Goal: Task Accomplishment & Management: Manage account settings

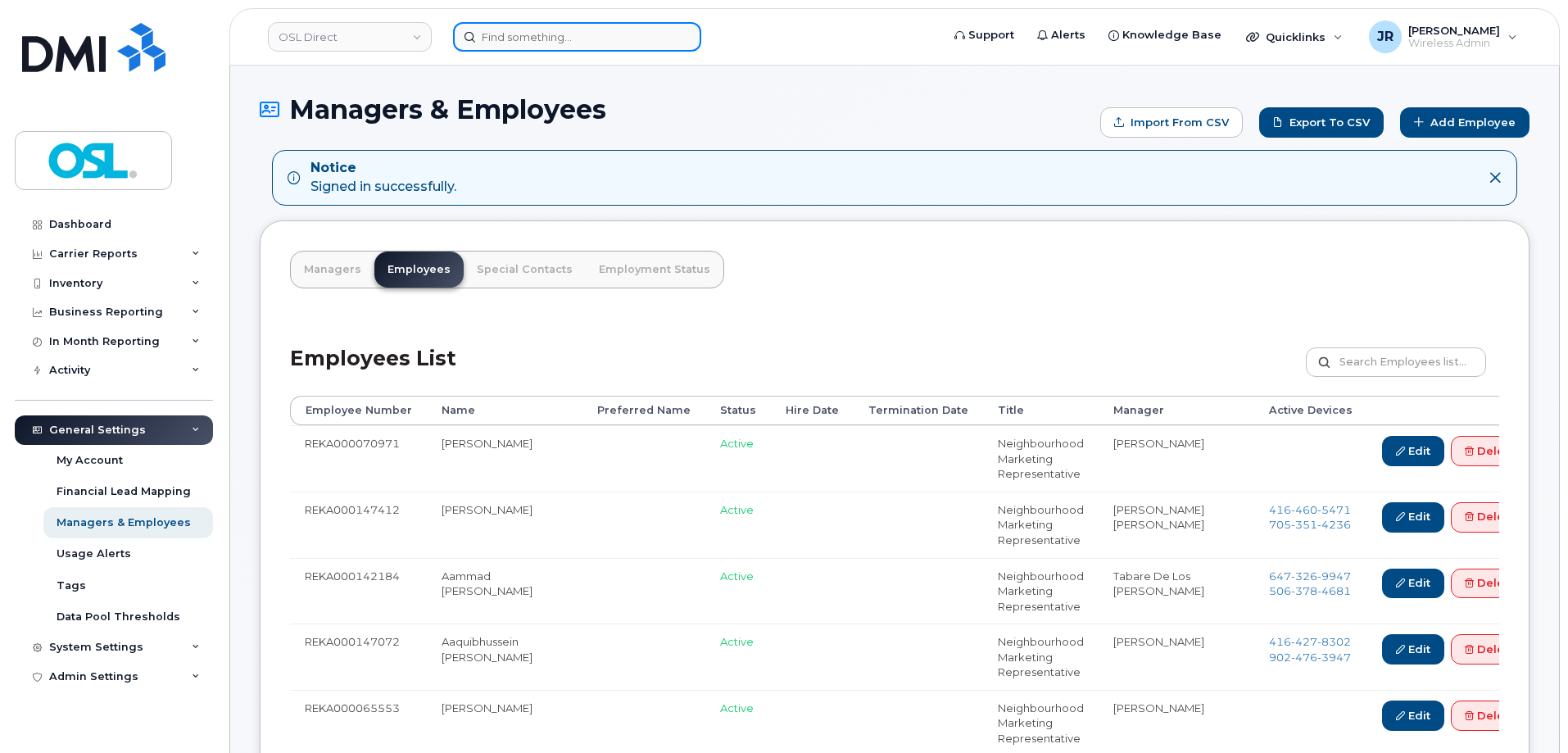
click at [529, 39] on input at bounding box center [577, 37] width 248 height 29
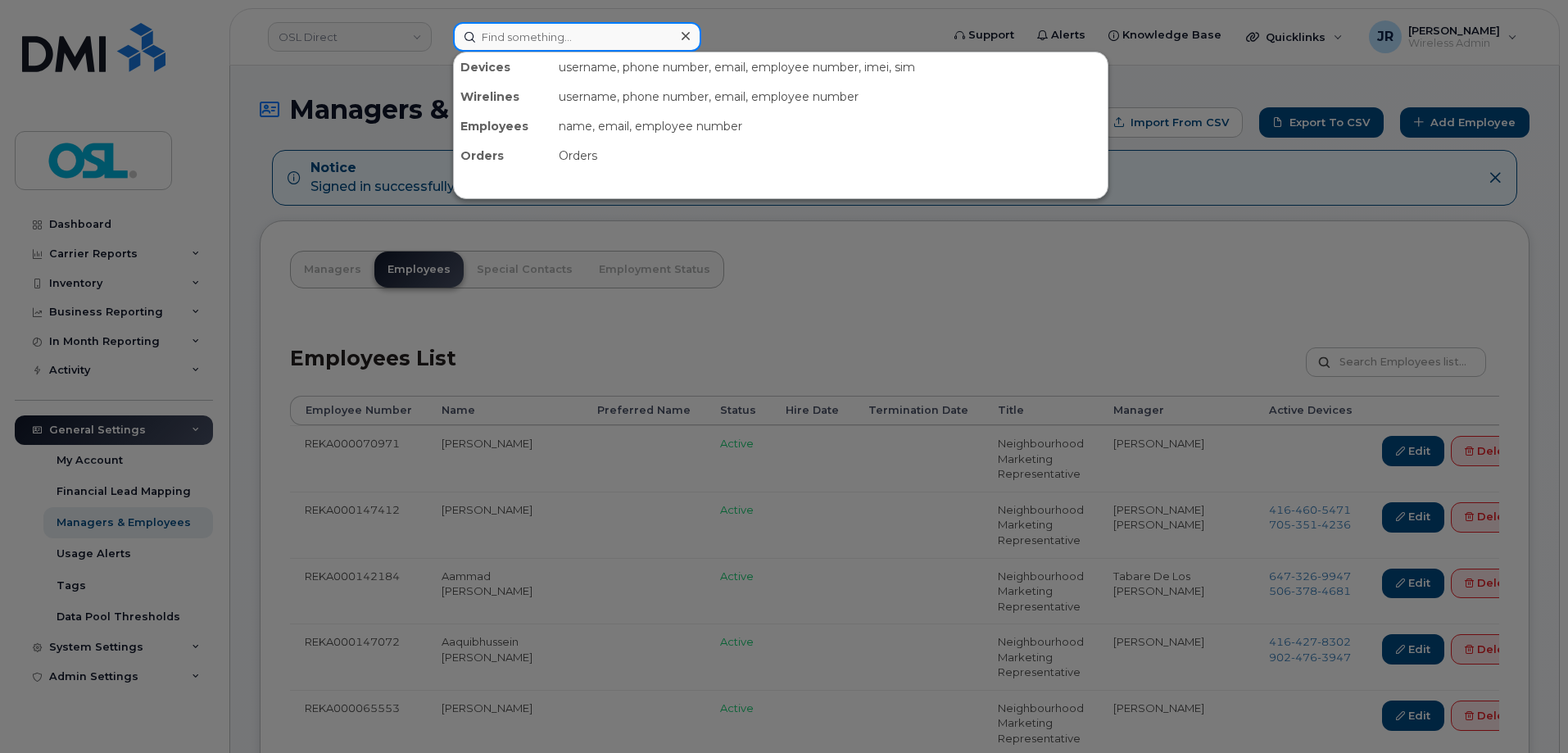
paste input "6472245217"
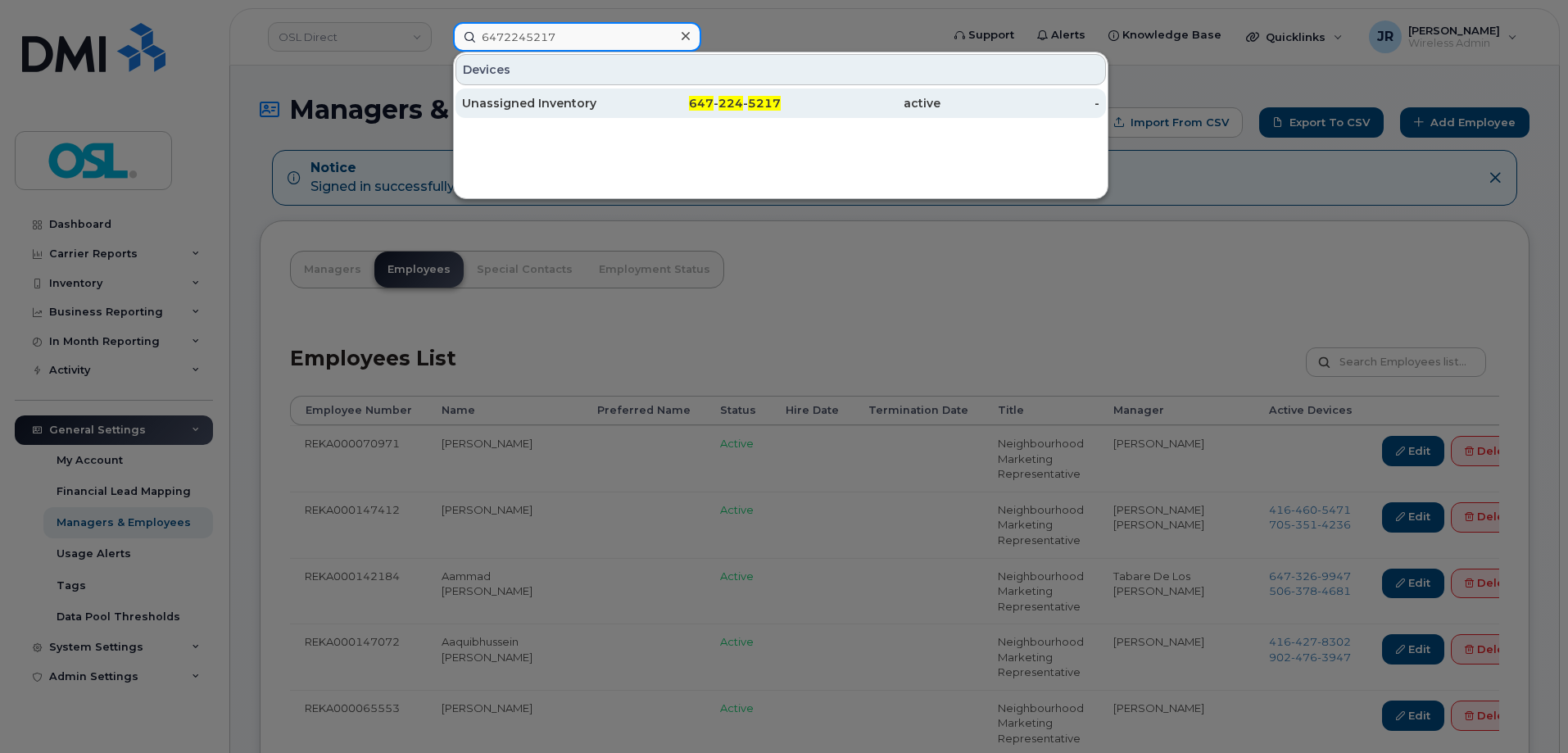
type input "6472245217"
click at [622, 113] on div "Unassigned Inventory" at bounding box center [701, 103] width 160 height 29
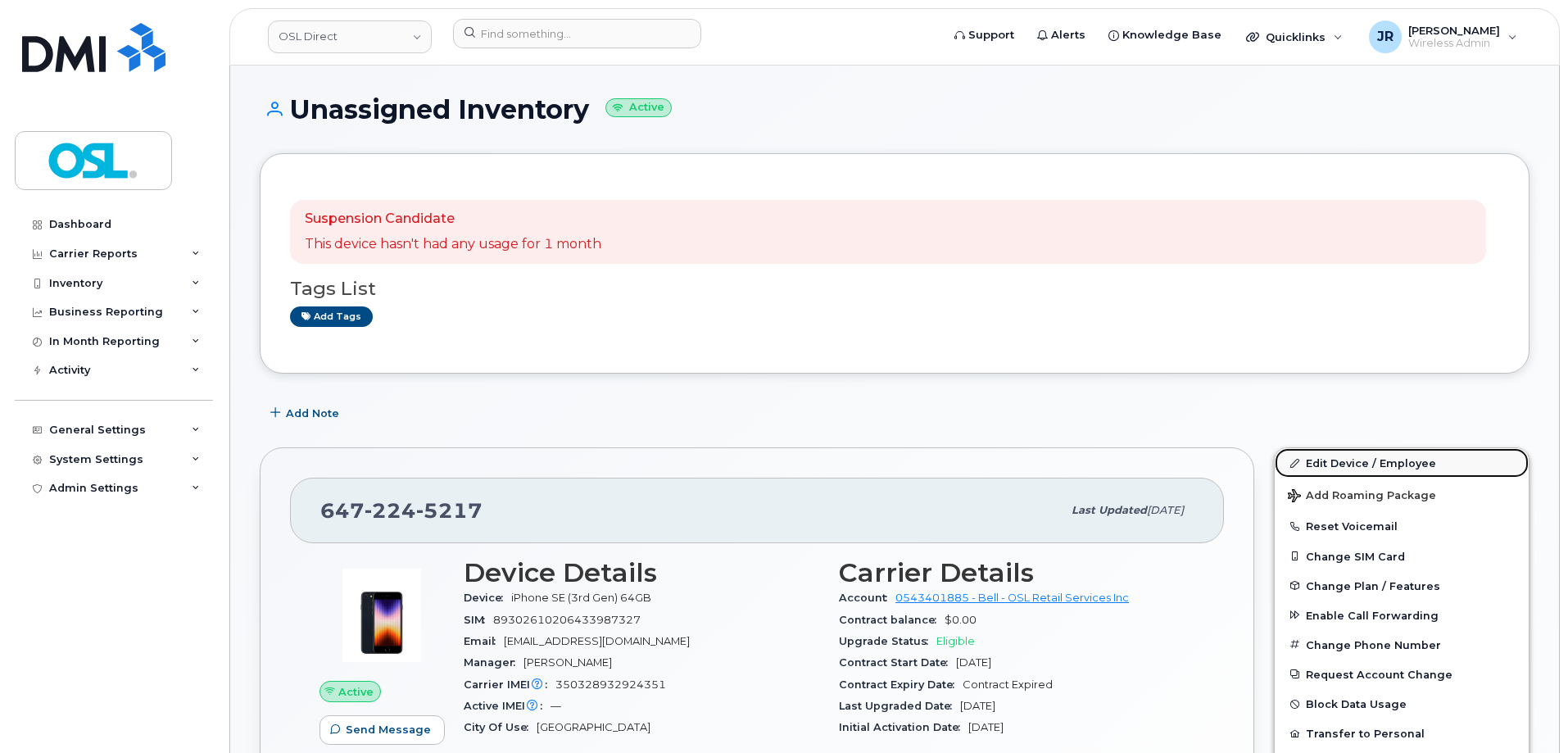
click at [1334, 456] on link "Edit Device / Employee" at bounding box center [1401, 463] width 254 height 29
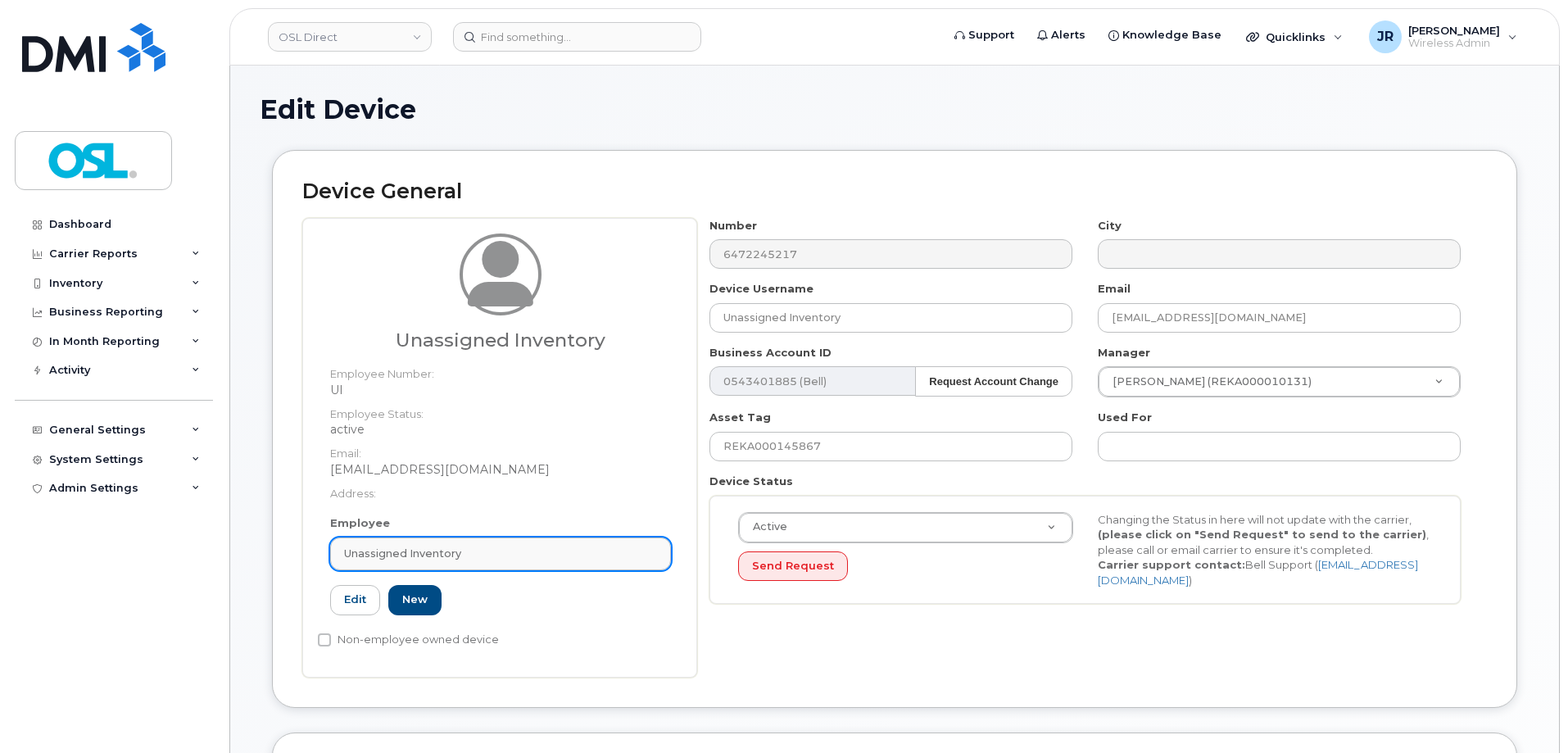
click at [463, 565] on link "Unassigned Inventory" at bounding box center [500, 554] width 341 height 33
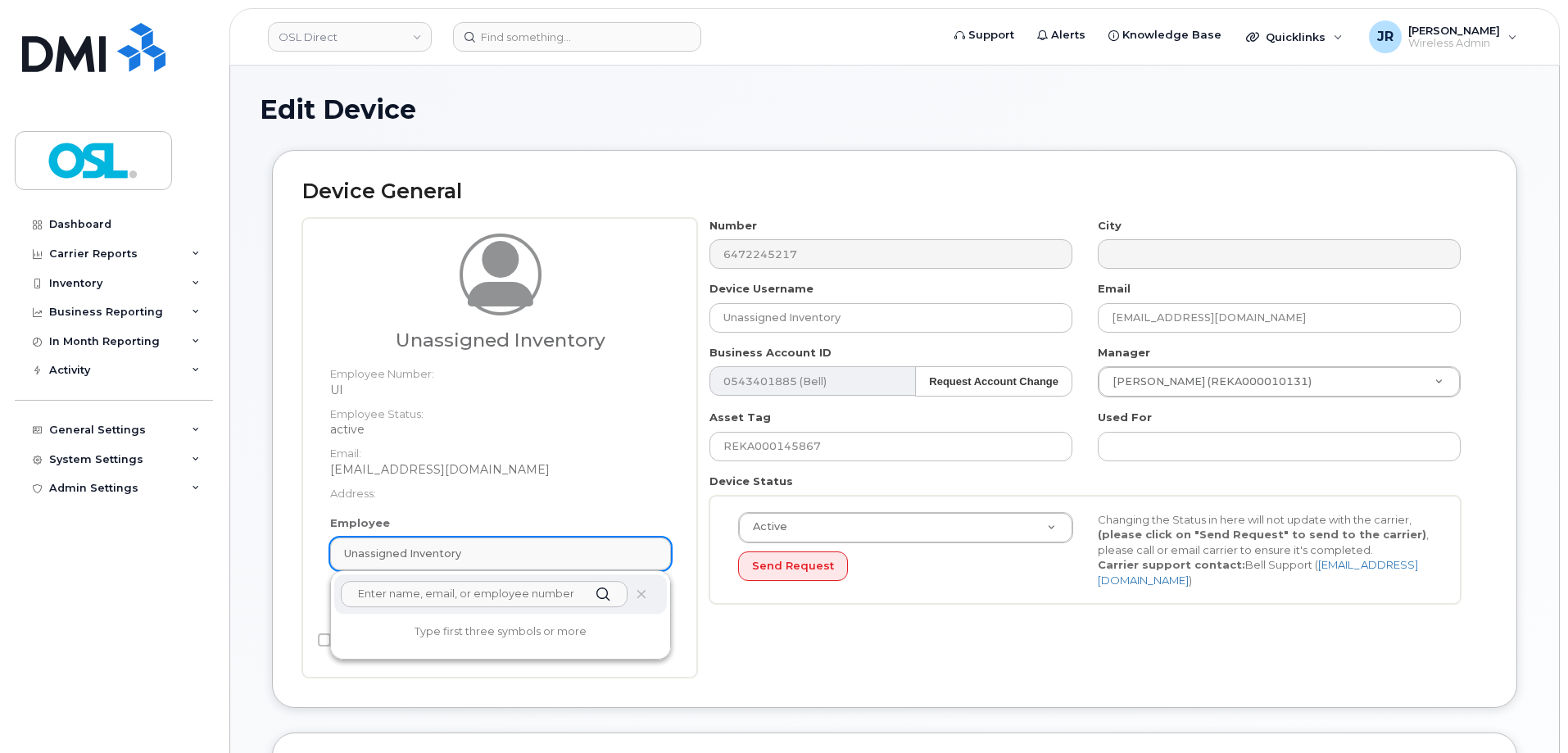
paste input "REKA000147059"
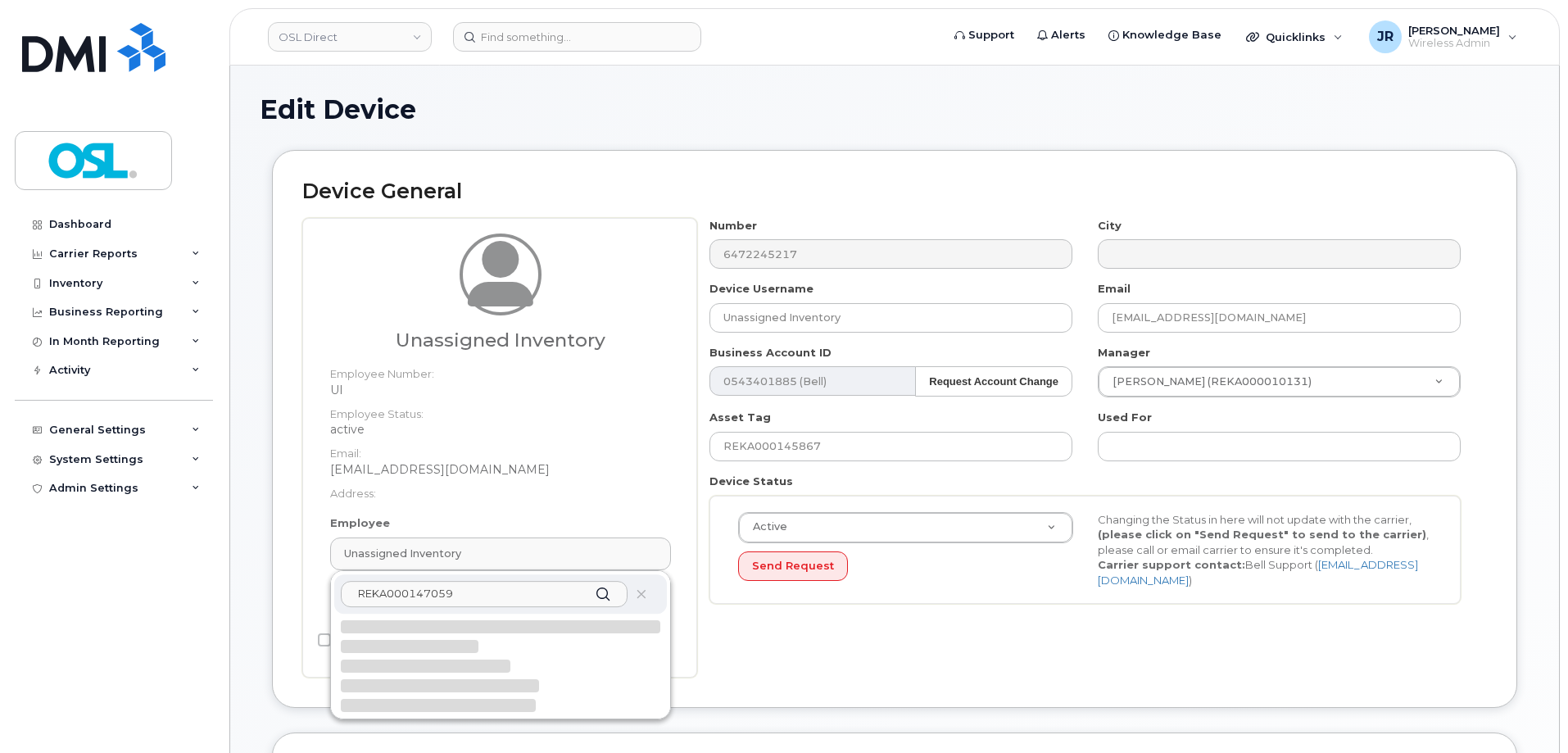
scroll to position [82, 0]
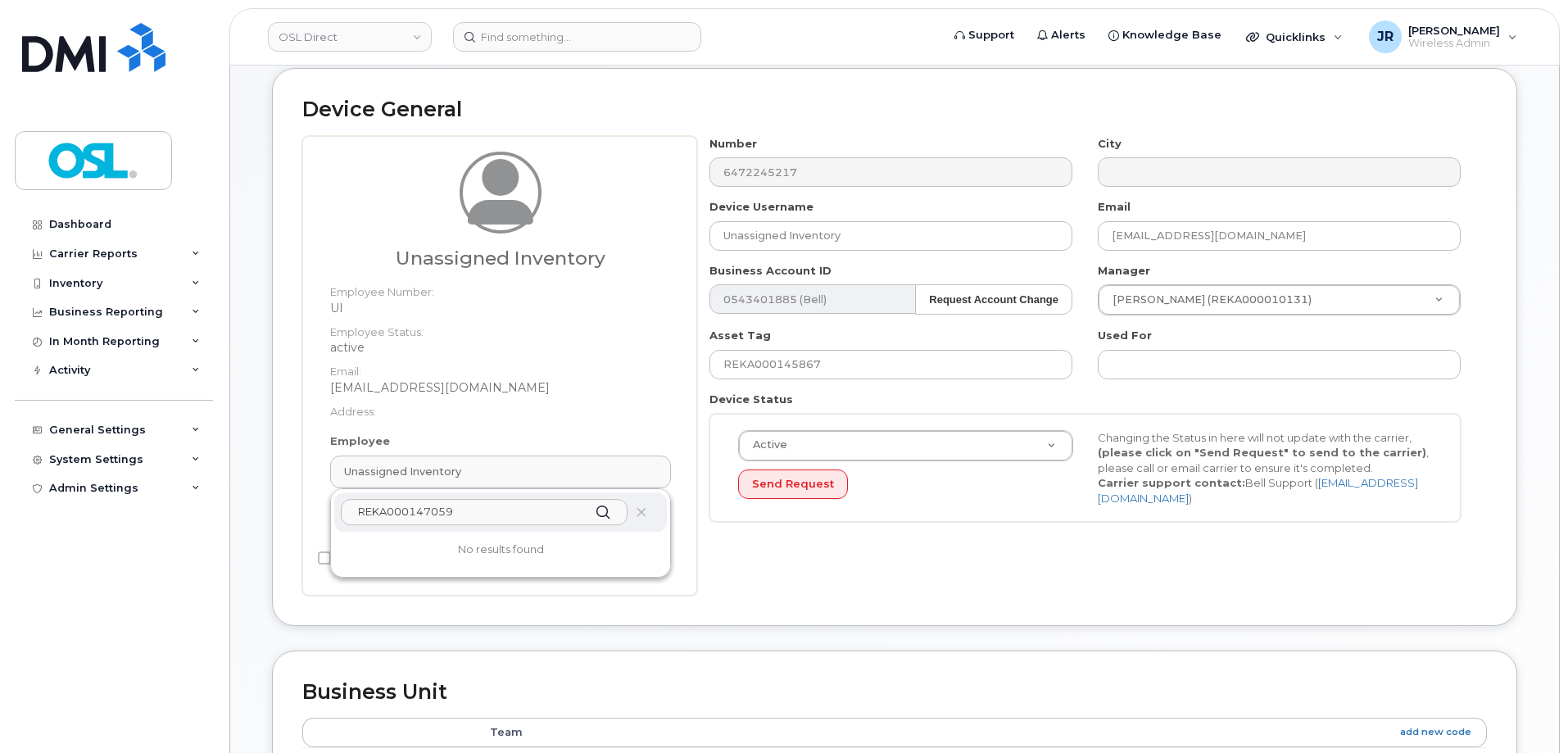
type input "REKA000147059"
click at [405, 508] on input "REKA000147059" at bounding box center [484, 511] width 286 height 27
click at [732, 609] on div "Device General Unassigned Inventory Employee Number: UI Employee Status: active…" at bounding box center [894, 346] width 1245 height 557
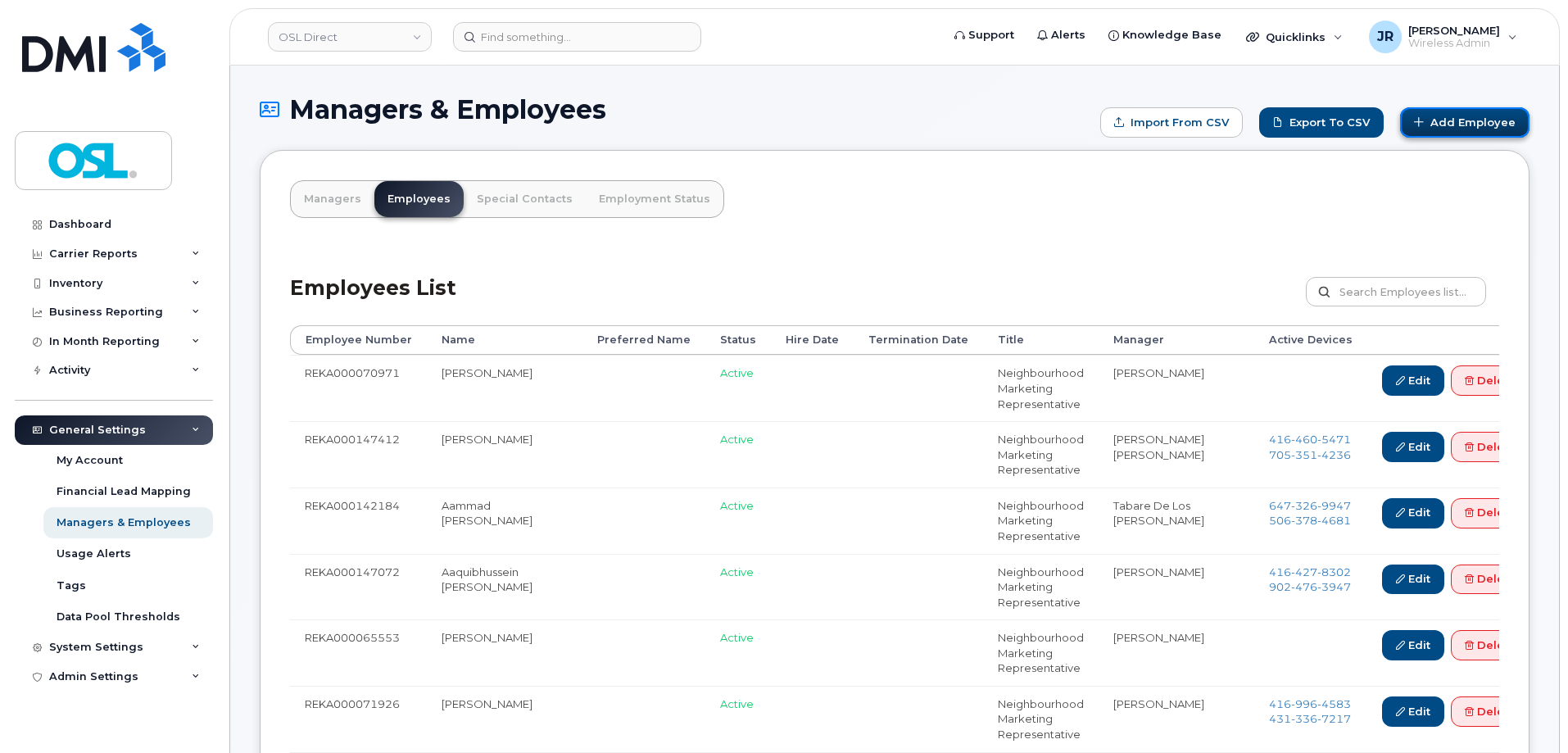
click at [1505, 118] on link "Add Employee" at bounding box center [1464, 122] width 129 height 30
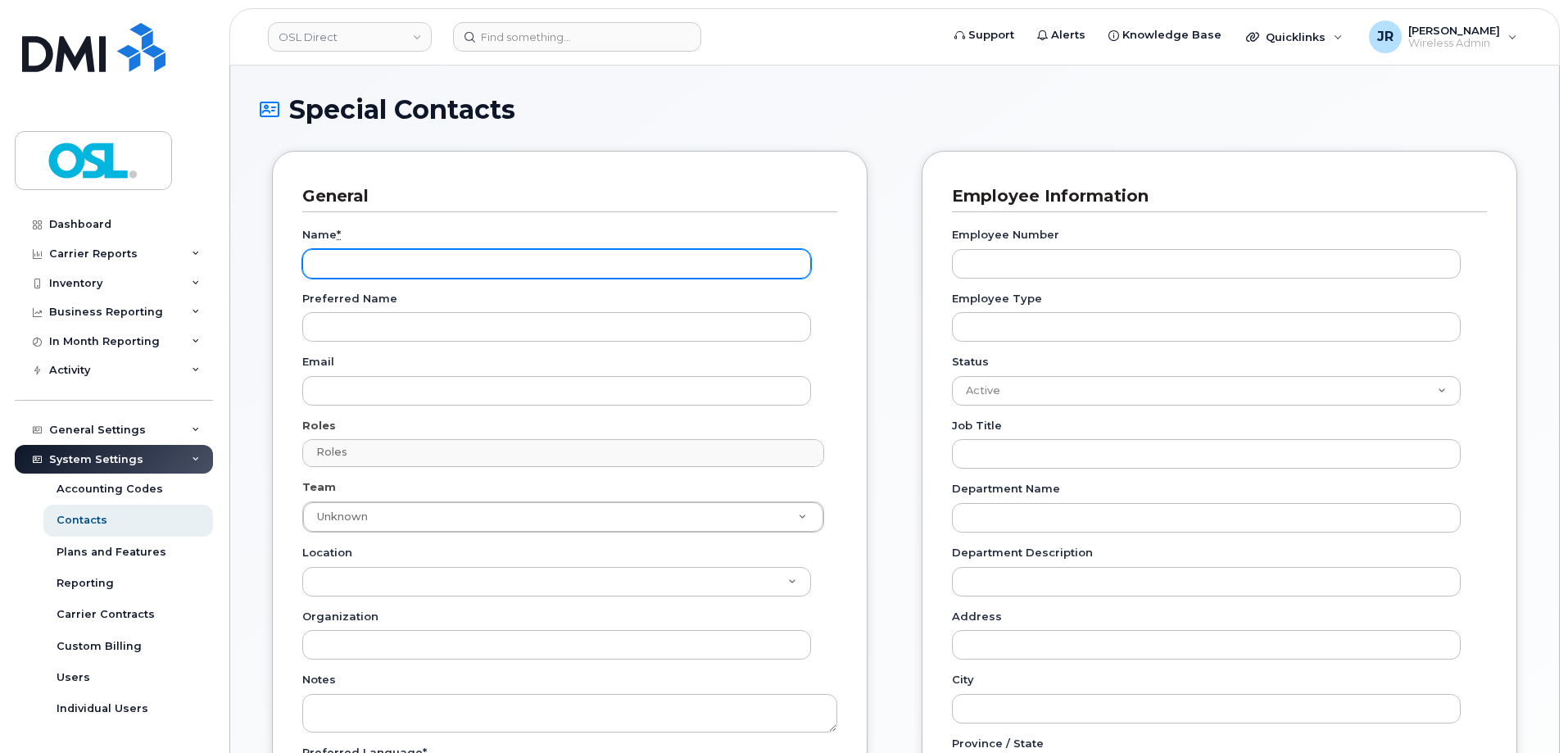
click at [393, 267] on input "Name *" at bounding box center [556, 264] width 509 height 29
paste input "Anmol Dhaliwal"
click at [357, 269] on input "Anmol Dhaliwal" at bounding box center [556, 264] width 509 height 29
type input "Anmol Dhaliwal"
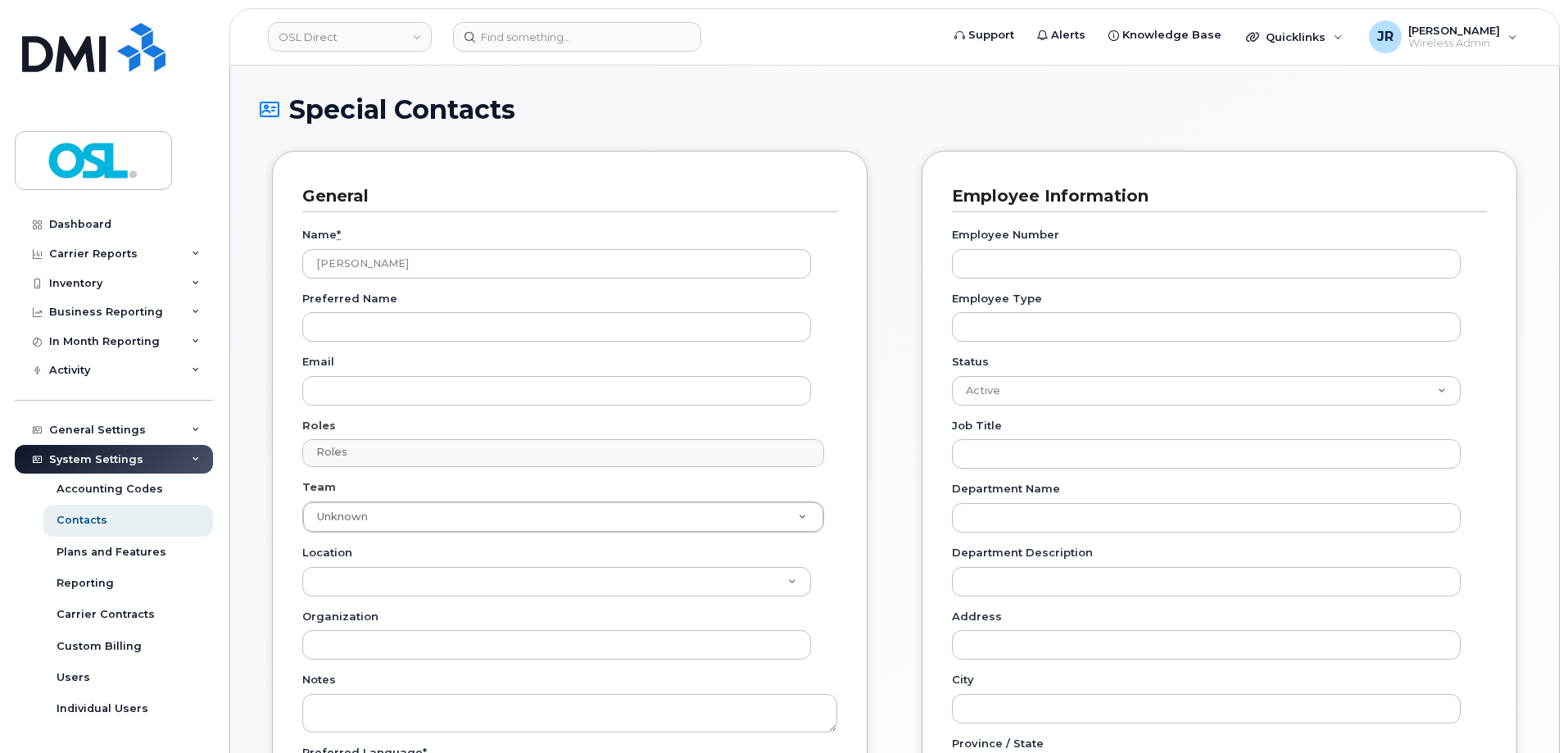
click at [274, 417] on div "General Name * Anmol Dhaliwal Preferred Name Email Roles Roles No matches found…" at bounding box center [569, 534] width 596 height 768
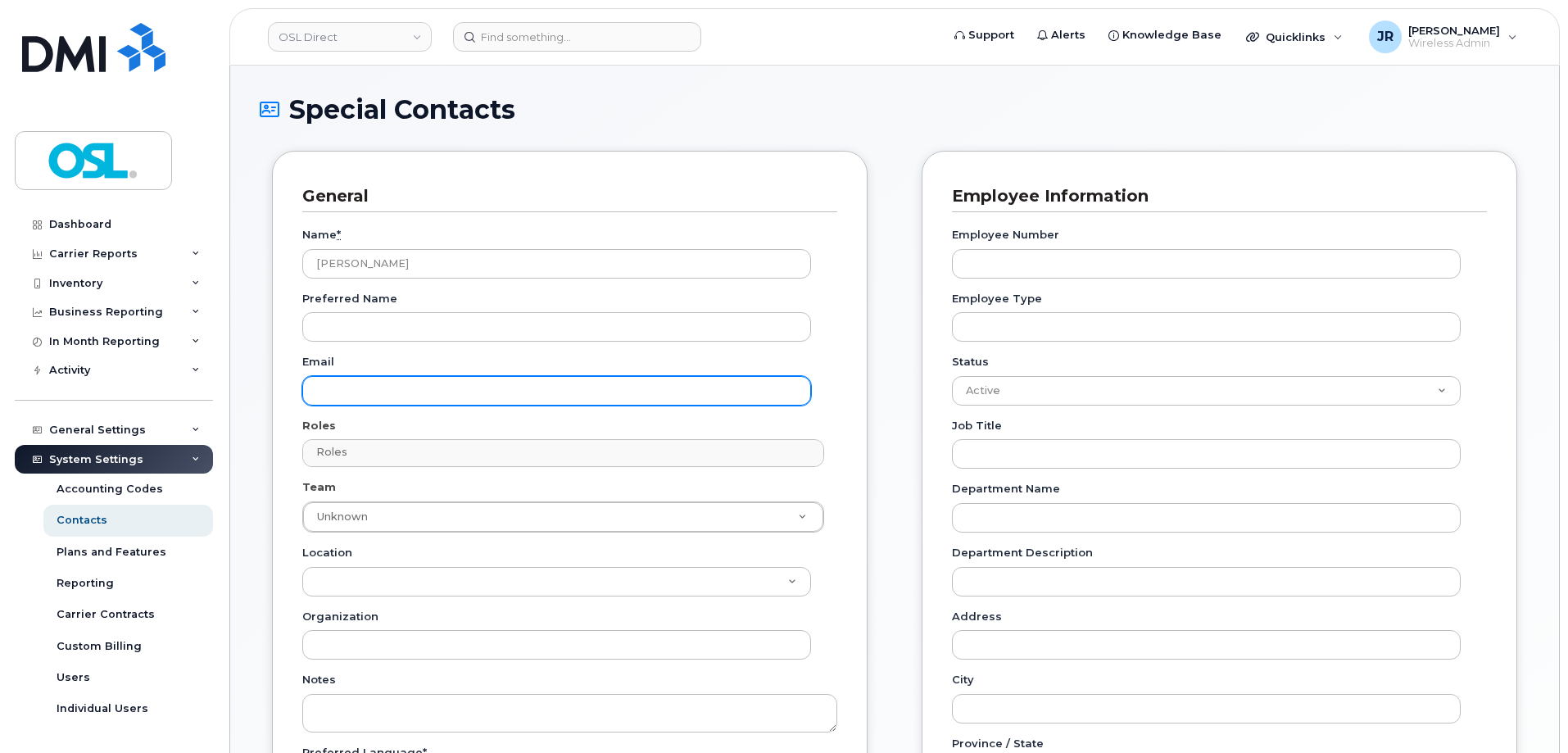
click at [361, 384] on input "Email" at bounding box center [556, 391] width 509 height 29
paste input "anmol.dhaliwal@osldirect.com"
type input "anmol.dhaliwal@osldirect.com"
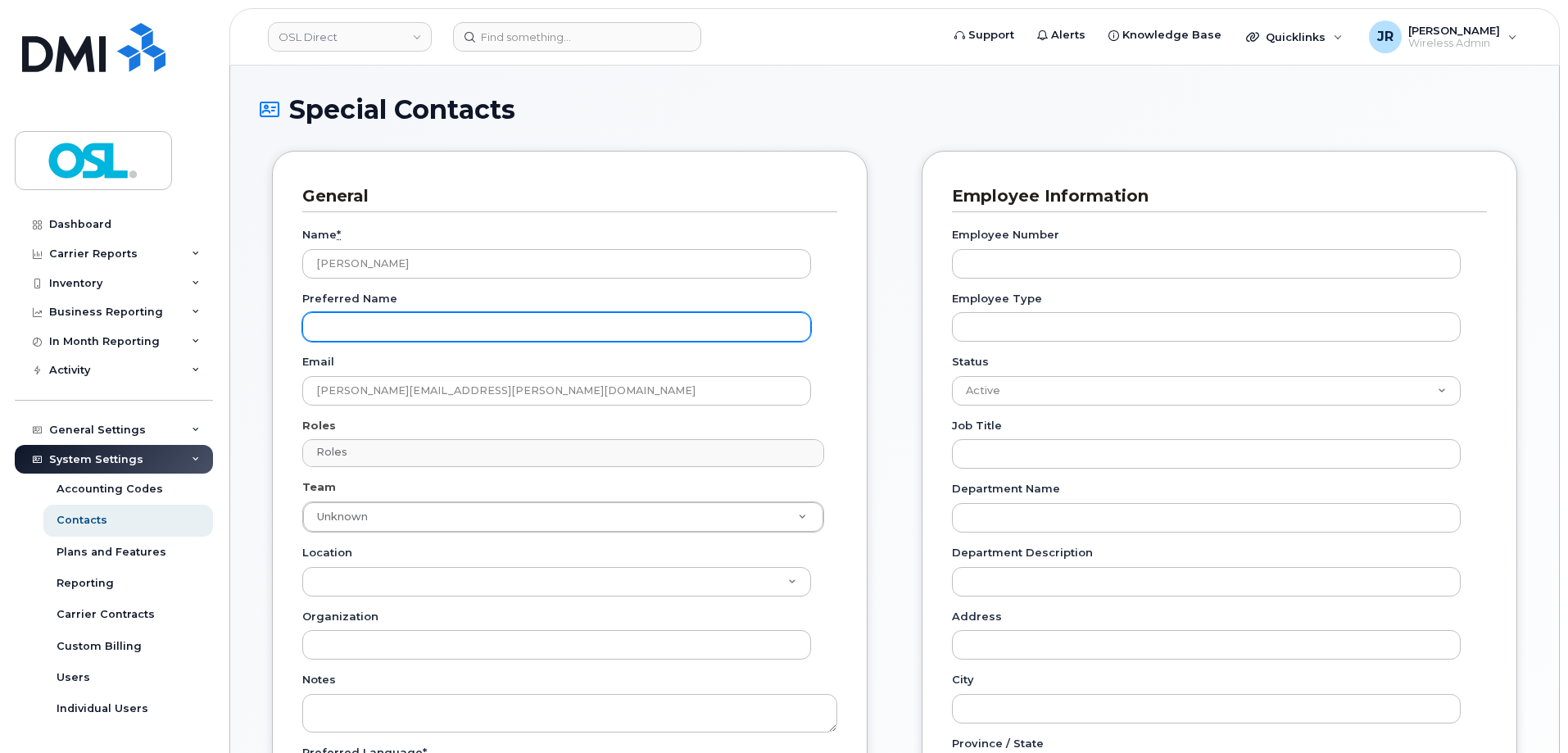
click at [386, 326] on input "Preferred Name" at bounding box center [556, 327] width 509 height 29
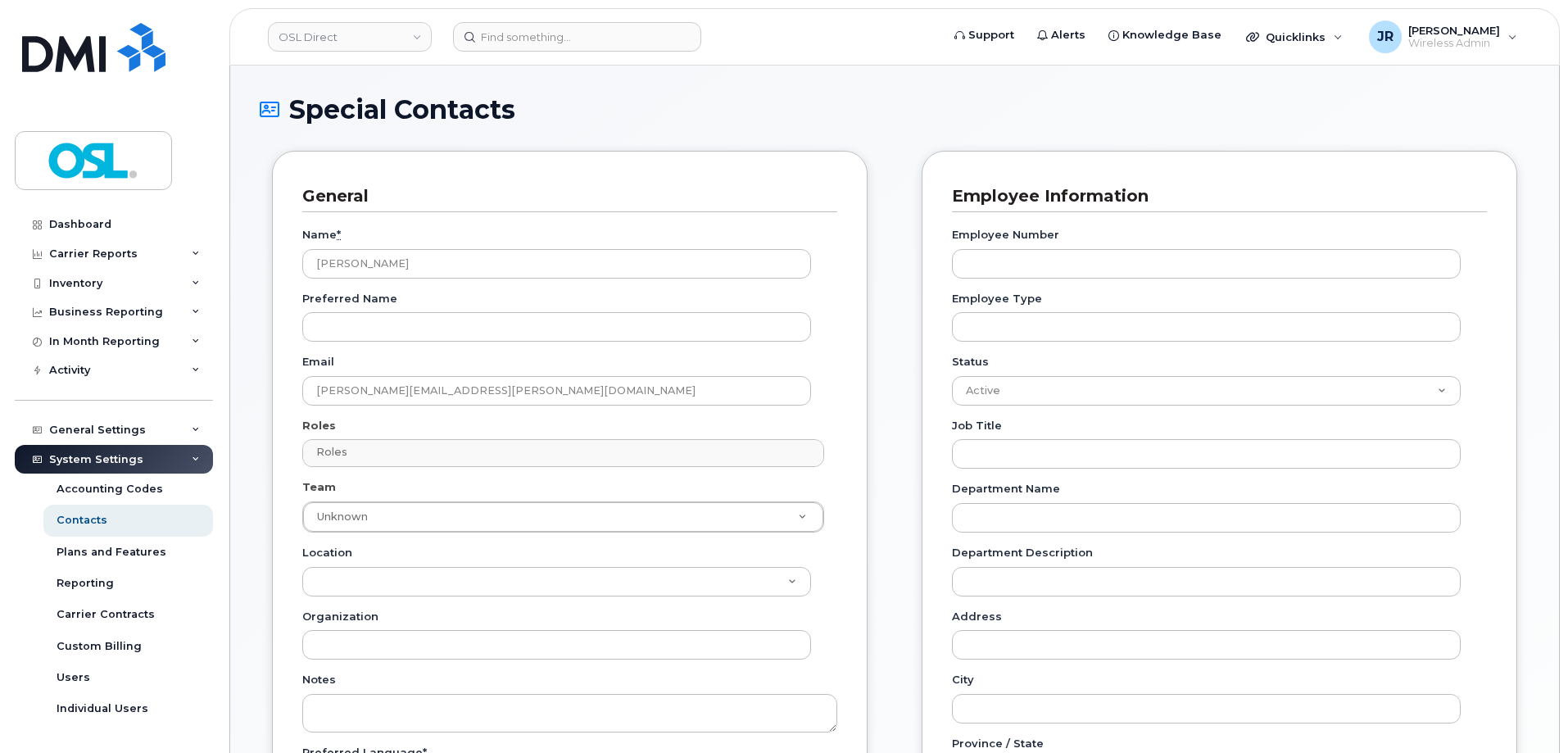
click at [984, 279] on div "Employee Number Employee Type Status Active On-Leave Long Term Short Term Mater…" at bounding box center [1219, 671] width 535 height 919
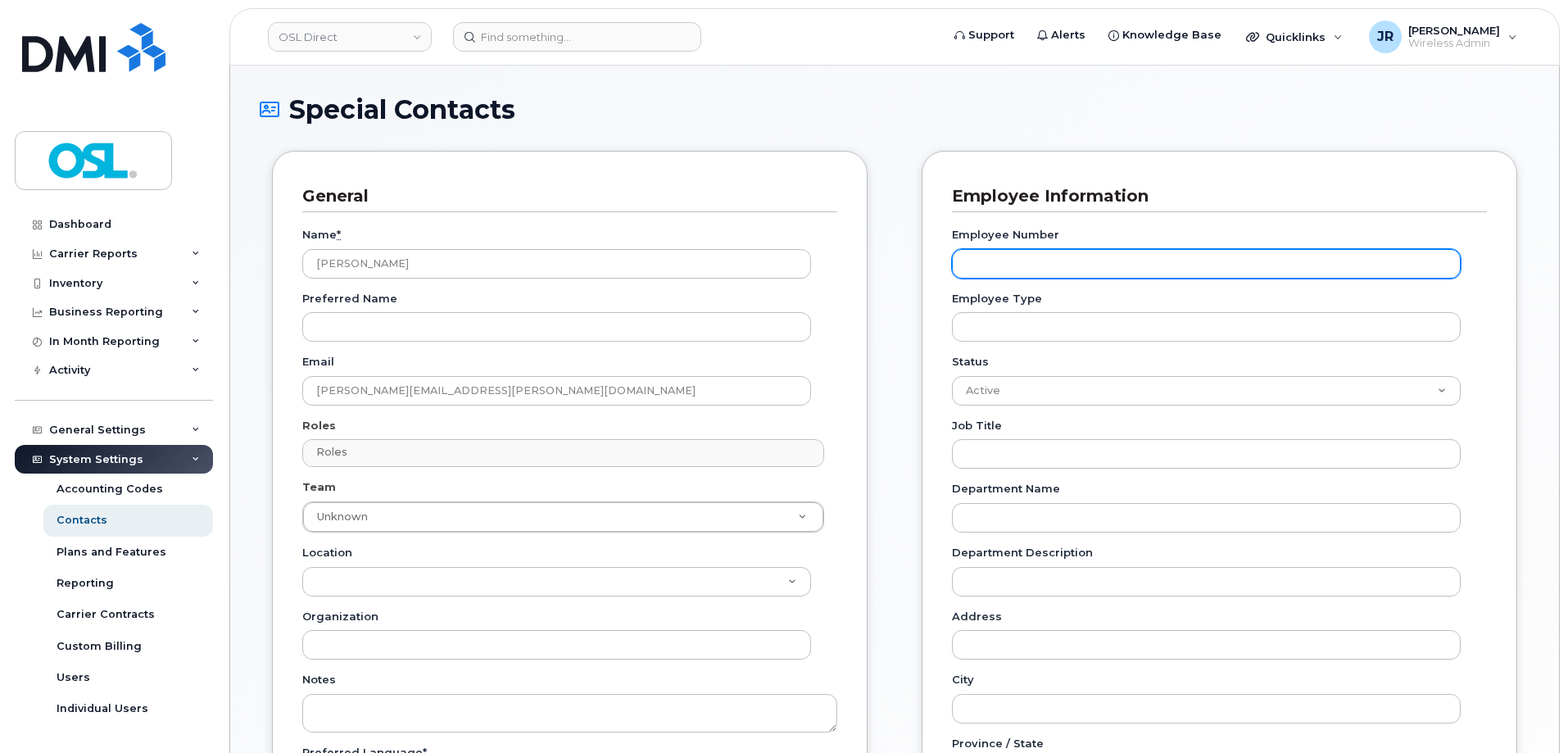
click at [992, 262] on input "Employee Number" at bounding box center [1206, 264] width 509 height 29
paste input "REKA000147059"
type input "REKA000147059"
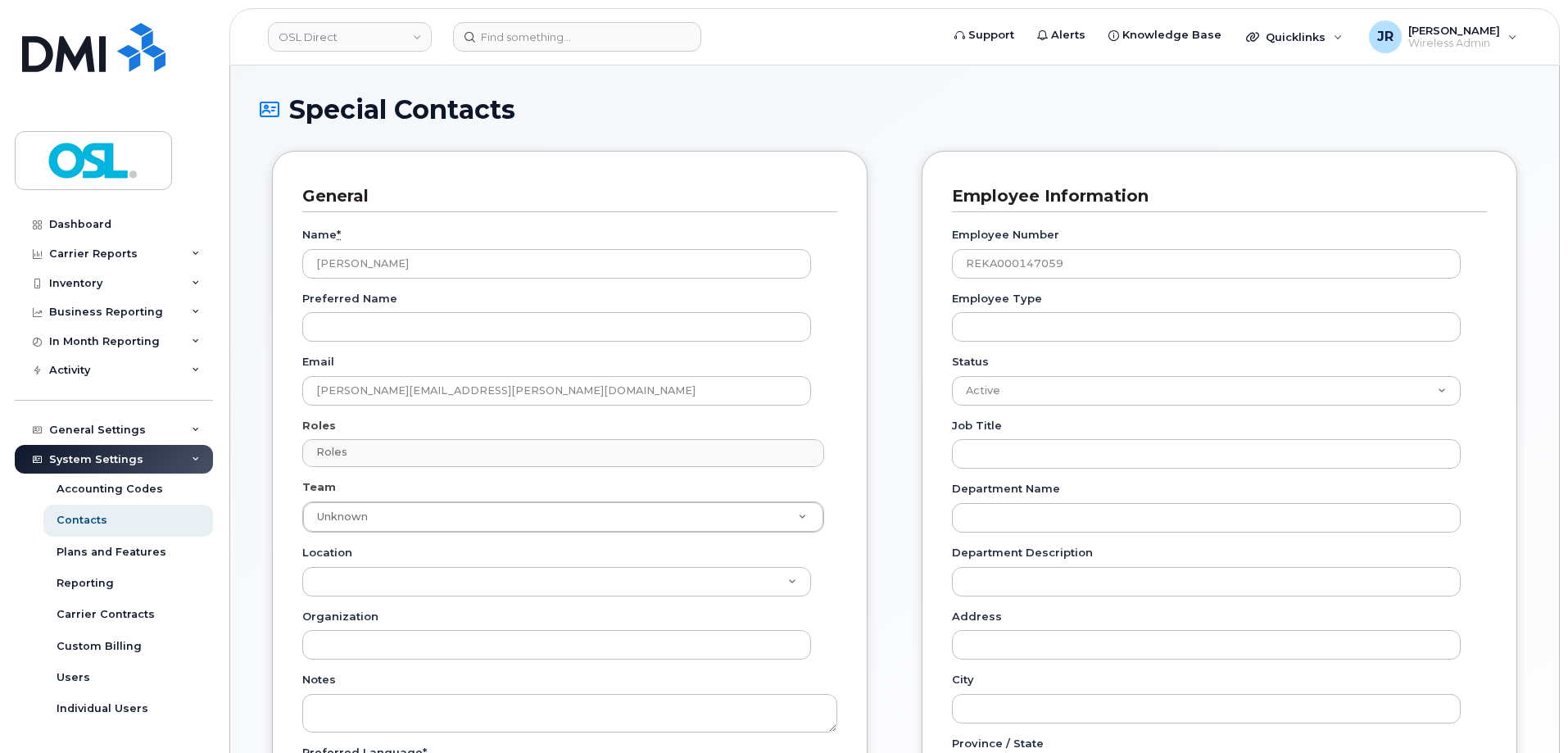
click at [881, 347] on div "General Name * Anmol Dhaliwal Preferred Name Email anmol.dhaliwal@osldirect.com…" at bounding box center [894, 681] width 1270 height 1062
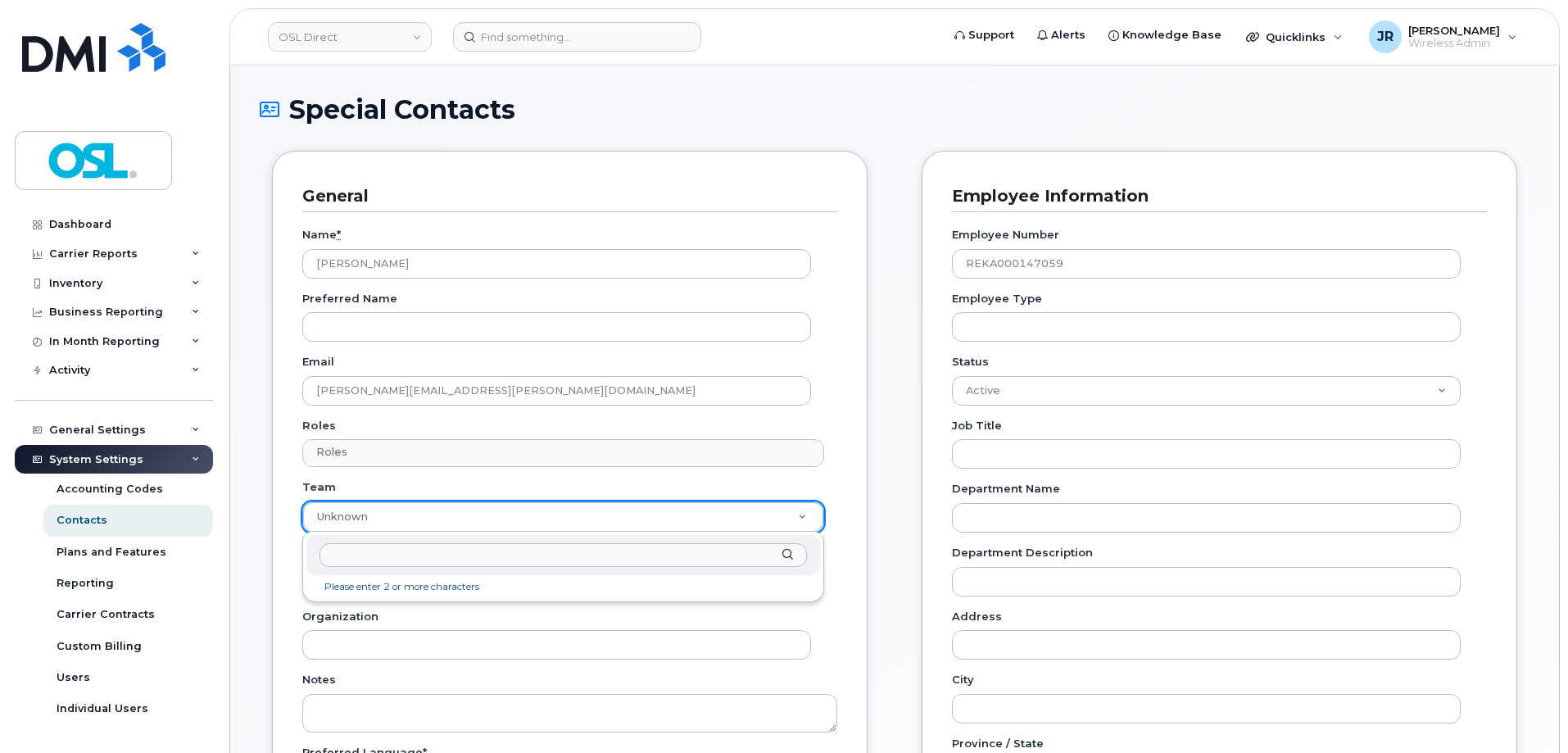
paste input "F2F ON 04"
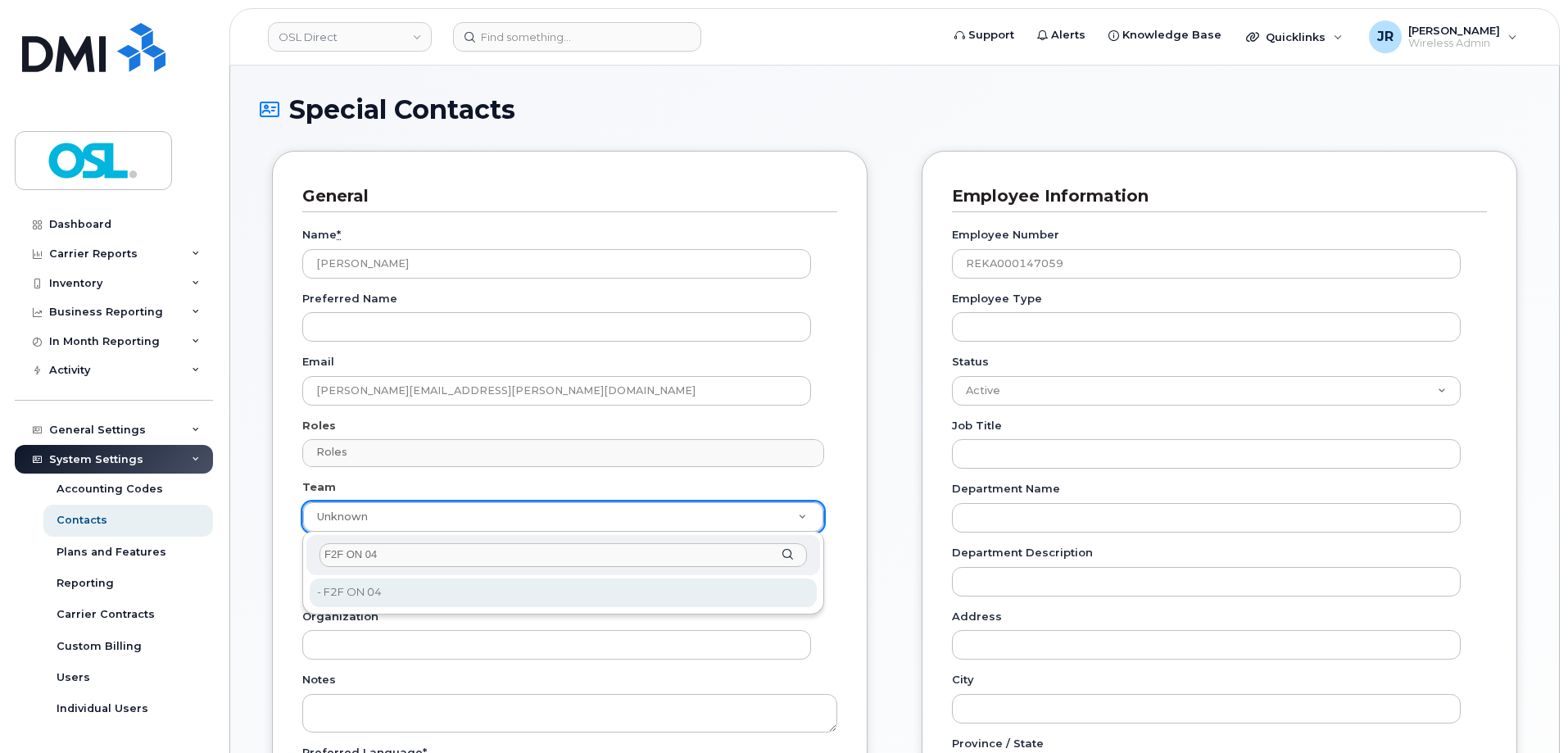
type input "F2F ON 04"
type input "3358046"
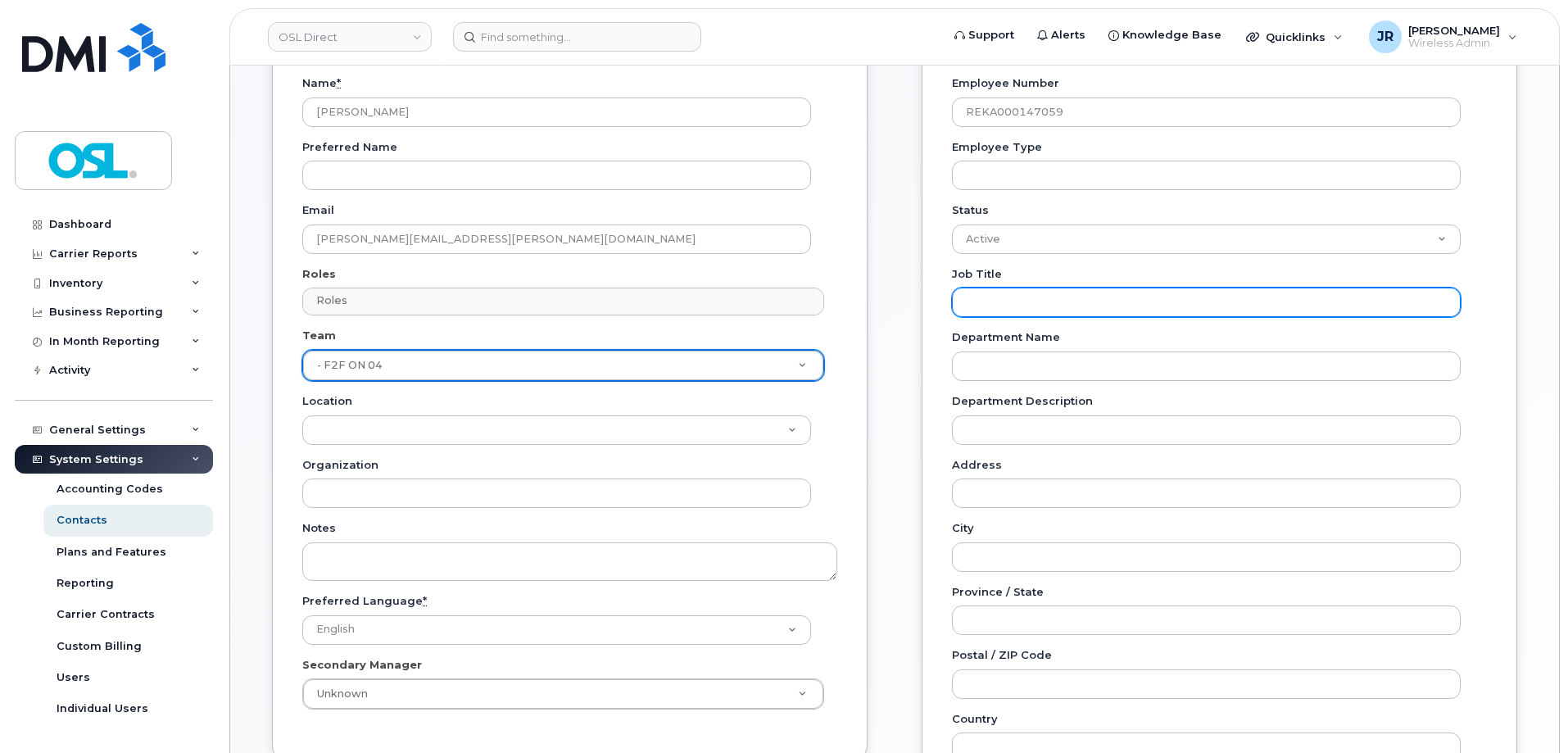
scroll to position [163, 0]
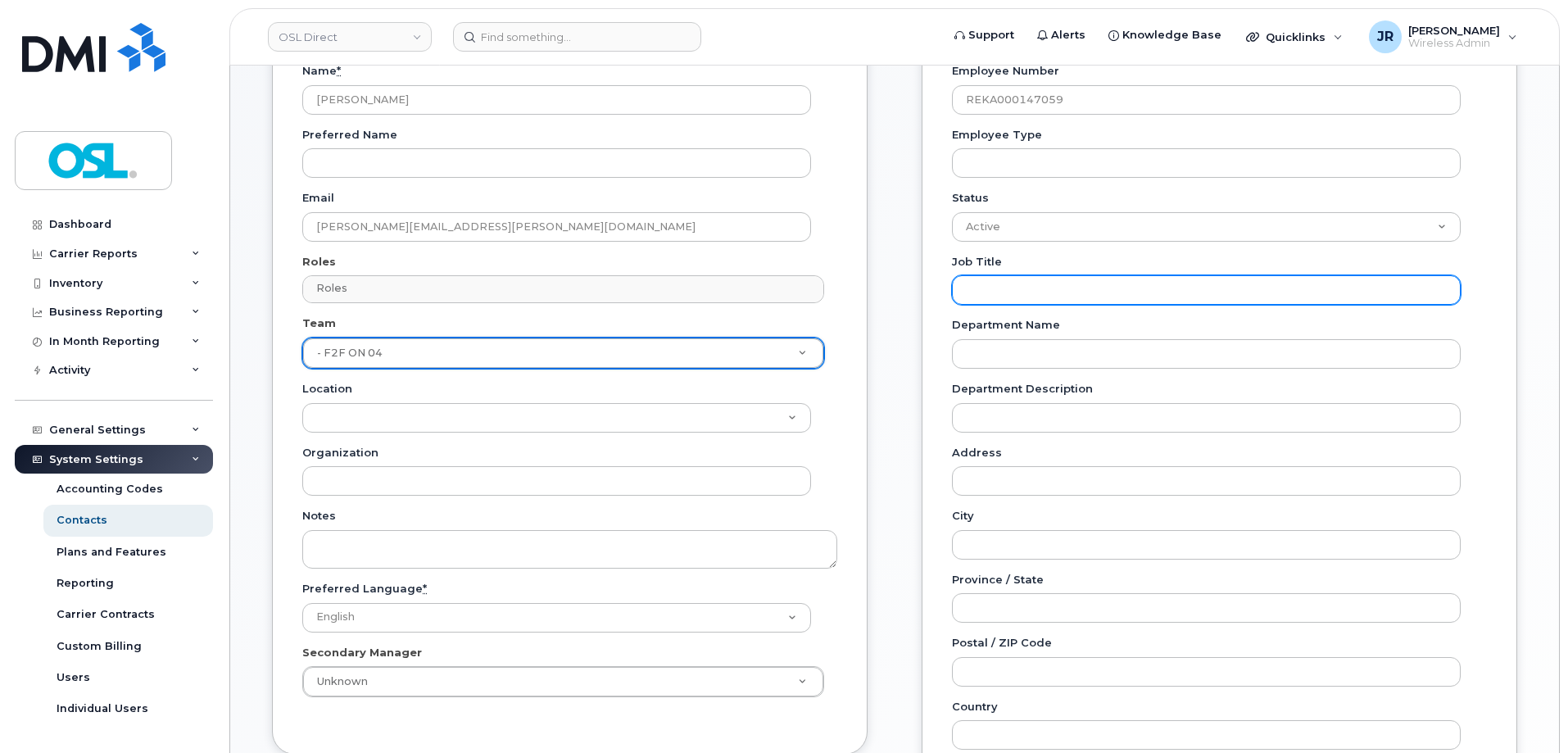
click at [1018, 296] on input "Job Title" at bounding box center [1206, 290] width 509 height 29
paste input "Neighbourhood Marketing Representative"
type input "Neighbourhood Marketing Representative"
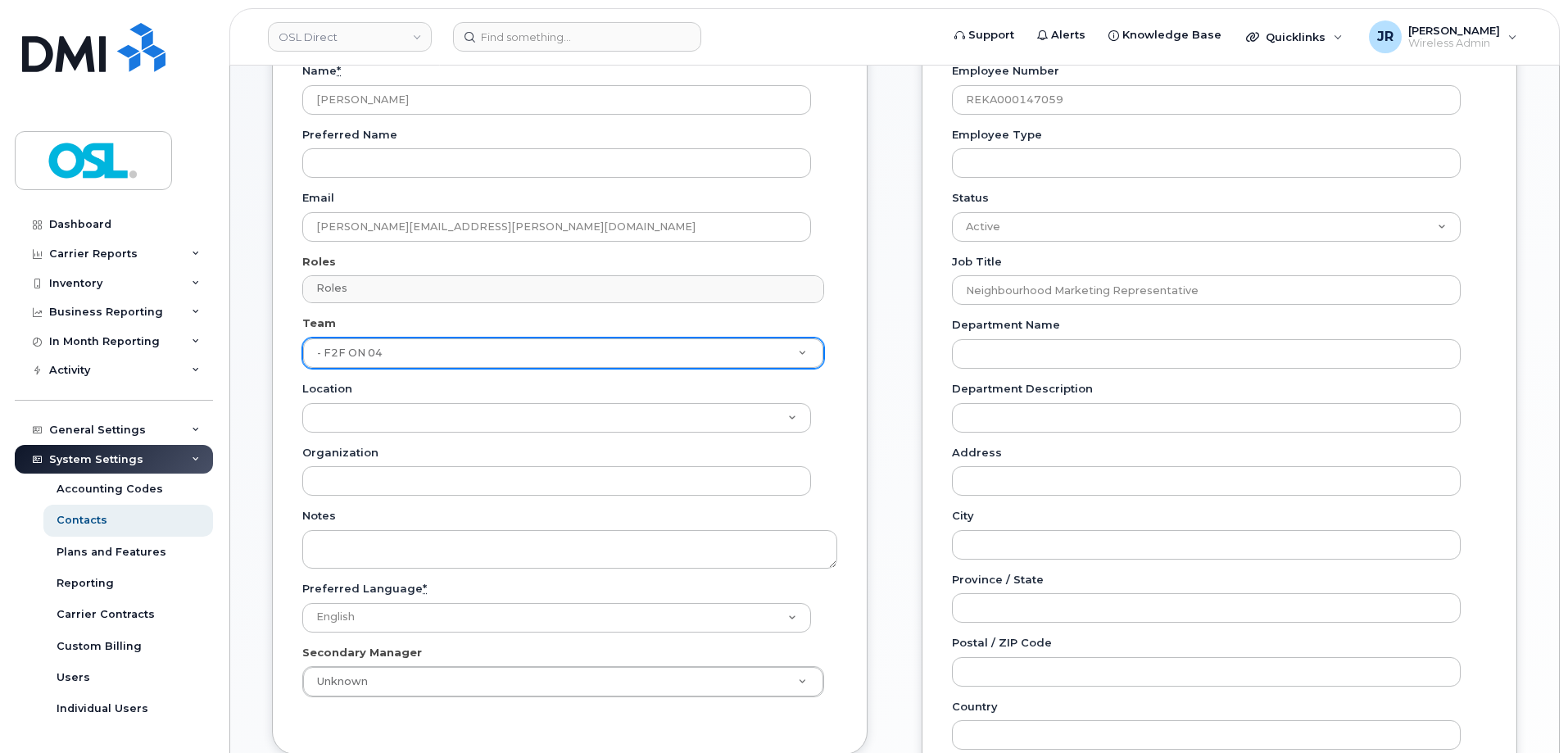
click at [881, 368] on div "General Name * Anmol Dhaliwal Preferred Name Email anmol.dhaliwal@osldirect.com…" at bounding box center [894, 518] width 1270 height 1062
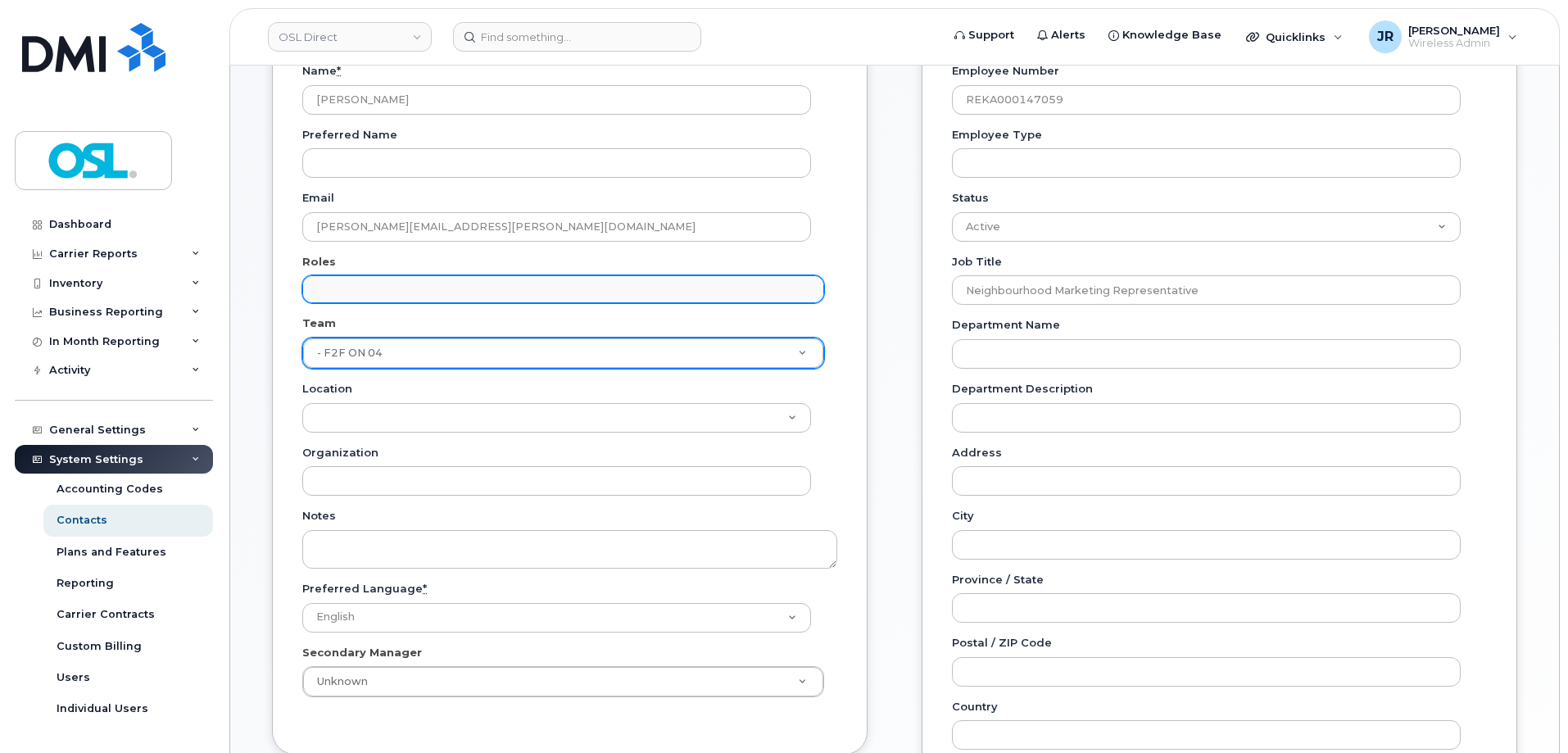
click at [417, 285] on input "text" at bounding box center [566, 288] width 507 height 23
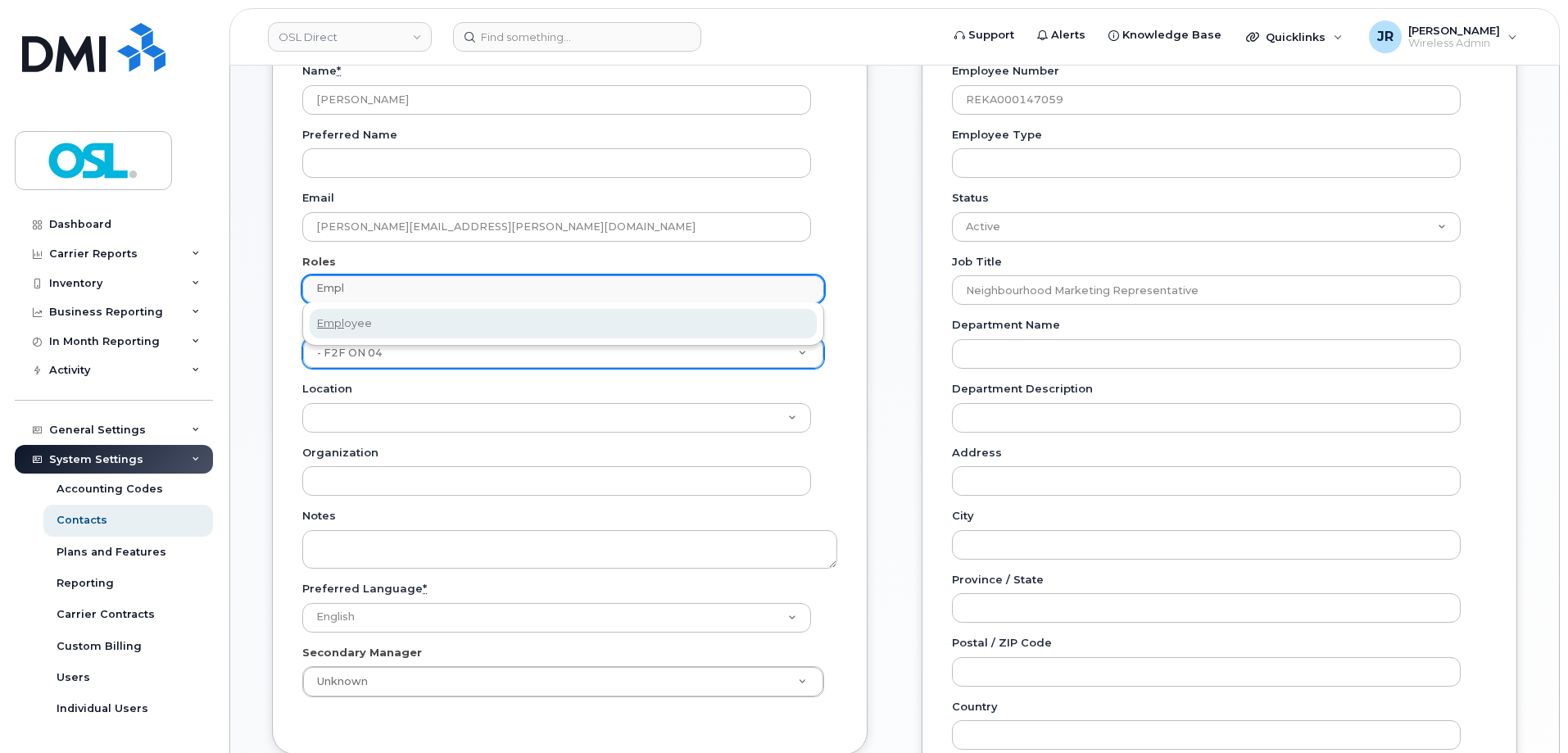
type input "Empl"
select select "16"
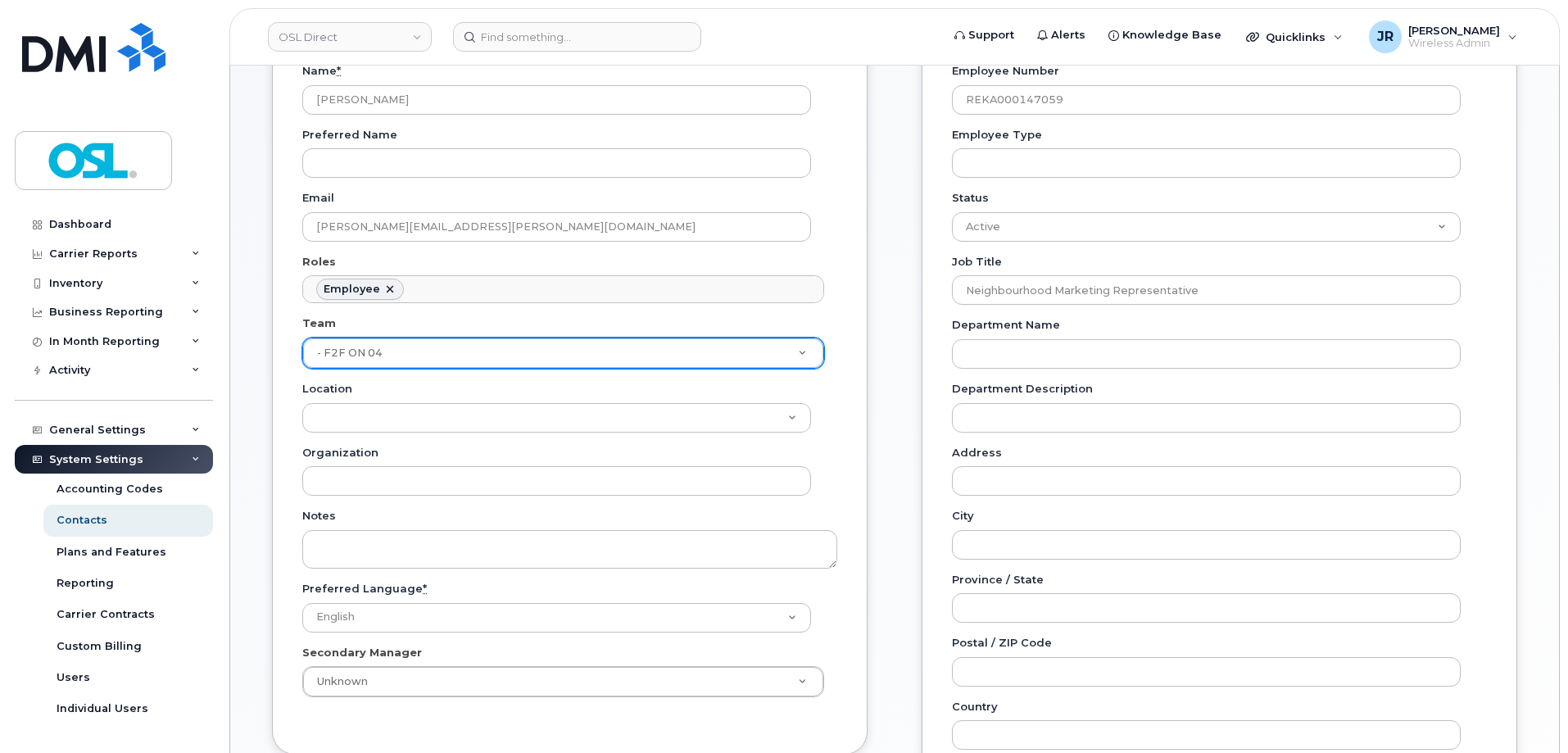
scroll to position [91, 0]
click at [914, 351] on div "Carrier Support Contact Details Carrier name Carrier name Carrier name Internat…" at bounding box center [1218, 518] width 620 height 1062
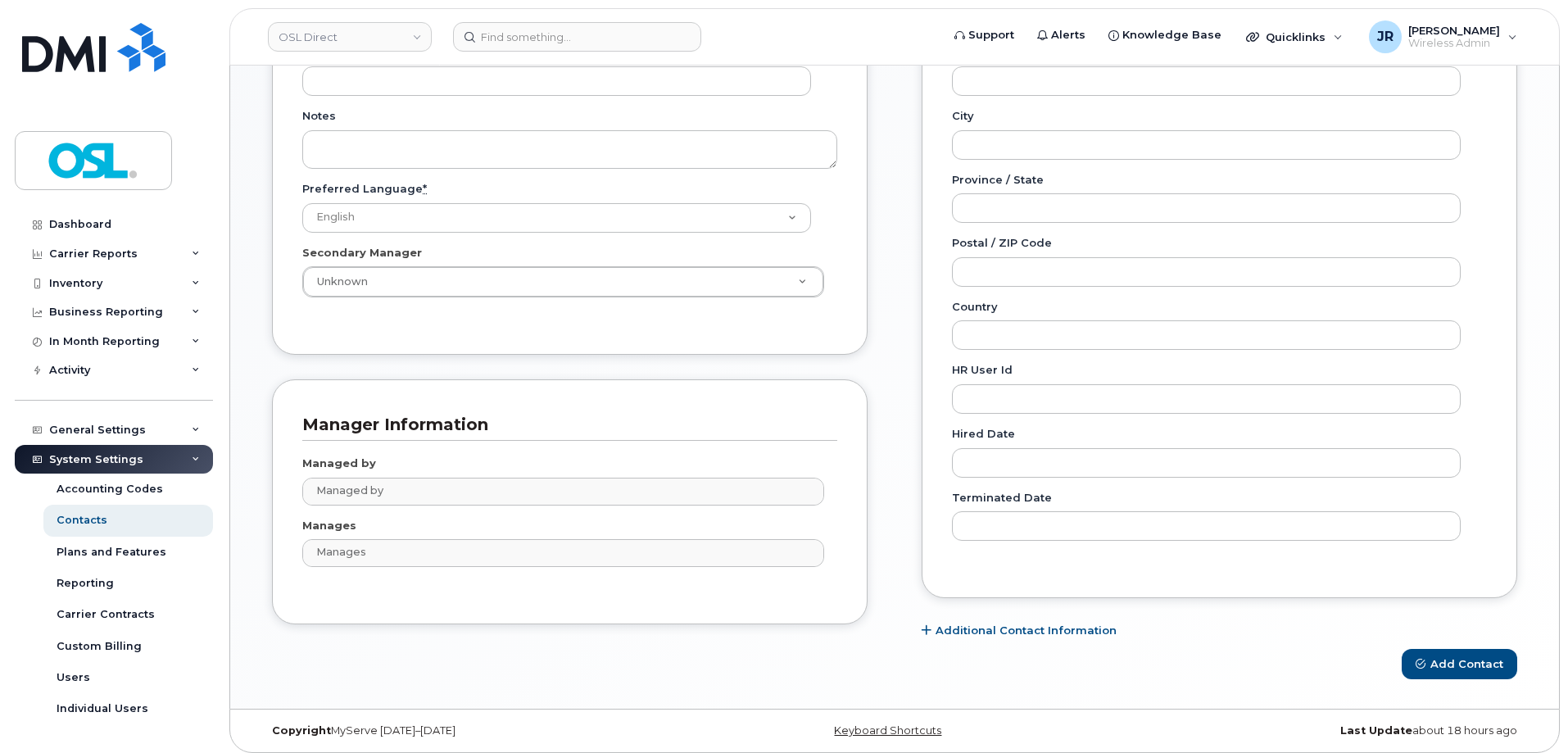
scroll to position [572, 0]
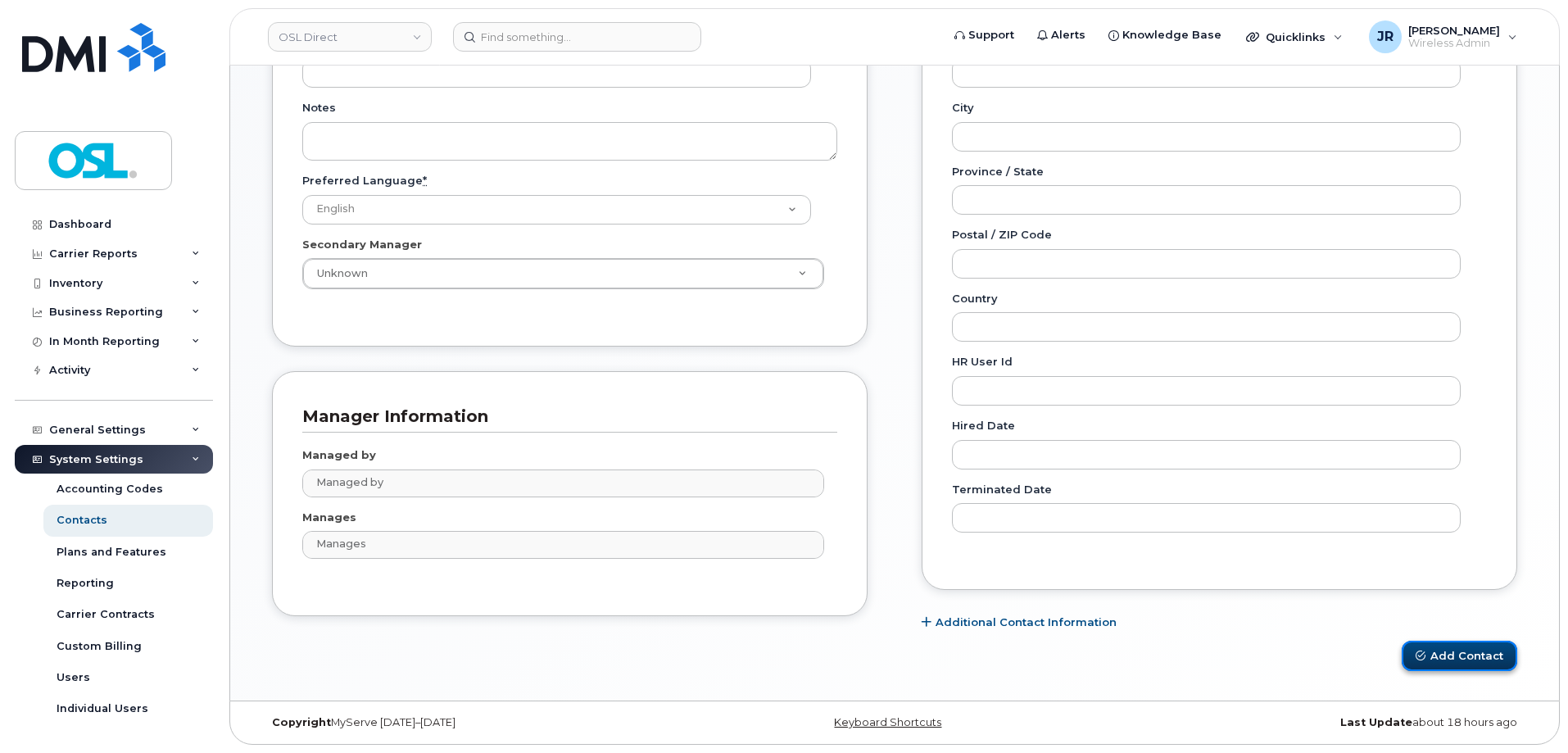
click at [1437, 647] on button "Add Contact" at bounding box center [1460, 656] width 116 height 30
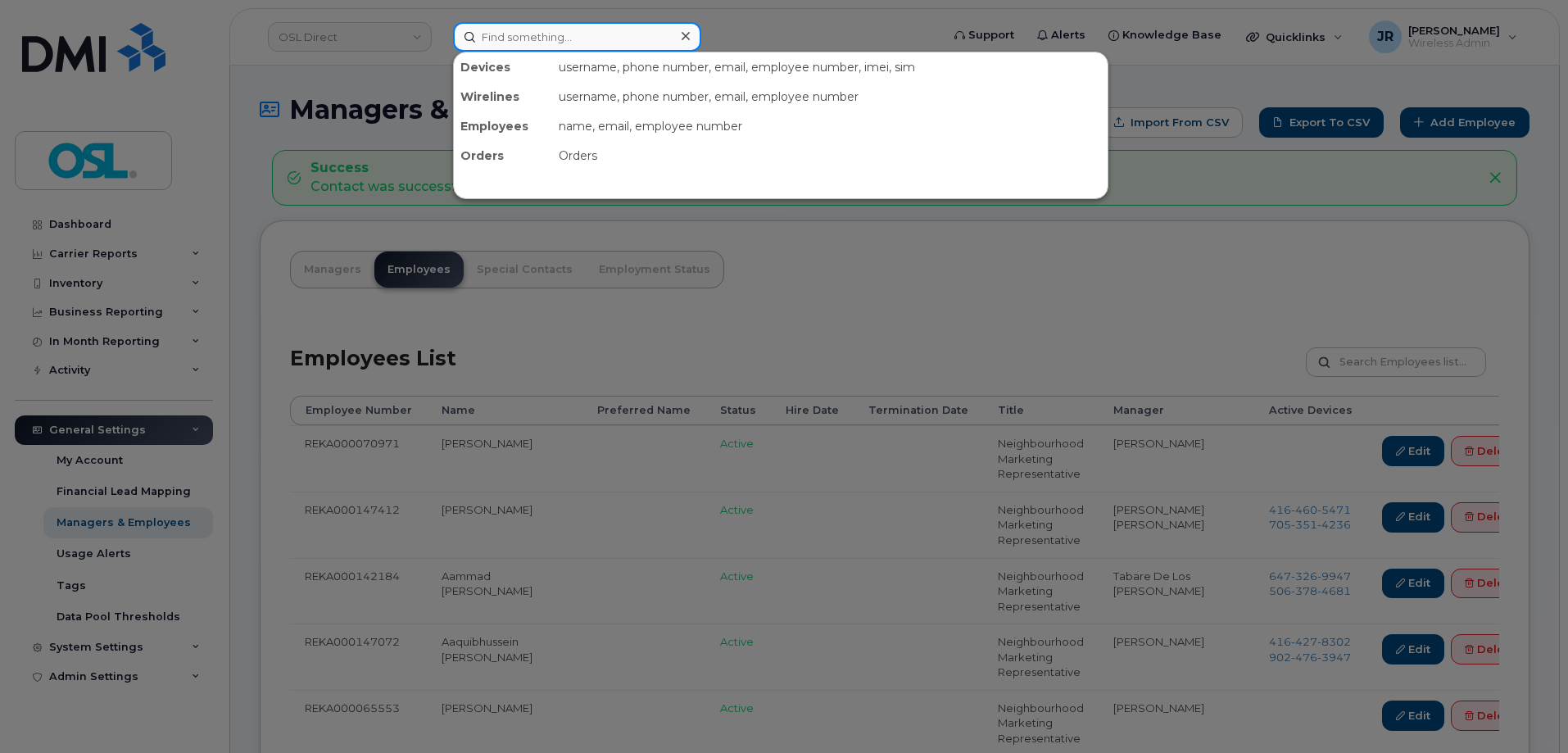
click at [509, 34] on input at bounding box center [577, 37] width 248 height 29
paste input "REKA000151087"
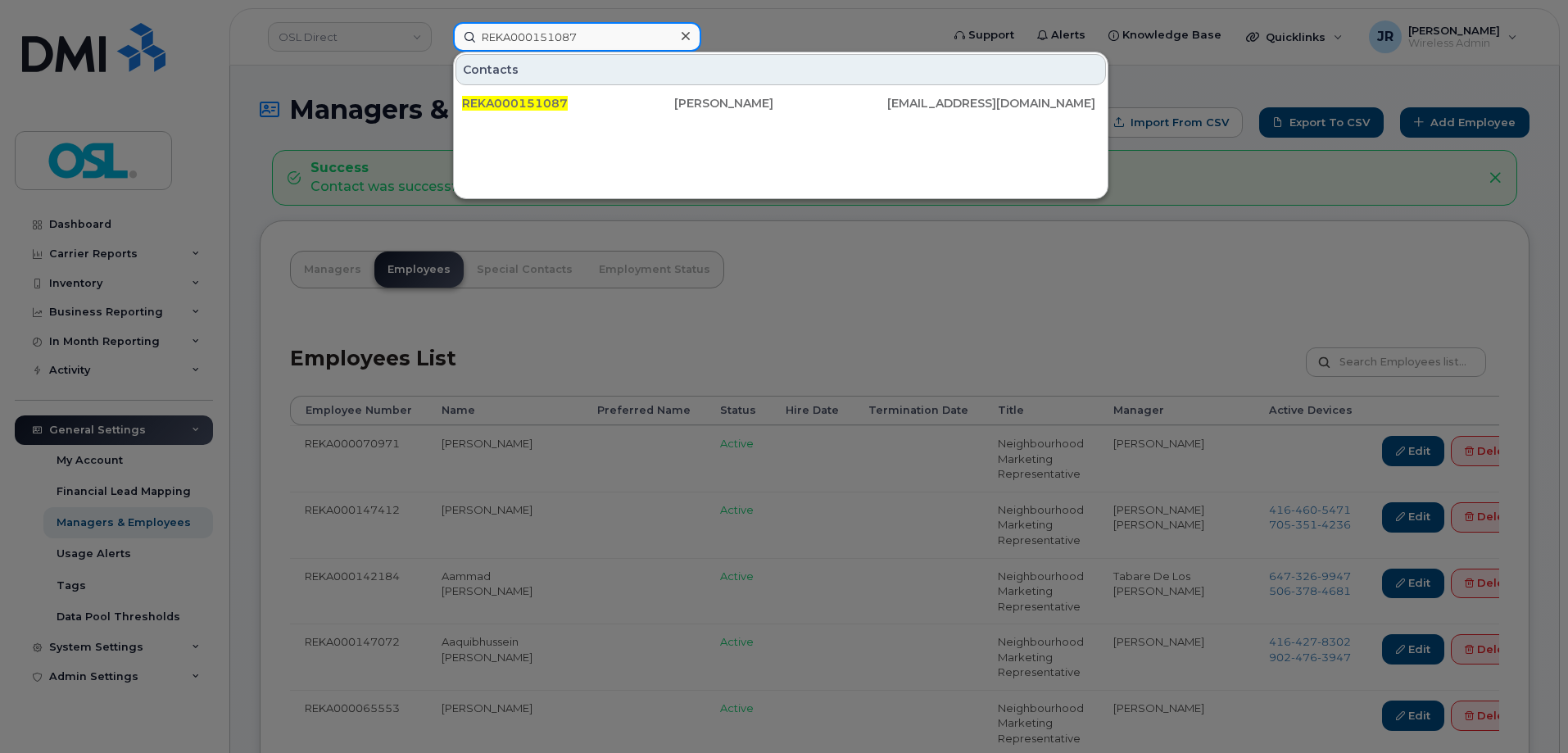
type input "REKA000151087"
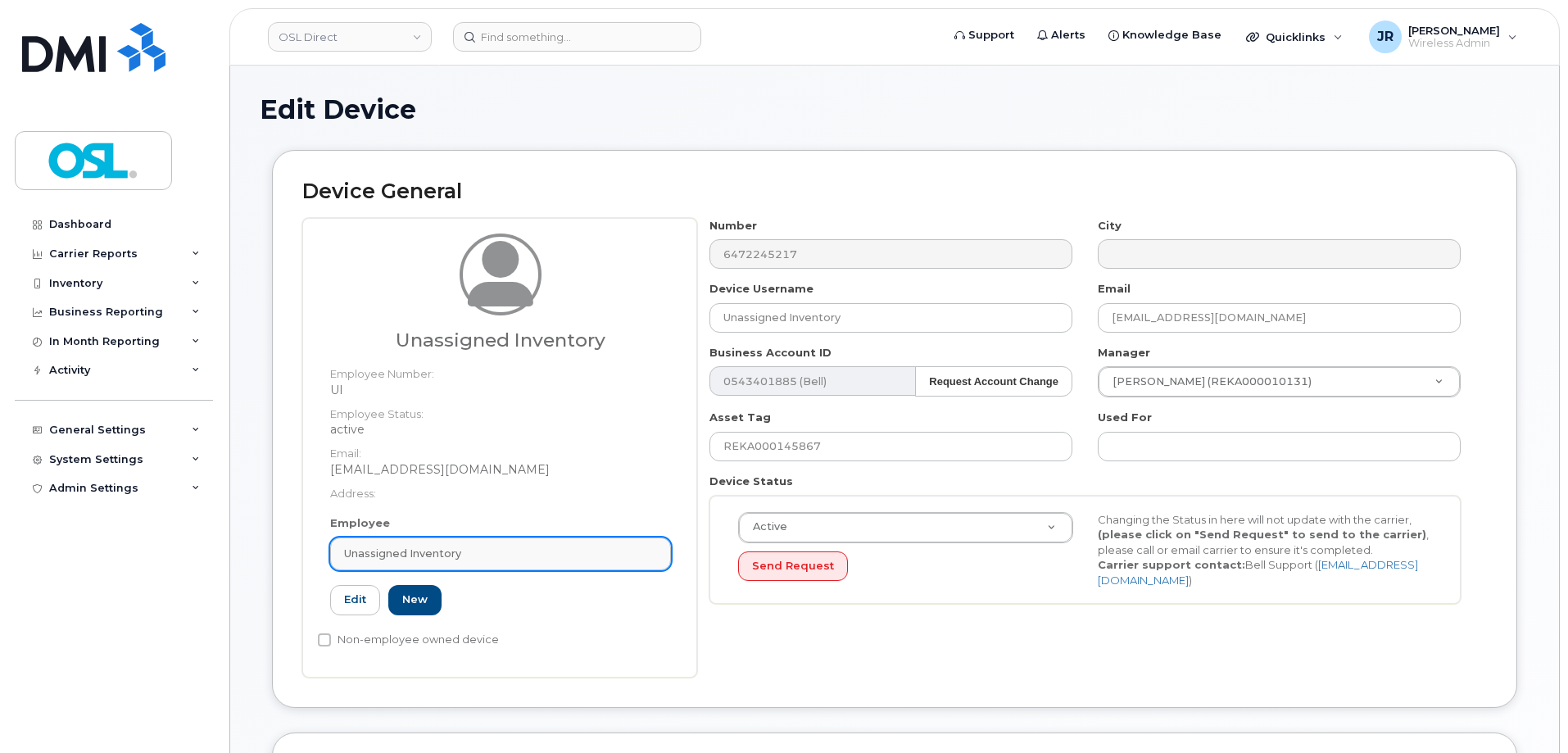
click at [476, 556] on div "Unassigned Inventory" at bounding box center [500, 553] width 313 height 16
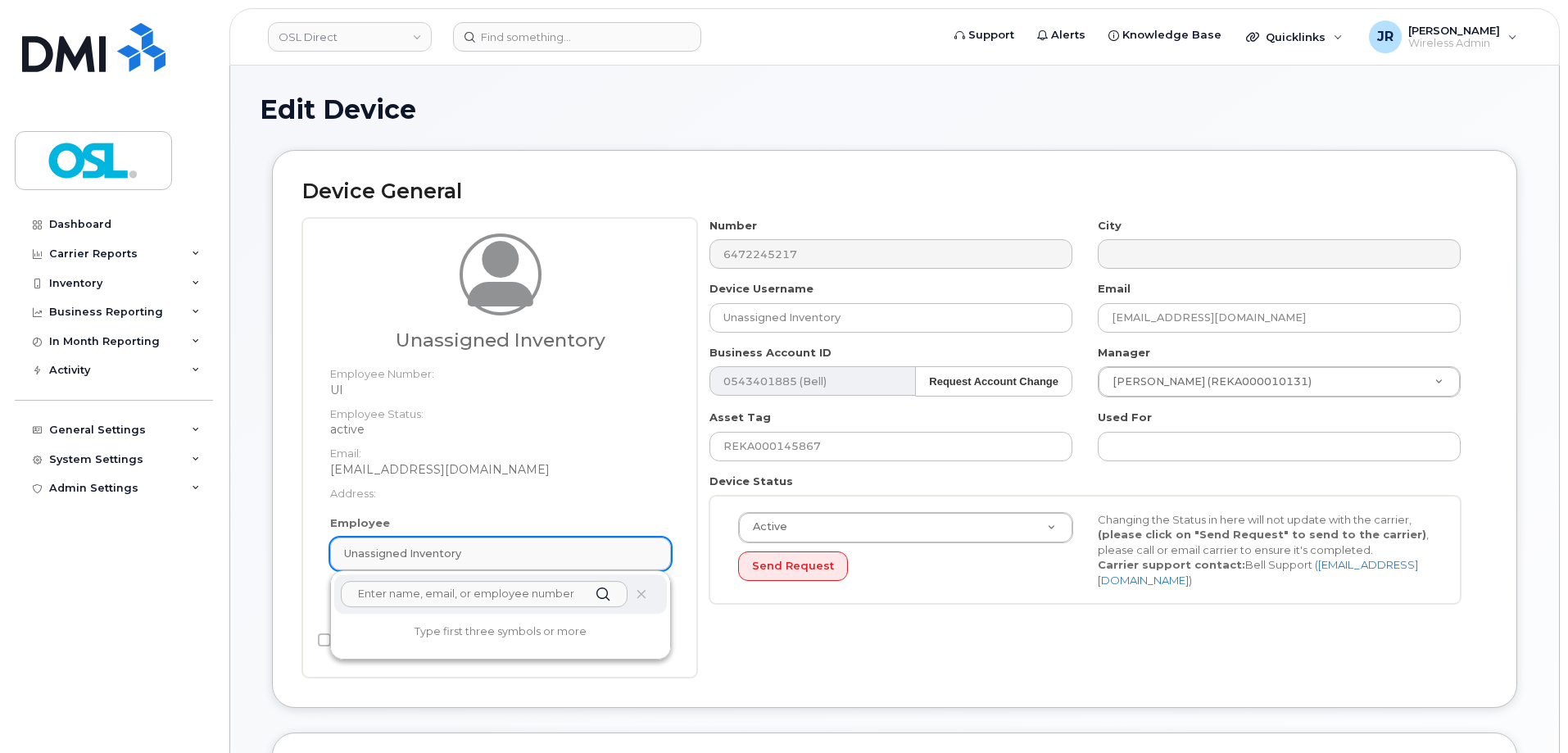
paste input "REKA000147059"
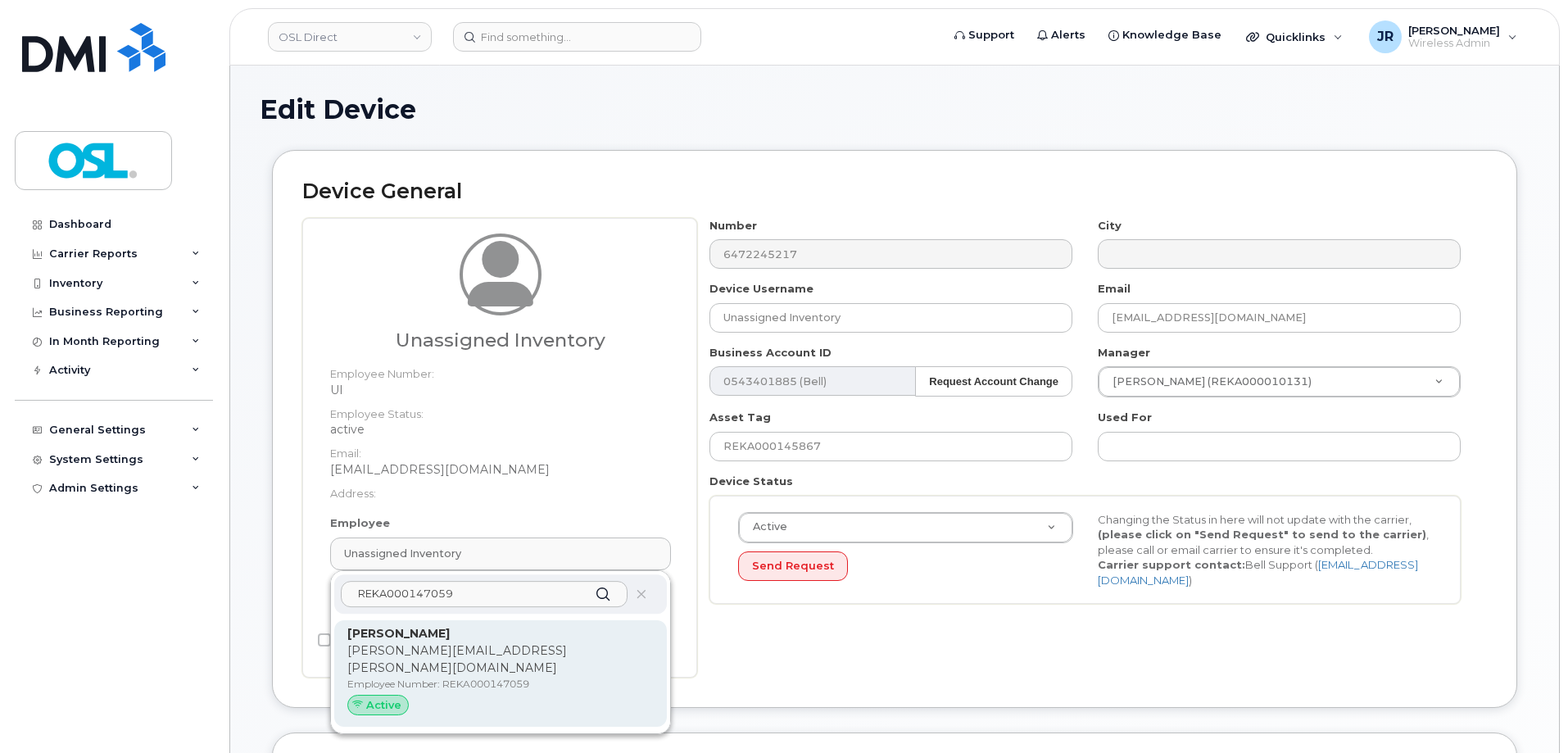
type input "REKA000147059"
click at [436, 647] on p "[PERSON_NAME][EMAIL_ADDRESS][PERSON_NAME][DOMAIN_NAME]" at bounding box center [500, 659] width 307 height 34
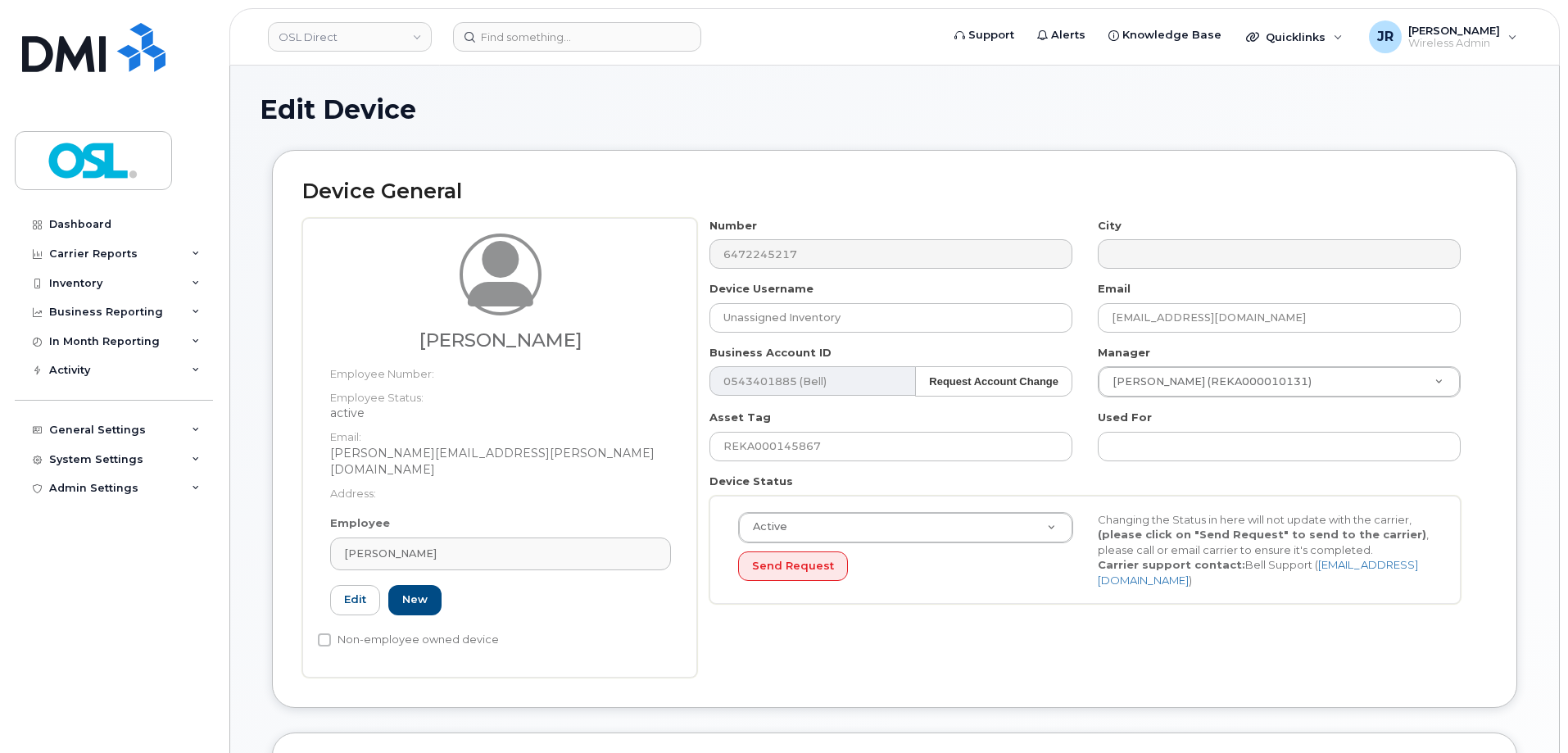
type input "REKA000147059"
type input "[PERSON_NAME]"
type input "[PERSON_NAME][EMAIL_ADDRESS][PERSON_NAME][DOMAIN_NAME]"
type input "3358046"
click at [790, 438] on input "REKA000145867" at bounding box center [890, 446] width 363 height 29
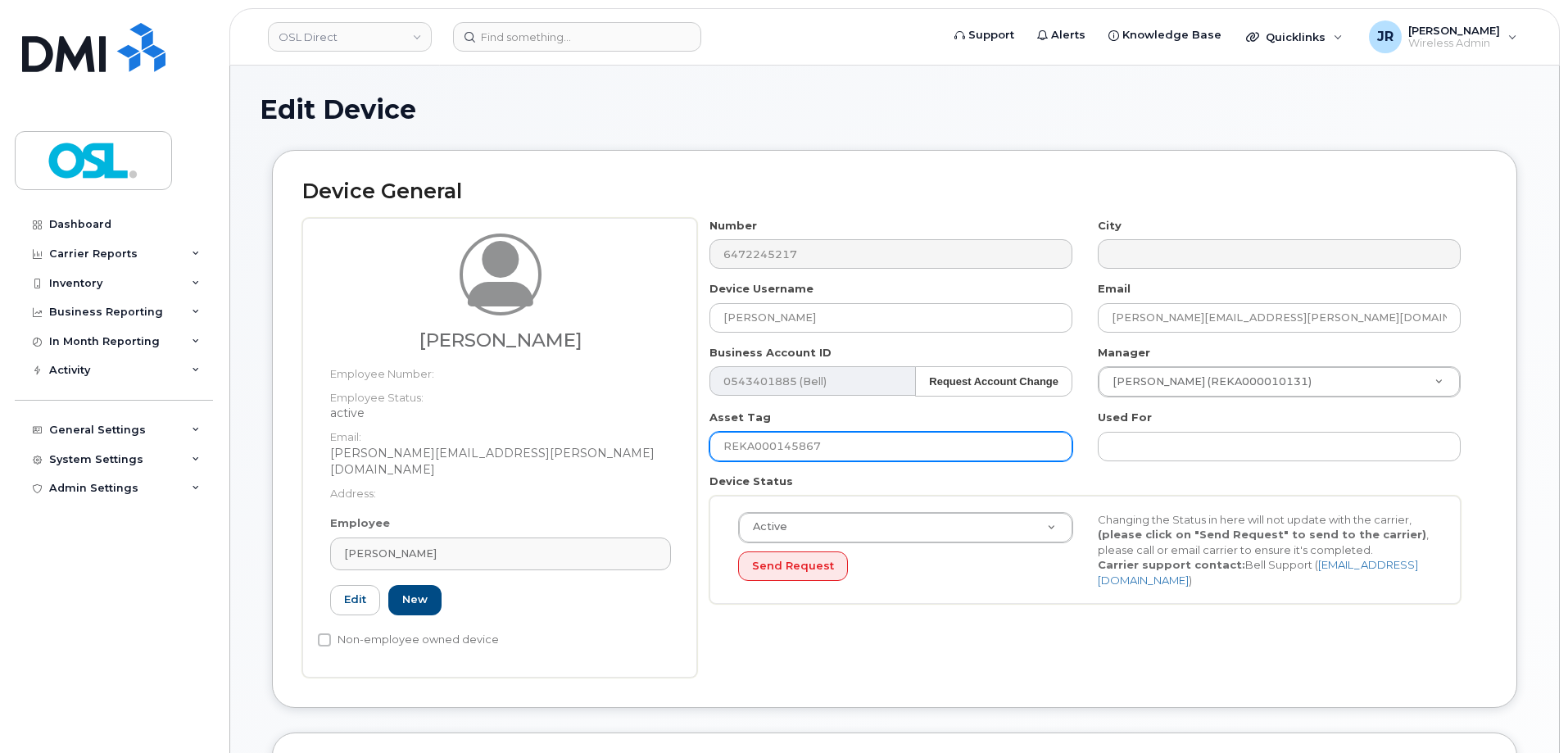
click at [790, 438] on input "REKA000145867" at bounding box center [890, 446] width 363 height 29
paste input "7059"
type input "REKA000147059"
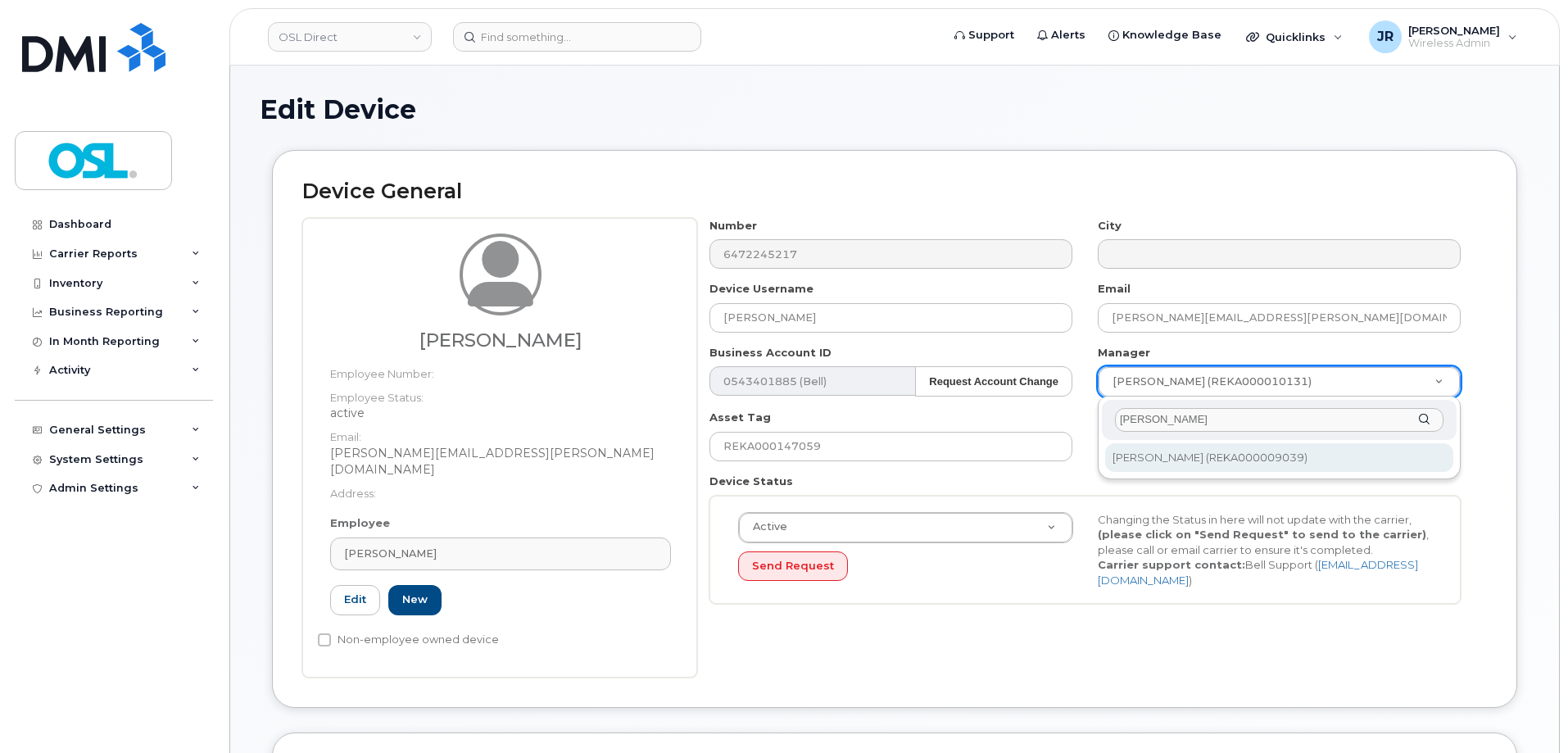
type input "[PERSON_NAME]"
type input "1526239"
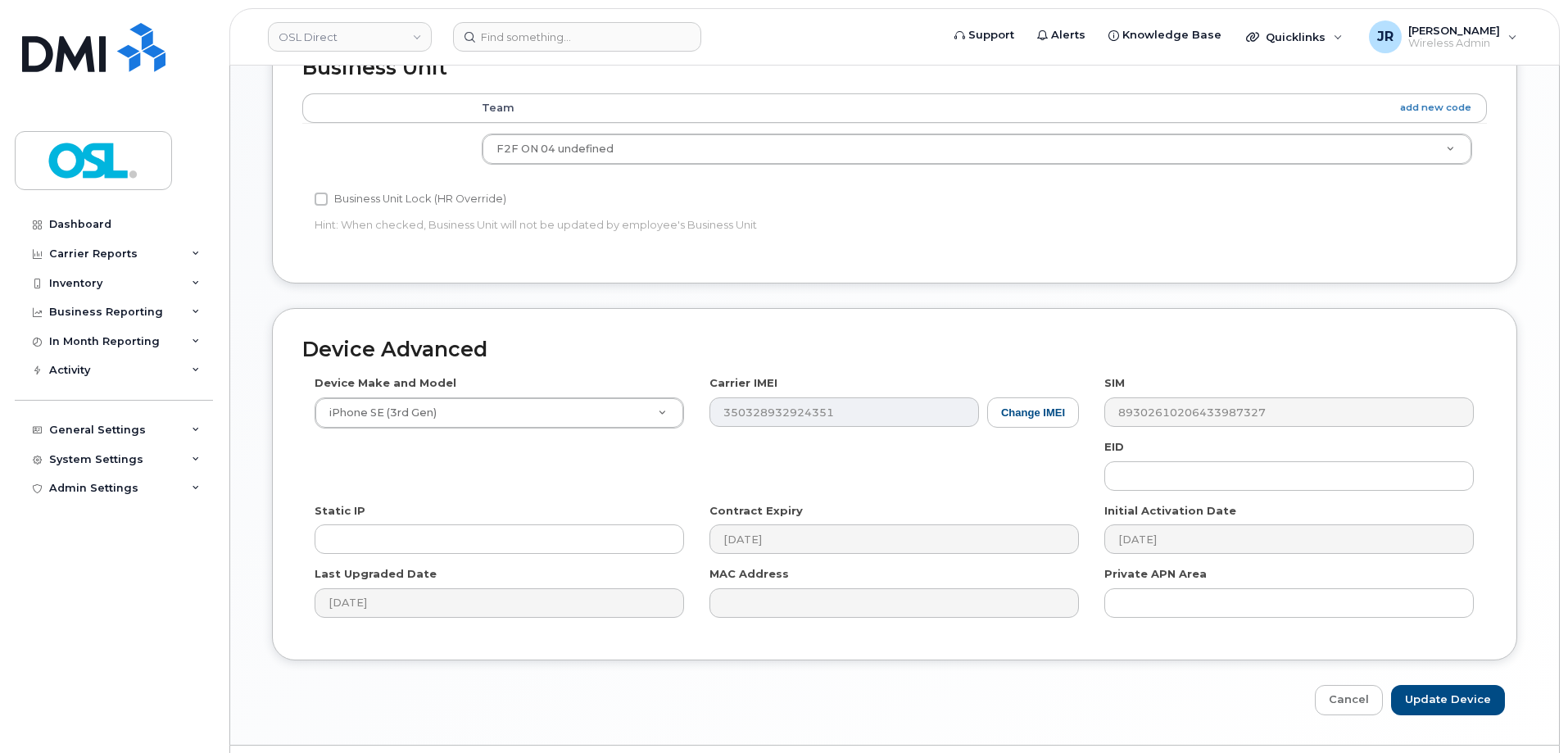
scroll to position [734, 0]
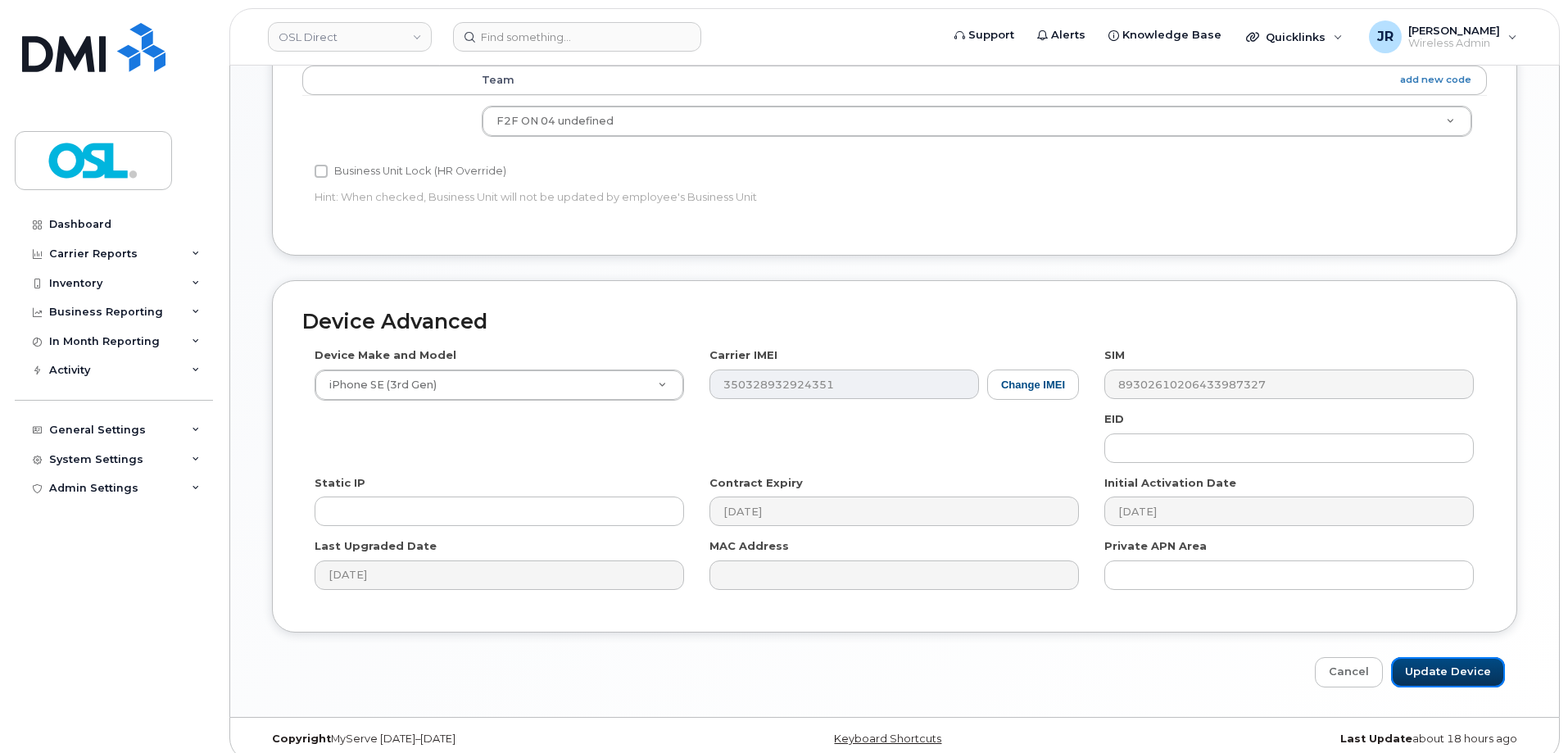
drag, startPoint x: 1444, startPoint y: 654, endPoint x: 1061, endPoint y: 345, distance: 492.1
click at [1444, 657] on input "Update Device" at bounding box center [1448, 672] width 114 height 30
type input "Saving..."
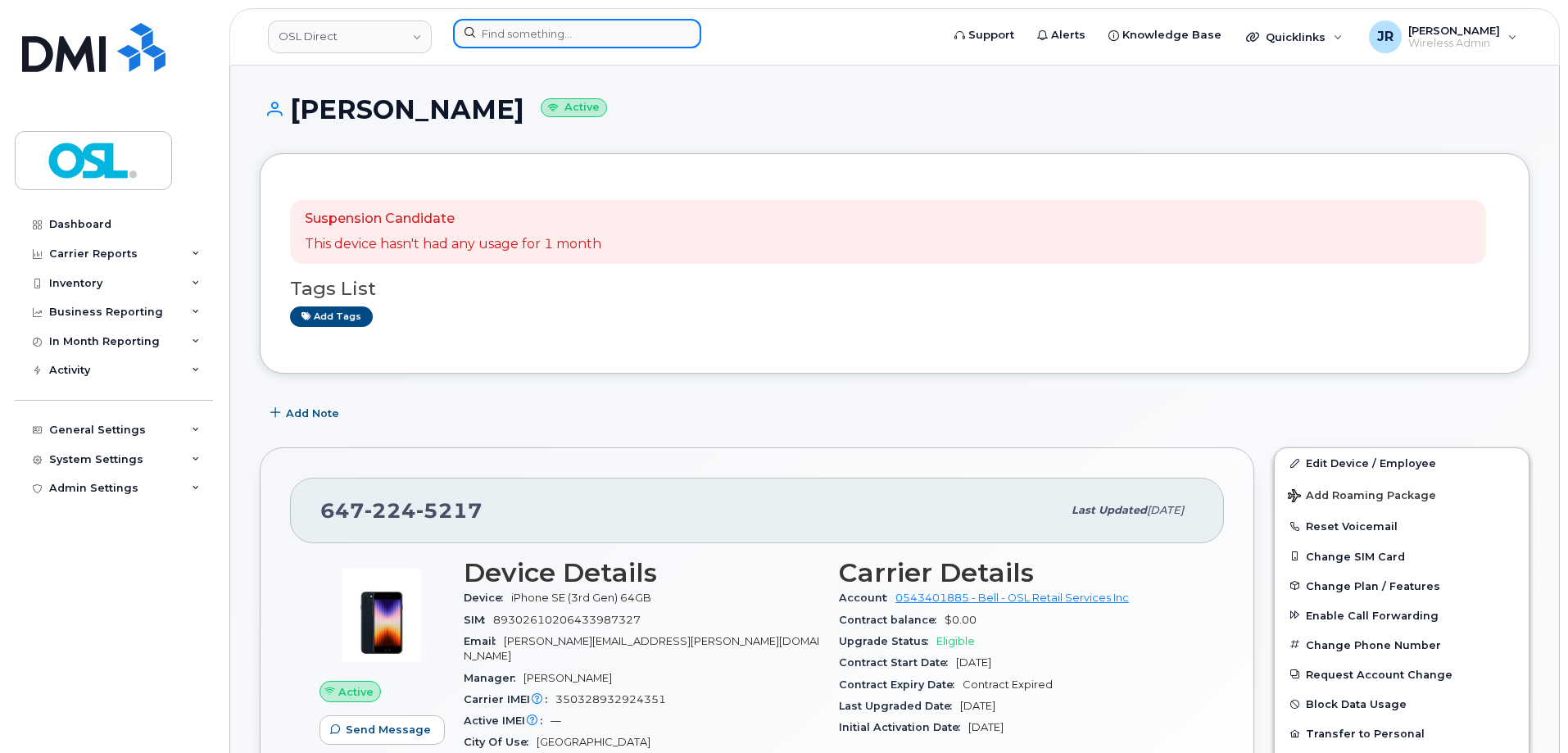
click at [532, 34] on input at bounding box center [577, 34] width 248 height 29
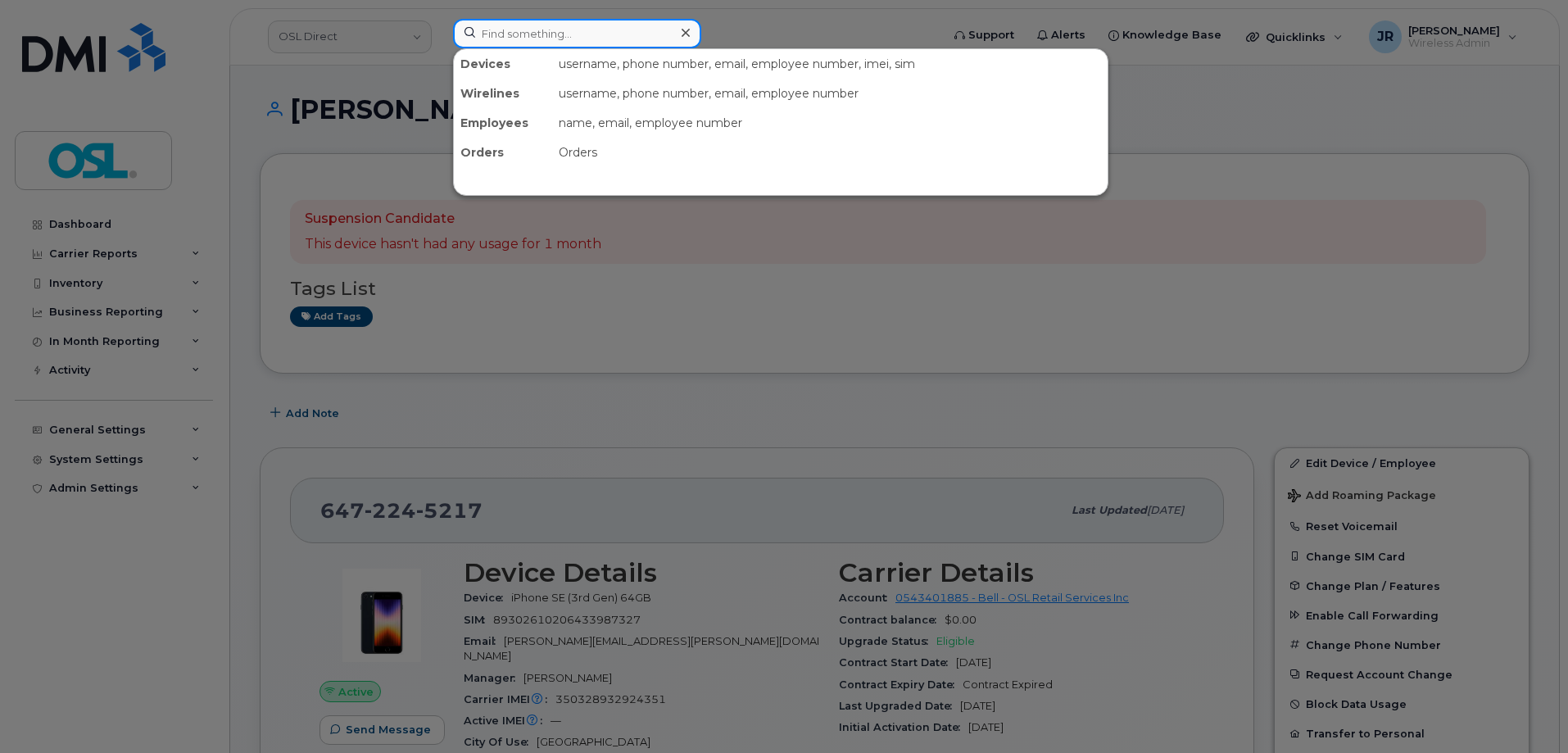
paste input "6475294872"
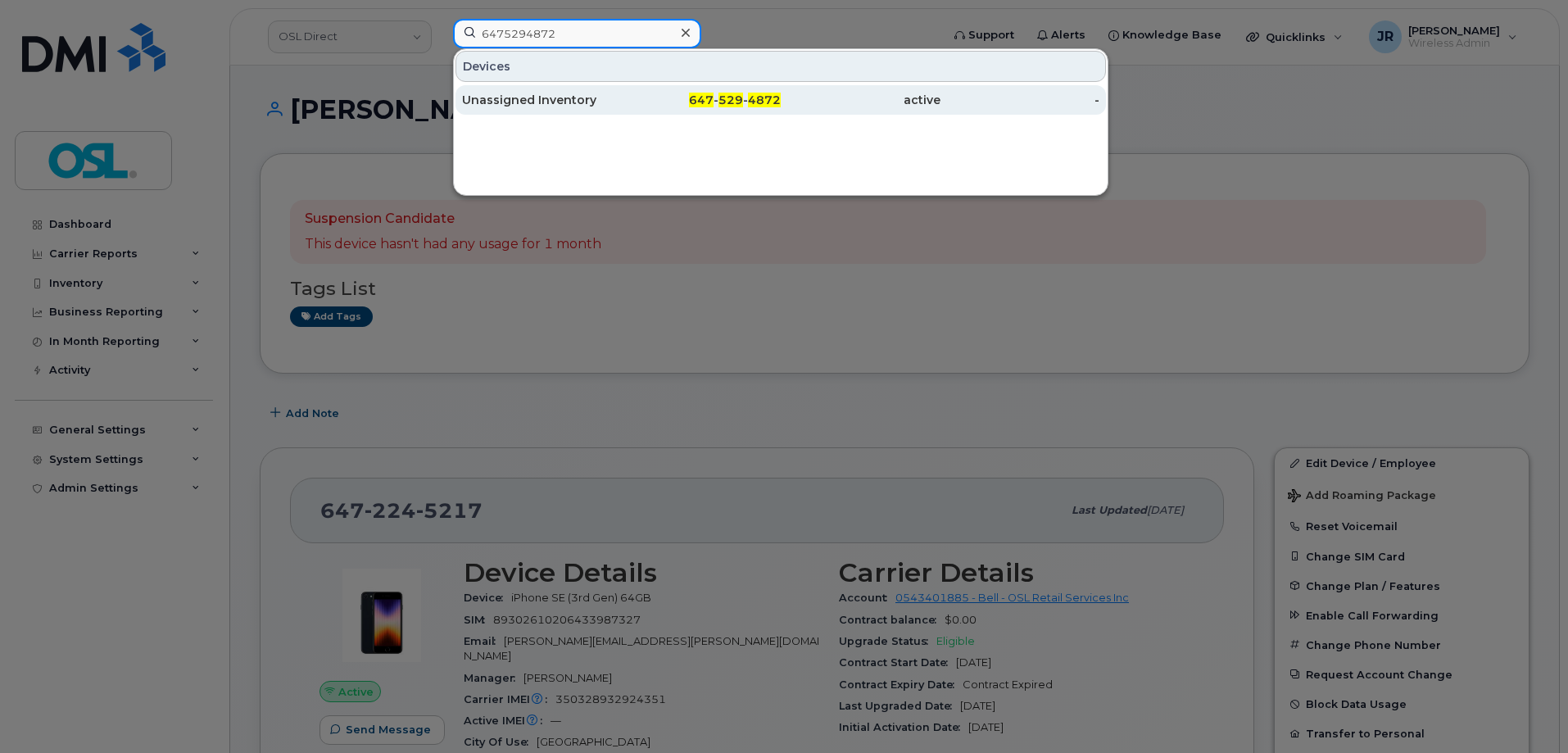
type input "6475294872"
click at [521, 99] on div "Unassigned Inventory" at bounding box center [542, 100] width 160 height 17
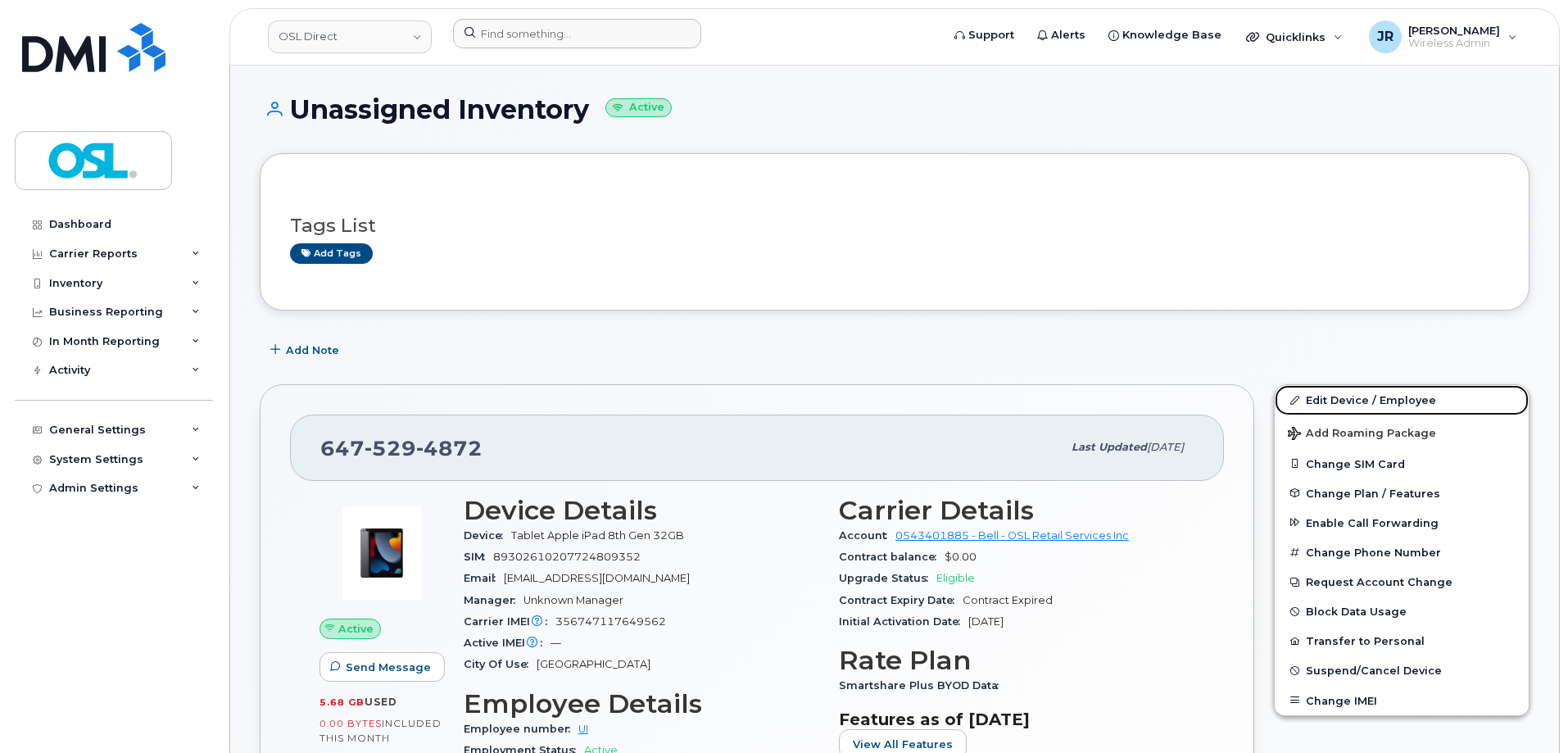
click at [1360, 404] on link "Edit Device / Employee" at bounding box center [1401, 399] width 254 height 29
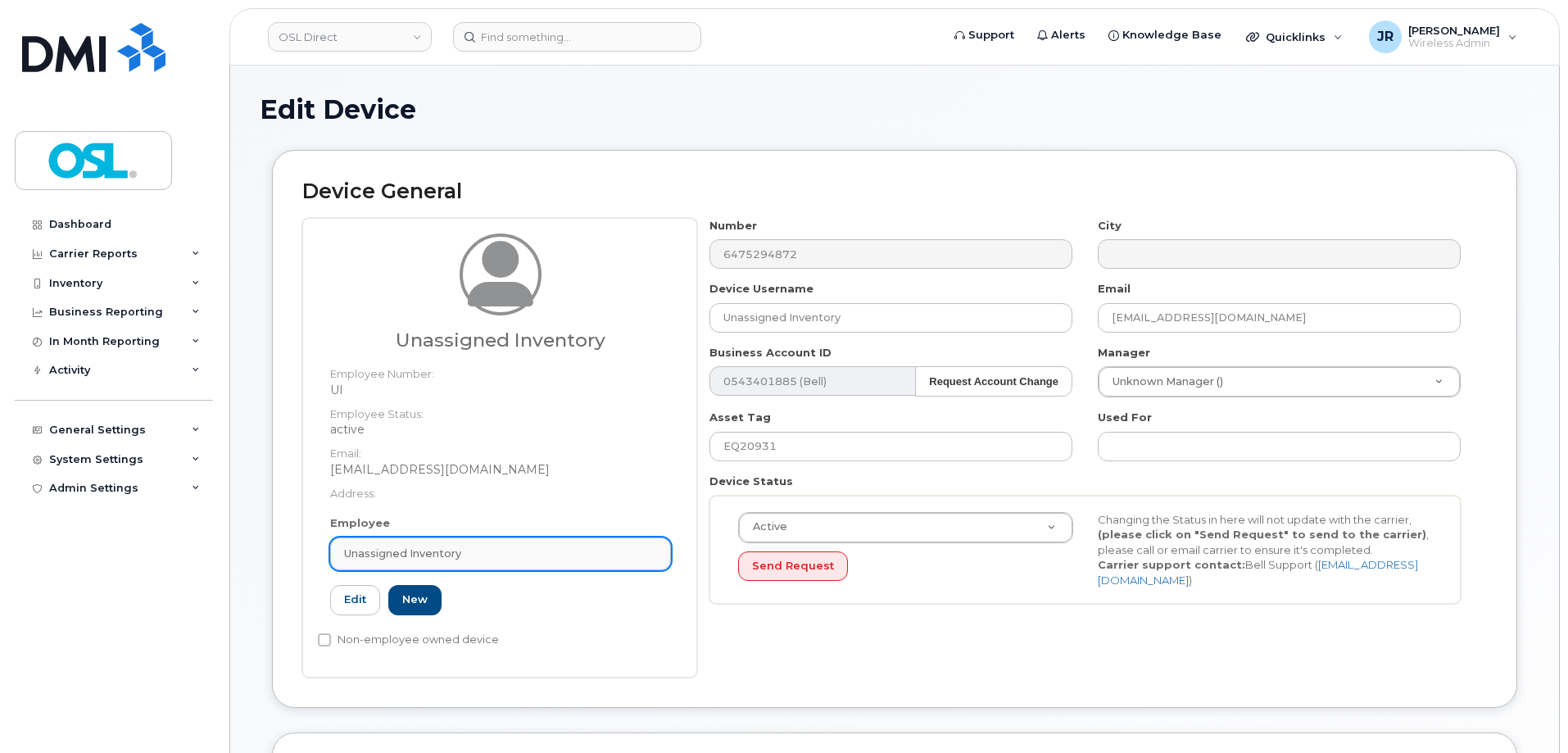
click at [465, 556] on div "Unassigned Inventory" at bounding box center [500, 553] width 313 height 16
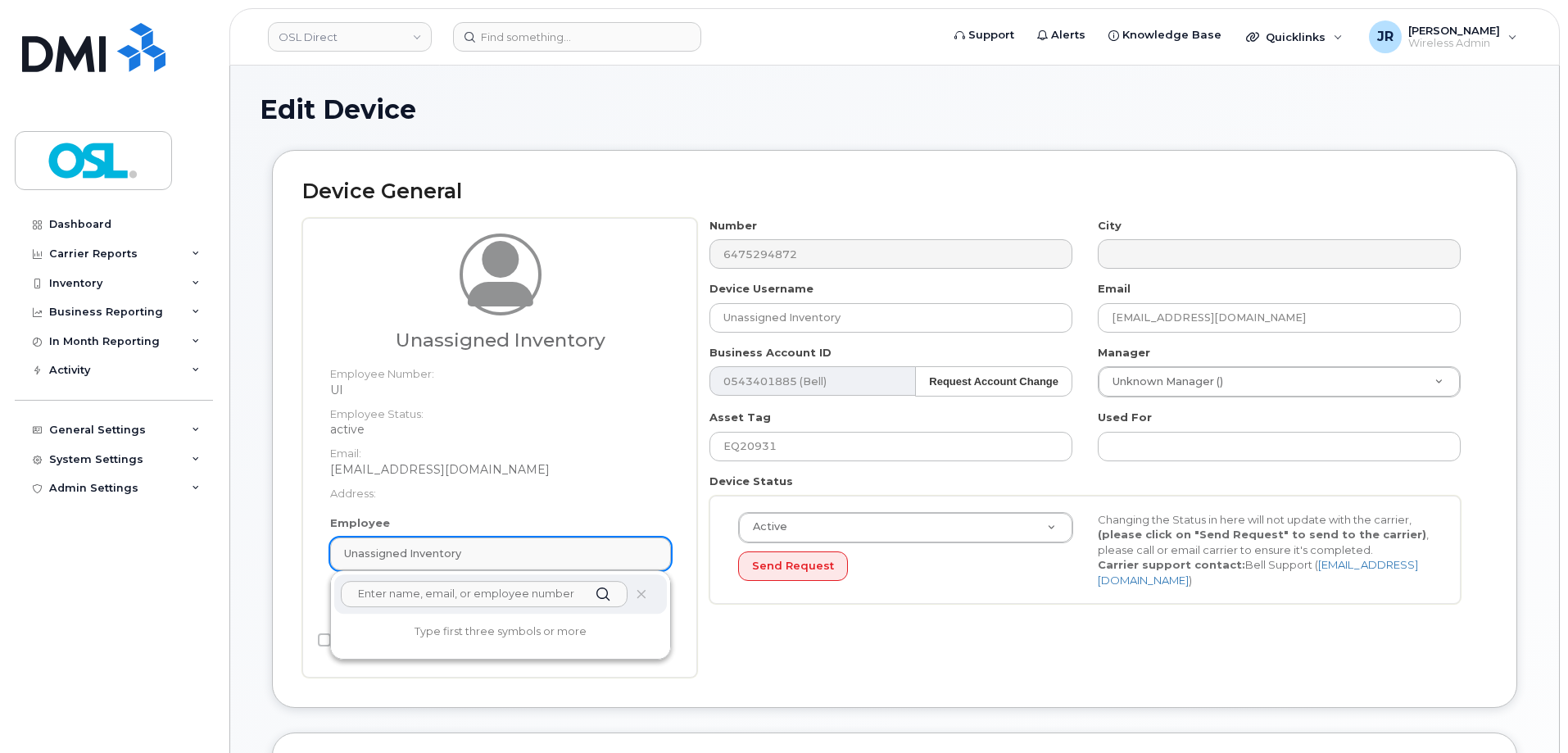
paste input "REKA000147059"
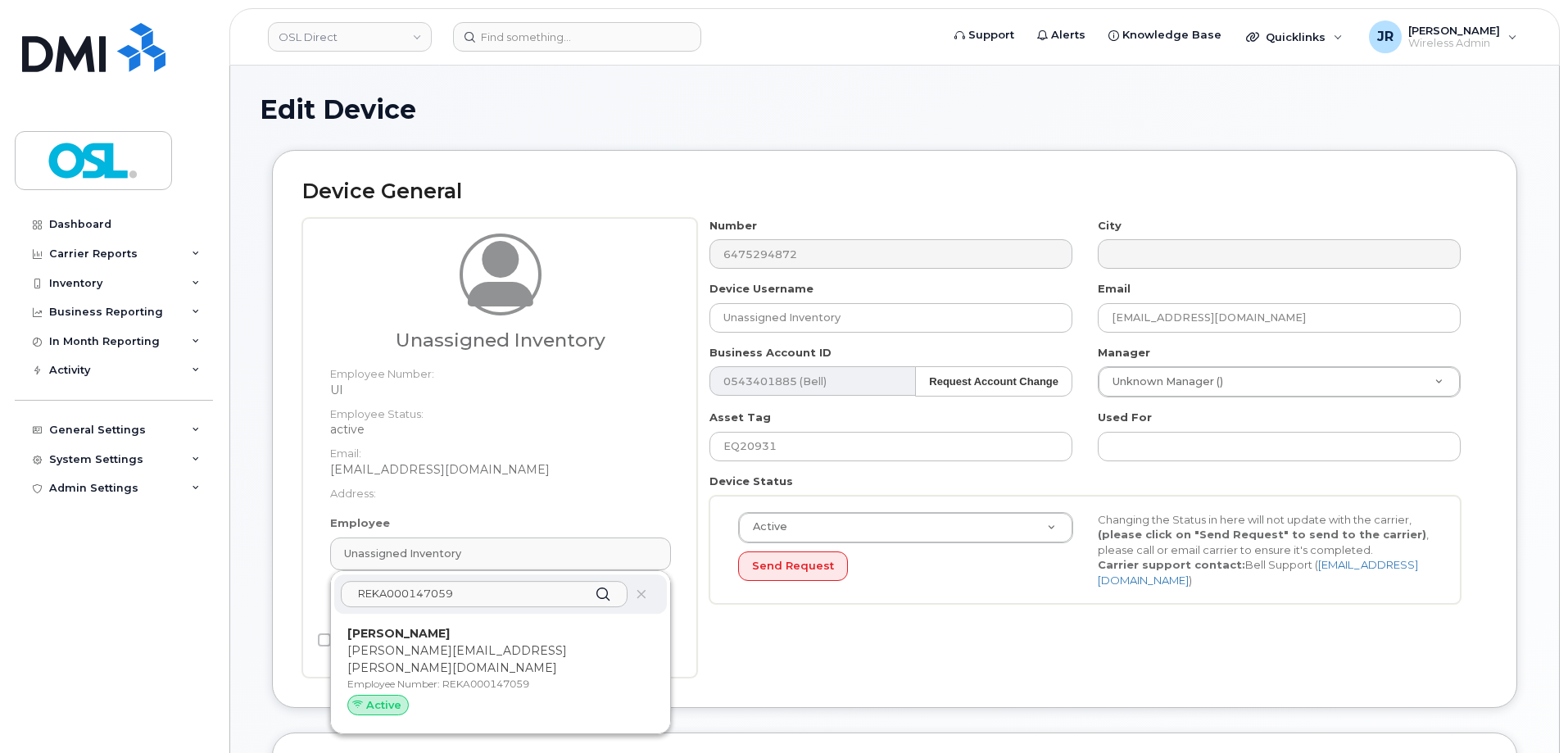
type input "REKA000147059"
click at [433, 644] on p "anmol.dhaliwal@osldirect.com" at bounding box center [500, 659] width 307 height 34
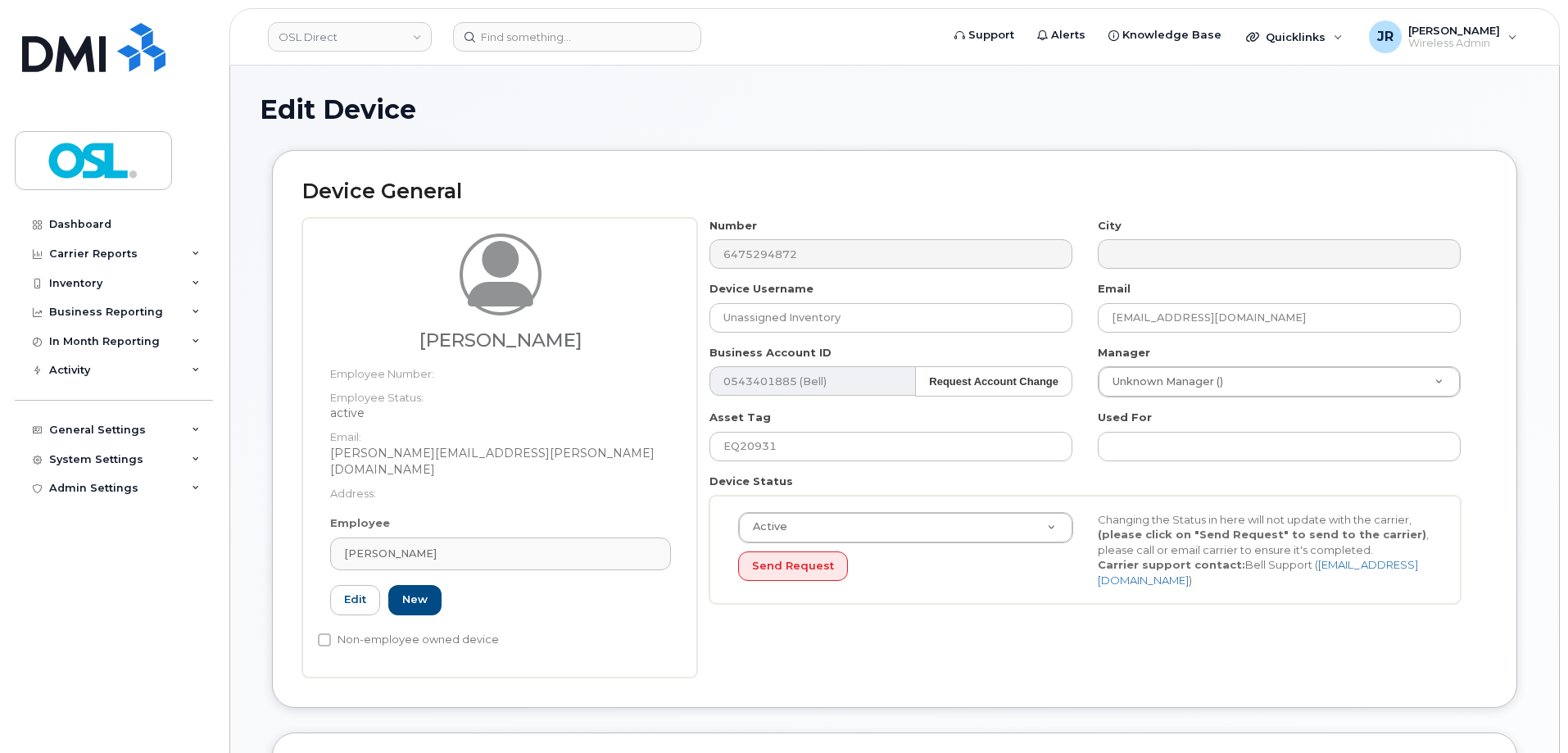
type input "REKA000147059"
type input "Anmol Dhaliwal"
type input "anmol.dhaliwal@osldirect.com"
type input "3358046"
click at [777, 435] on input "EQ20931" at bounding box center [890, 446] width 363 height 29
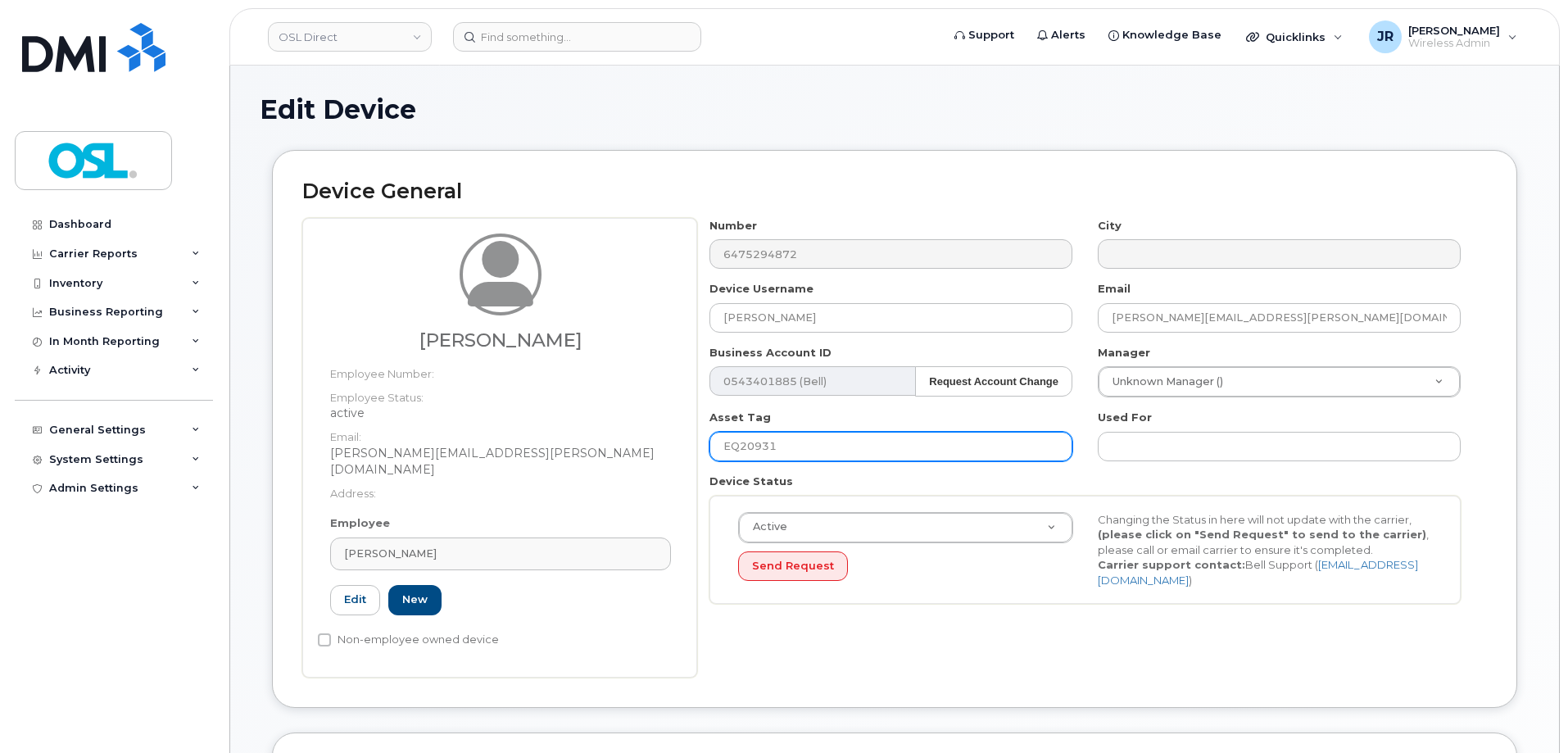
click at [777, 435] on input "EQ20931" at bounding box center [890, 446] width 363 height 29
paste input "REKA000147059"
type input "REKA000147059"
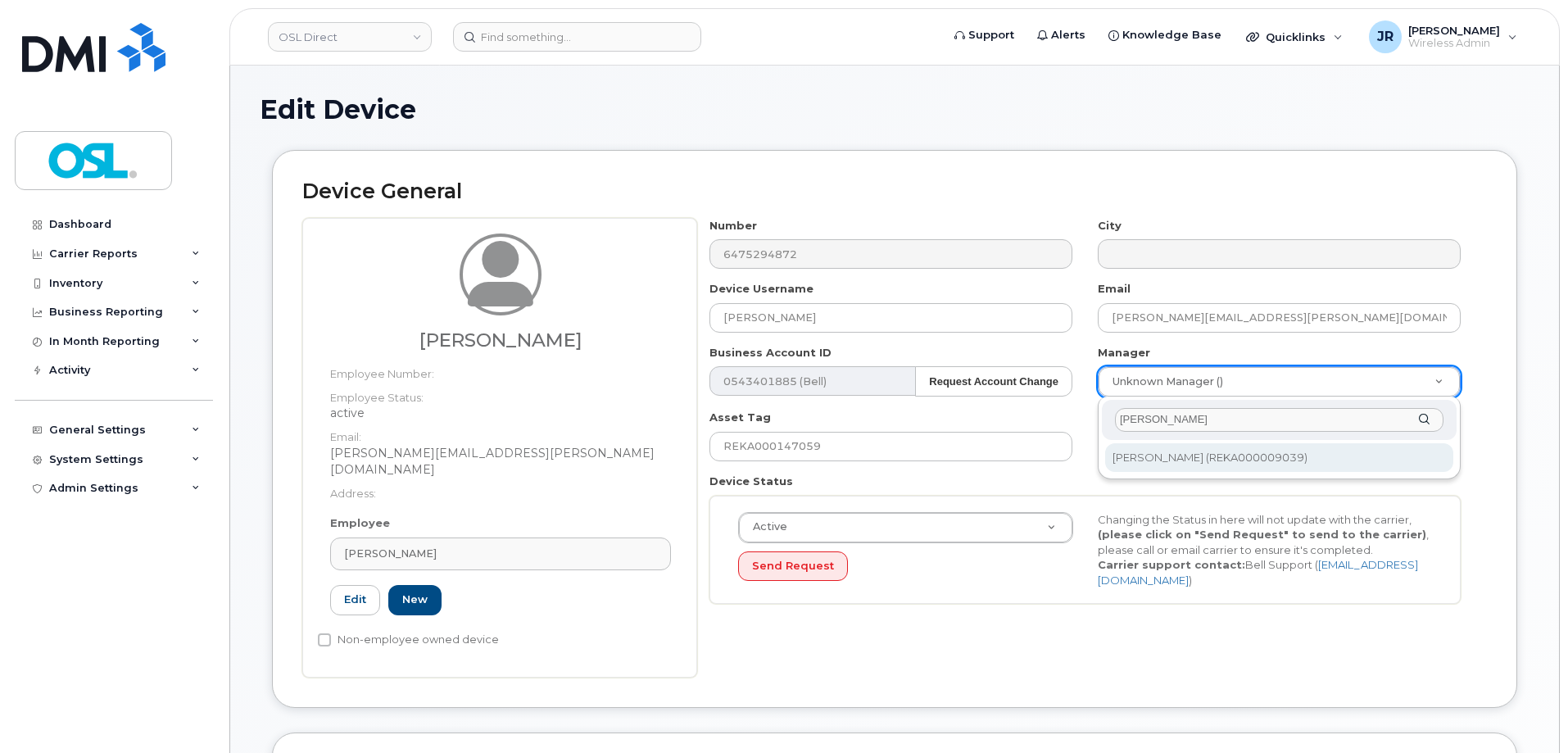
type input "Babandeep Singh"
type input "1526239"
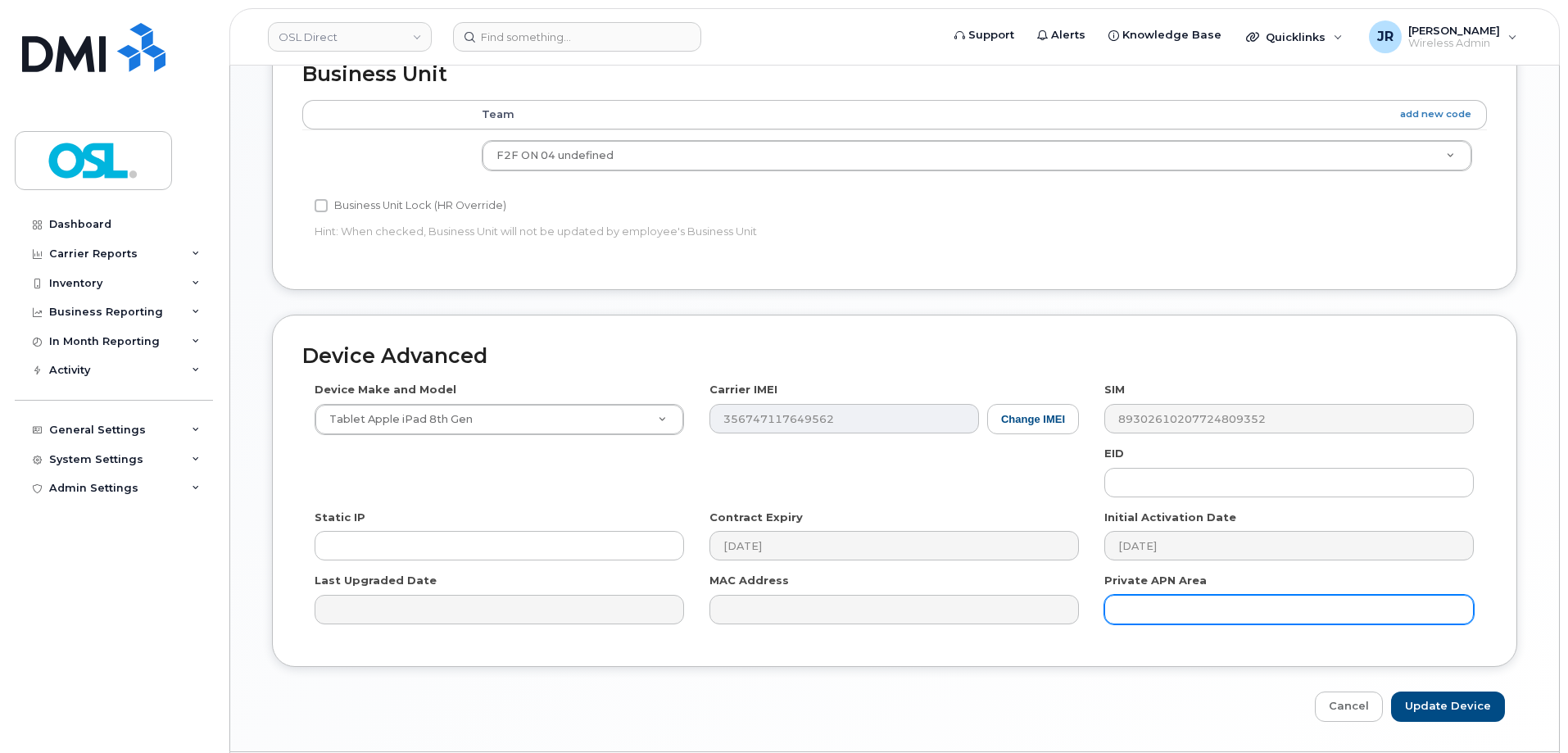
scroll to position [734, 0]
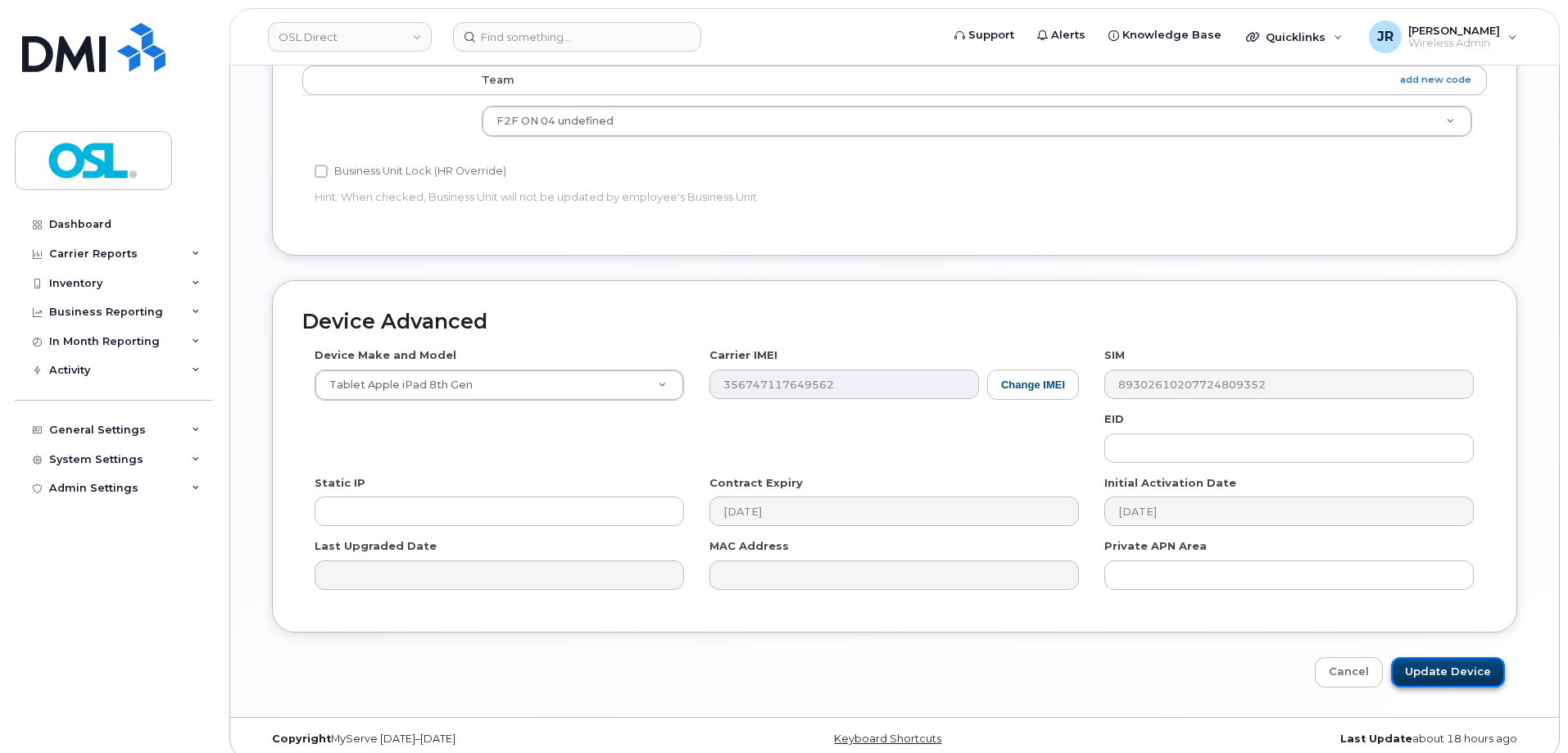
click at [1442, 657] on input "Update Device" at bounding box center [1448, 672] width 114 height 30
type input "Saving..."
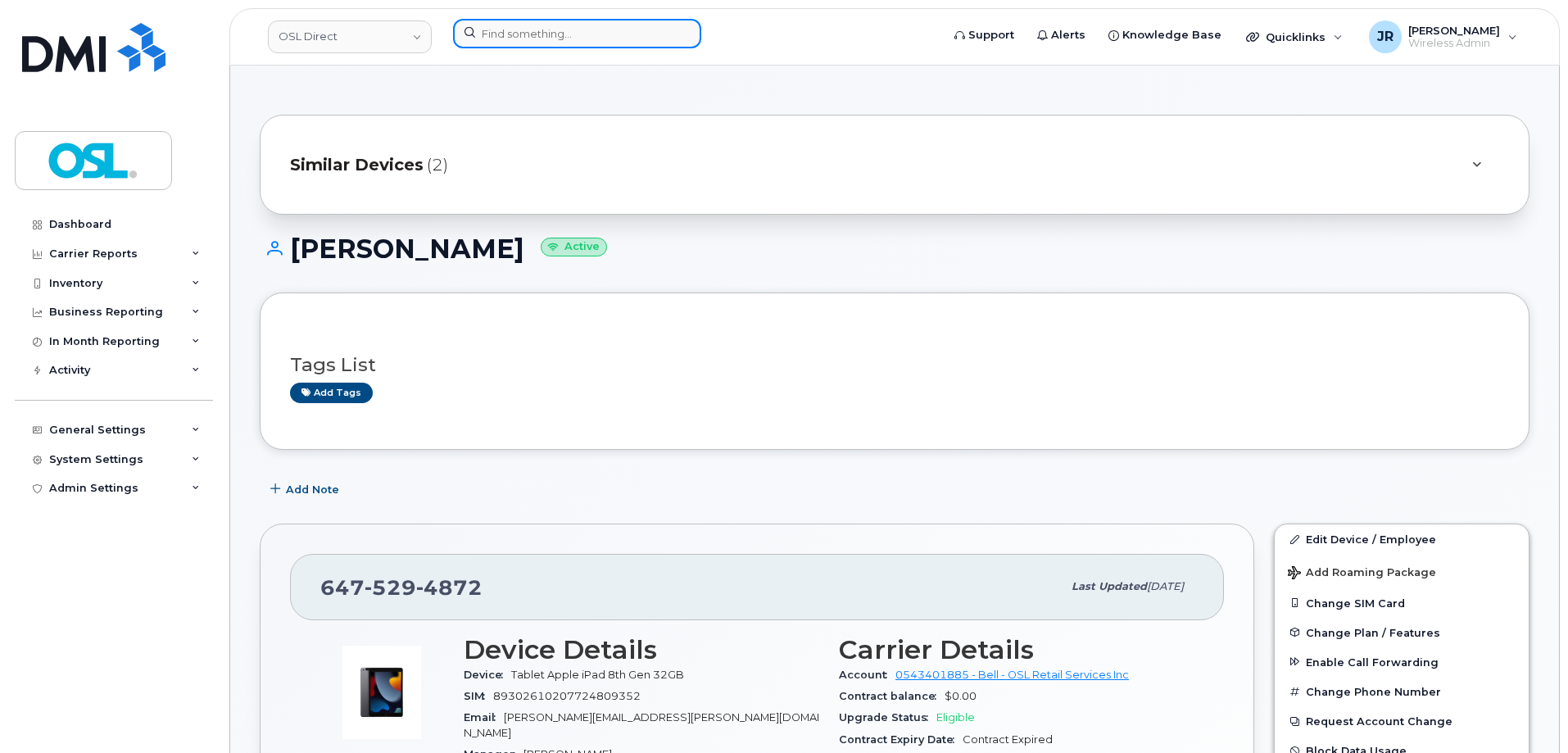
click at [522, 38] on input at bounding box center [577, 34] width 248 height 29
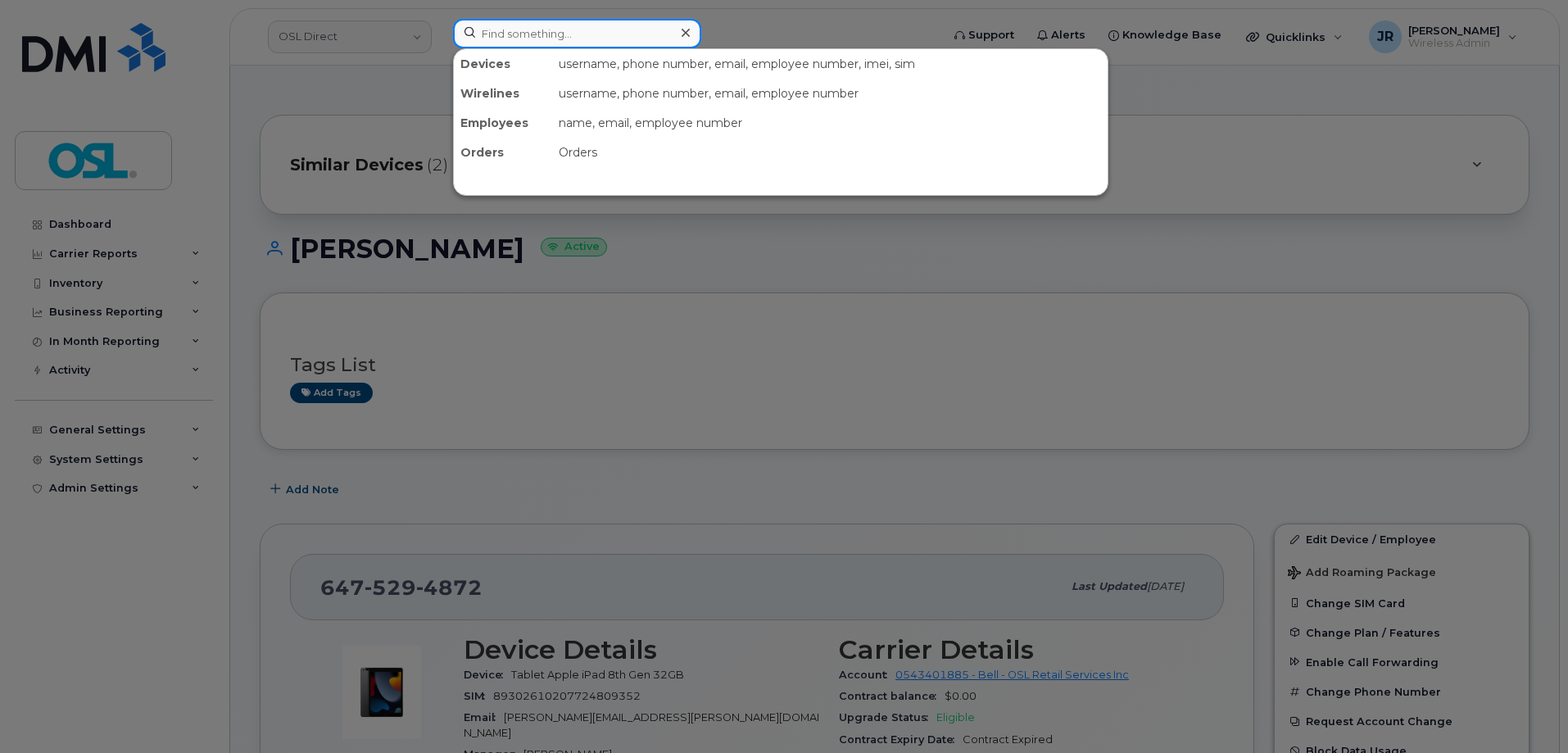
click at [513, 24] on input at bounding box center [577, 34] width 248 height 29
paste input "4313386784"
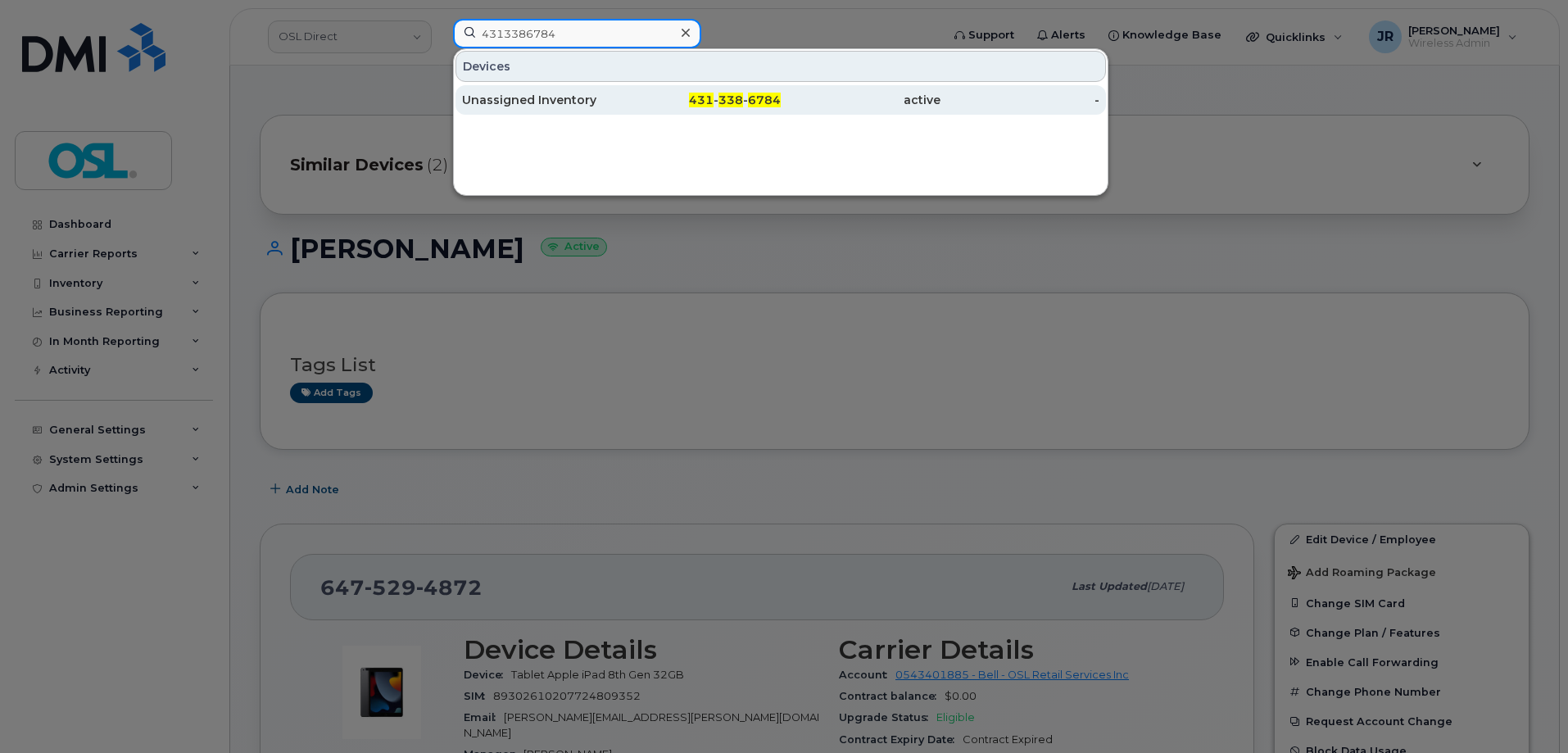
type input "4313386784"
click at [518, 103] on div "Unassigned Inventory" at bounding box center [542, 100] width 160 height 17
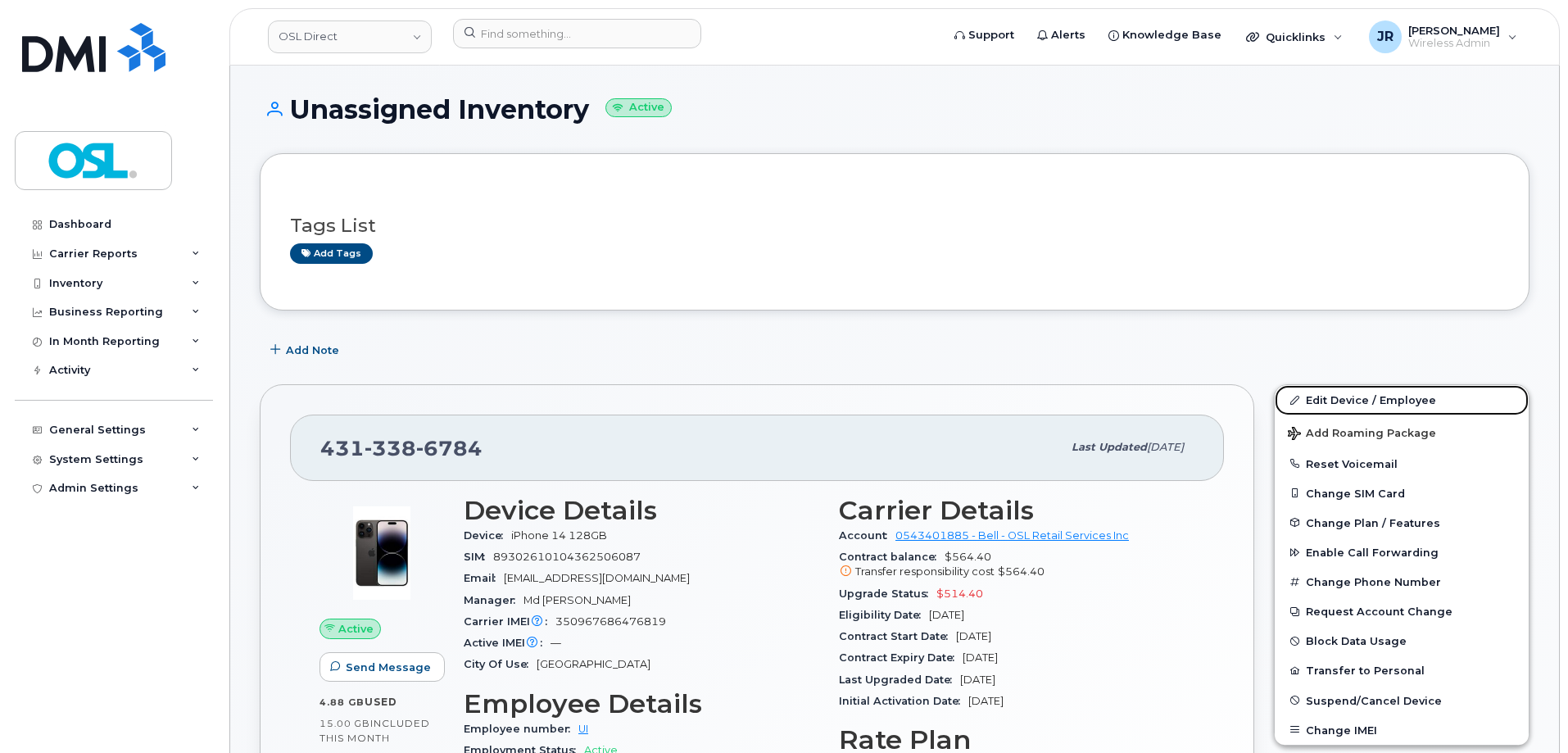
click at [1372, 393] on link "Edit Device / Employee" at bounding box center [1401, 399] width 254 height 29
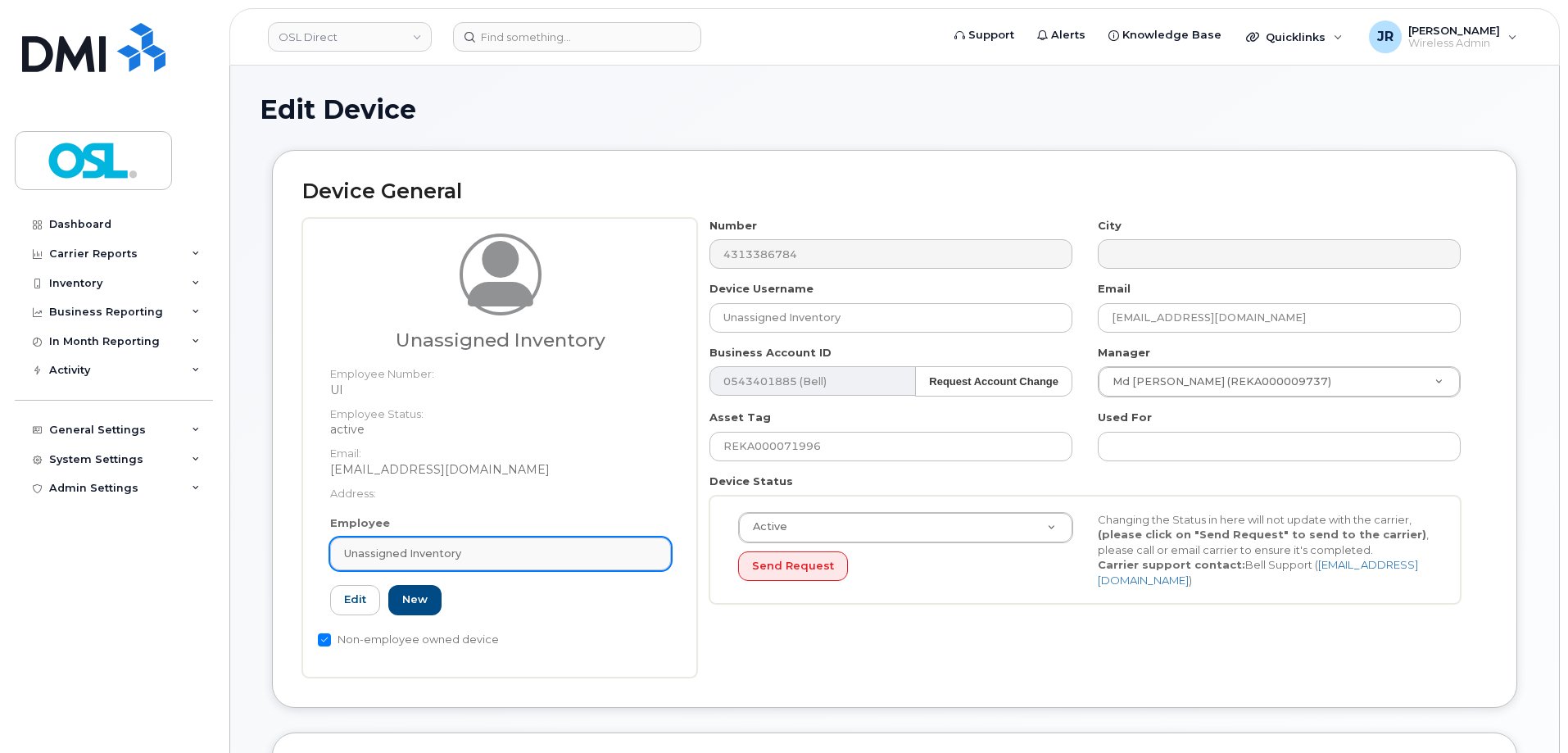
click at [450, 541] on link "Unassigned Inventory" at bounding box center [500, 554] width 341 height 33
paste input "REKA000151087"
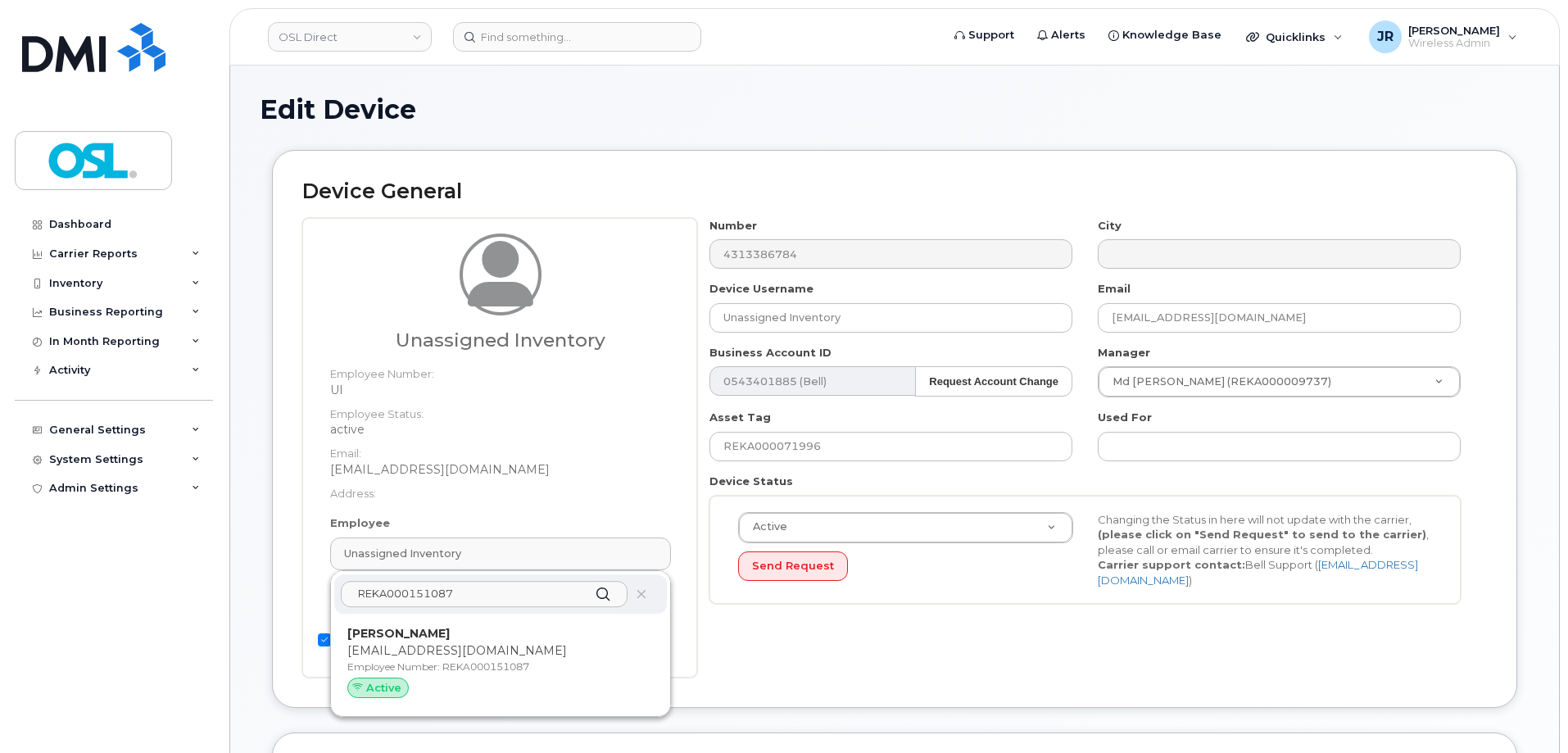
type input "REKA000151087"
click at [437, 633] on p "[PERSON_NAME]" at bounding box center [500, 634] width 307 height 17
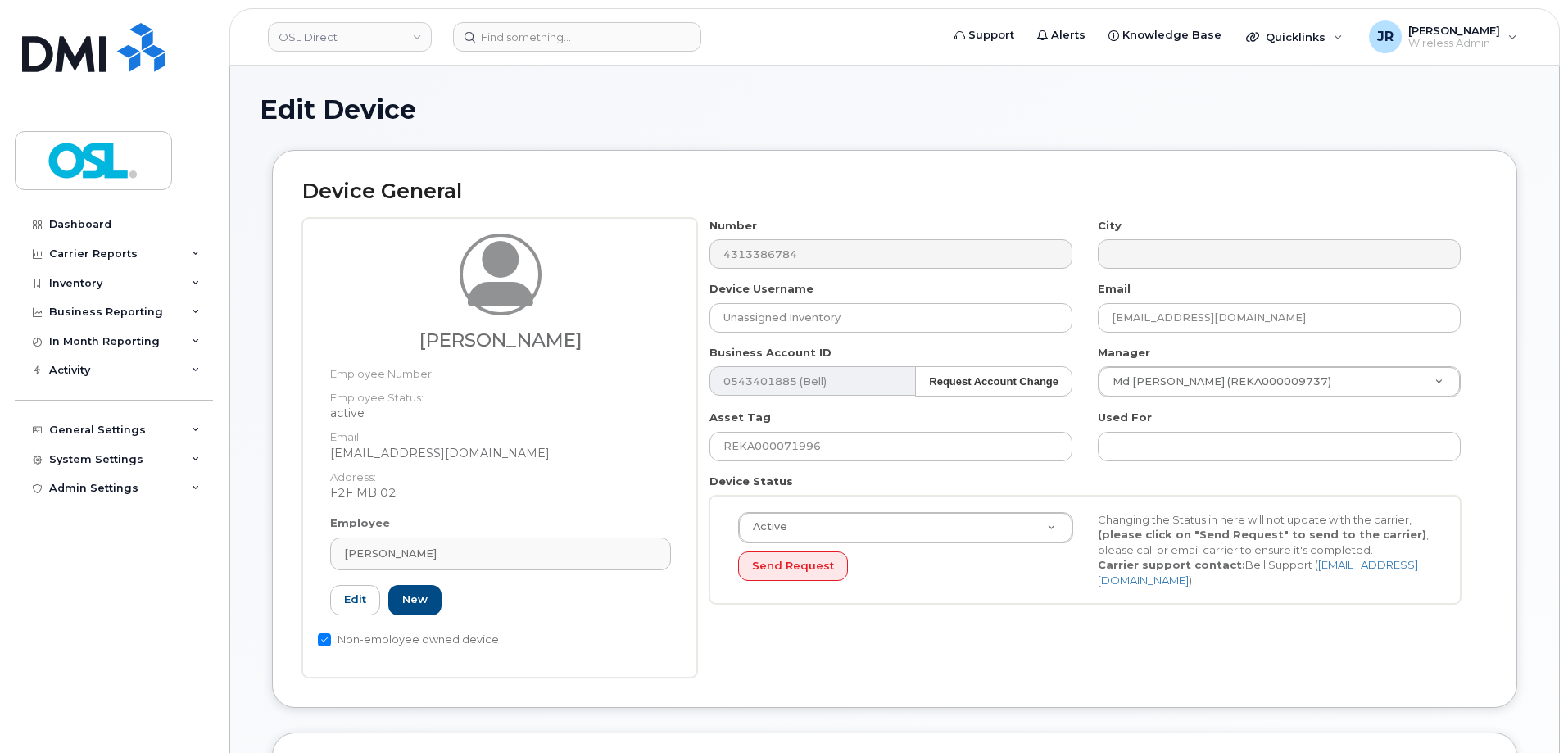
type input "REKA000151087"
type input "[PERSON_NAME]"
type input "[EMAIL_ADDRESS][DOMAIN_NAME]"
type input "3358021"
click at [810, 423] on div "Asset Tag REKA000071996" at bounding box center [890, 435] width 388 height 51
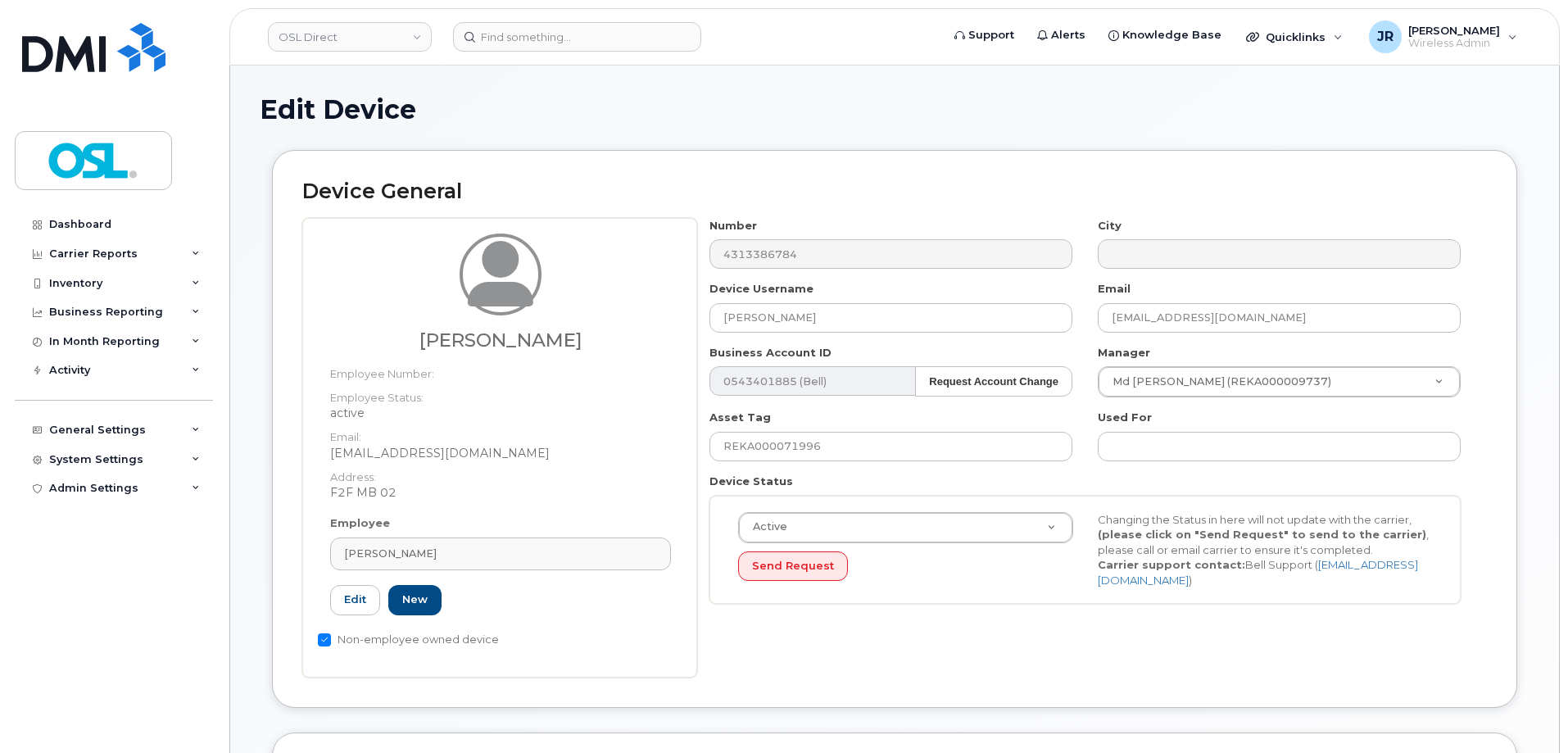
click at [810, 430] on div "Asset Tag REKA000071996" at bounding box center [890, 435] width 388 height 51
click at [805, 436] on input "REKA000071996" at bounding box center [890, 446] width 363 height 29
paste input "151087"
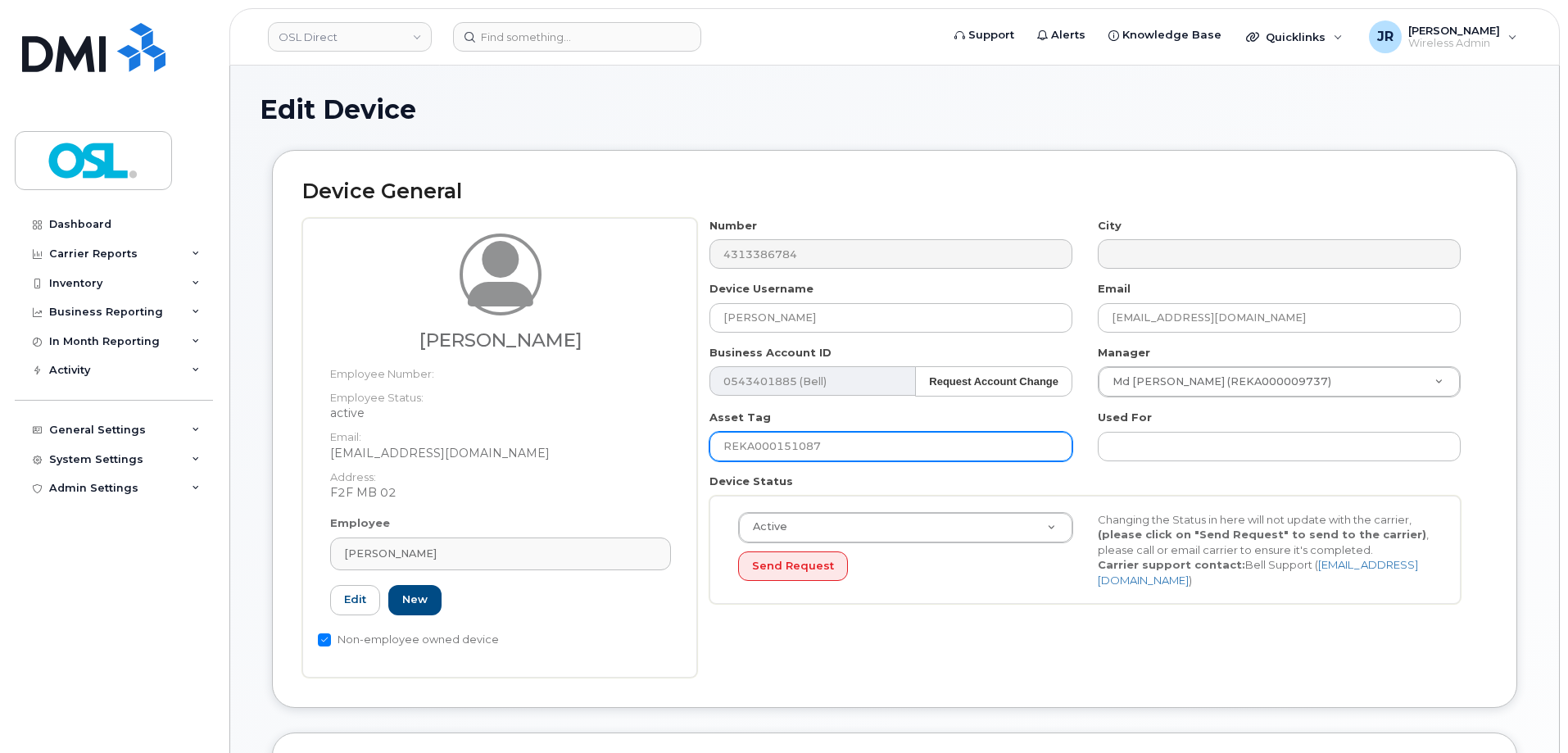
type input "REKA000151087"
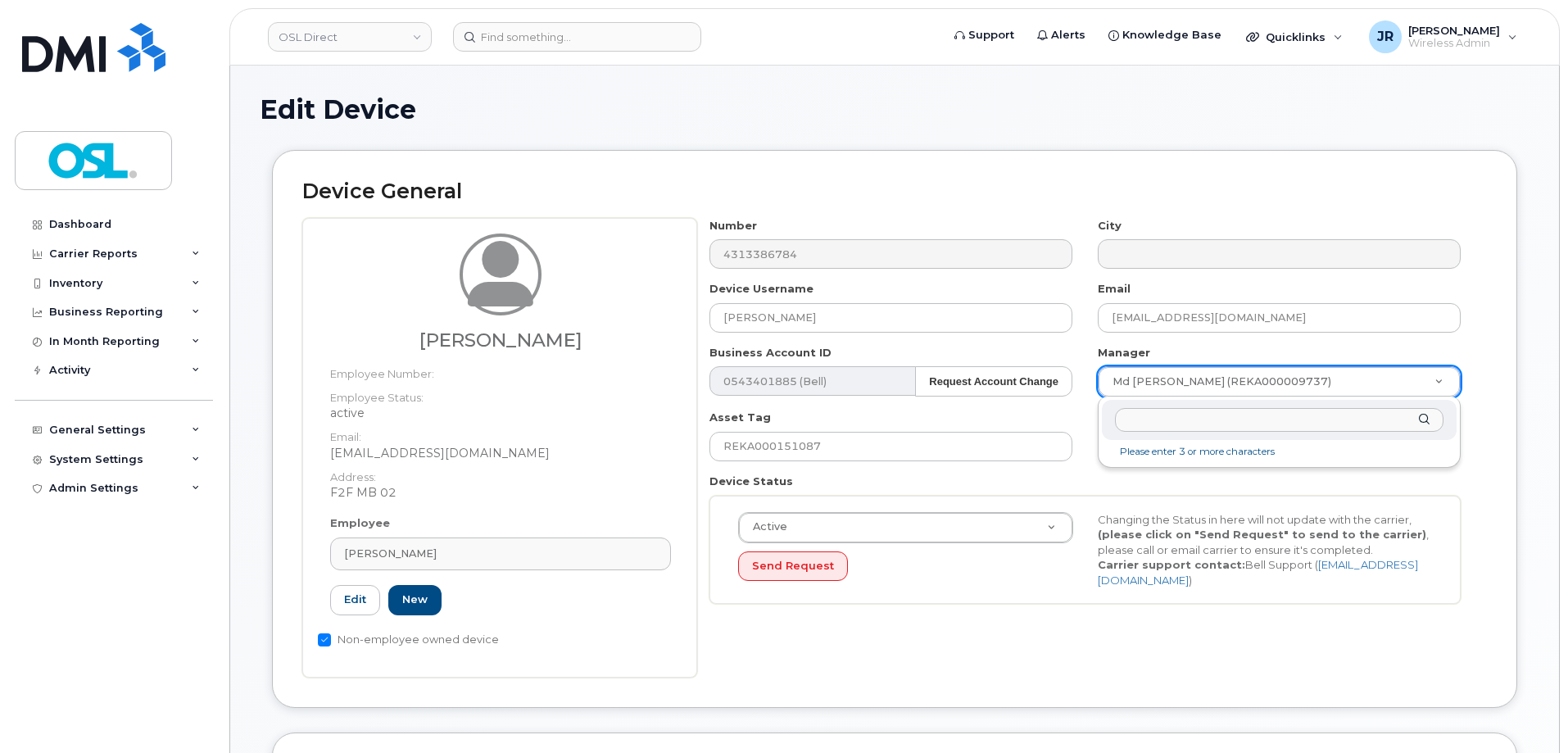
type input "[PERSON_NAME]"
type input "1526215"
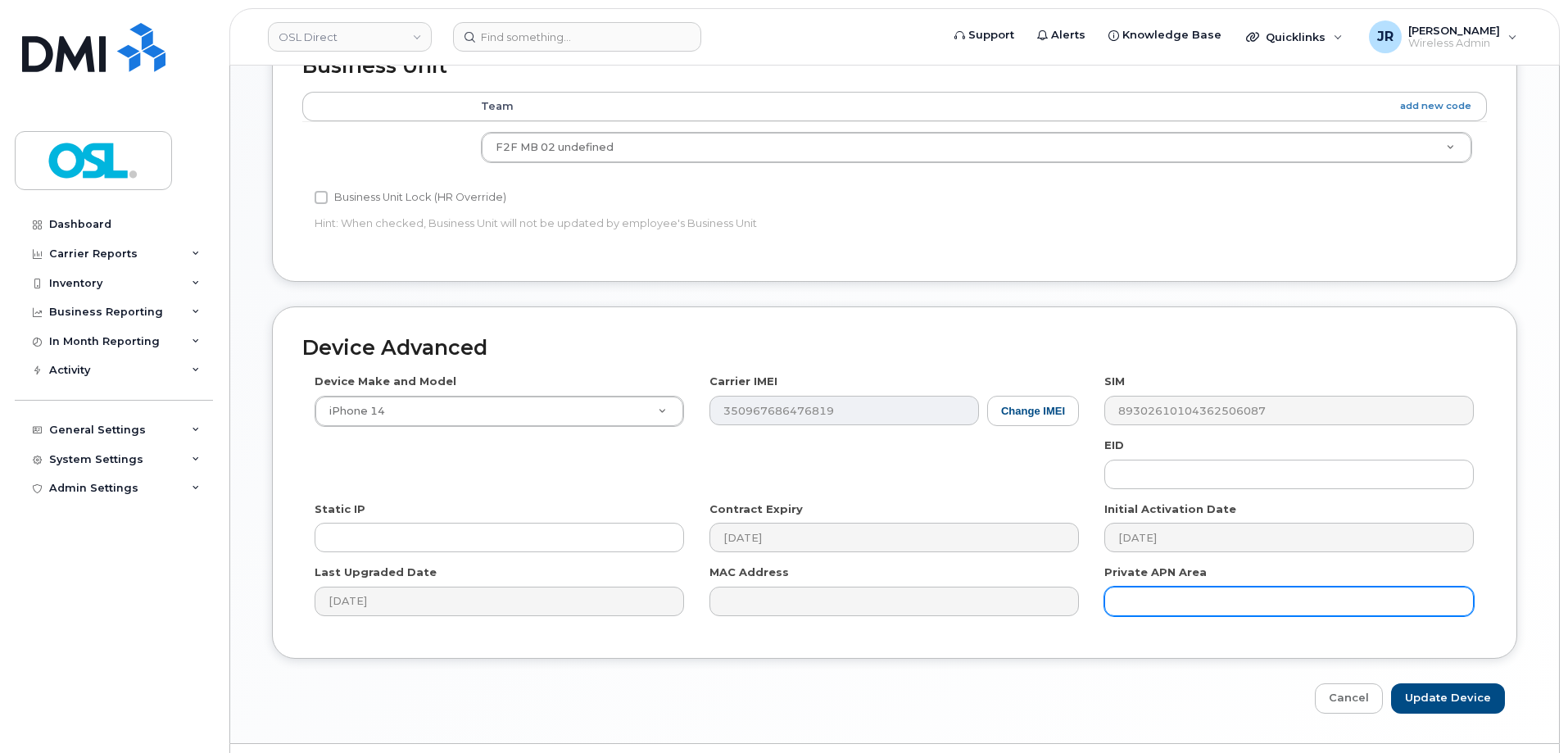
scroll to position [750, 0]
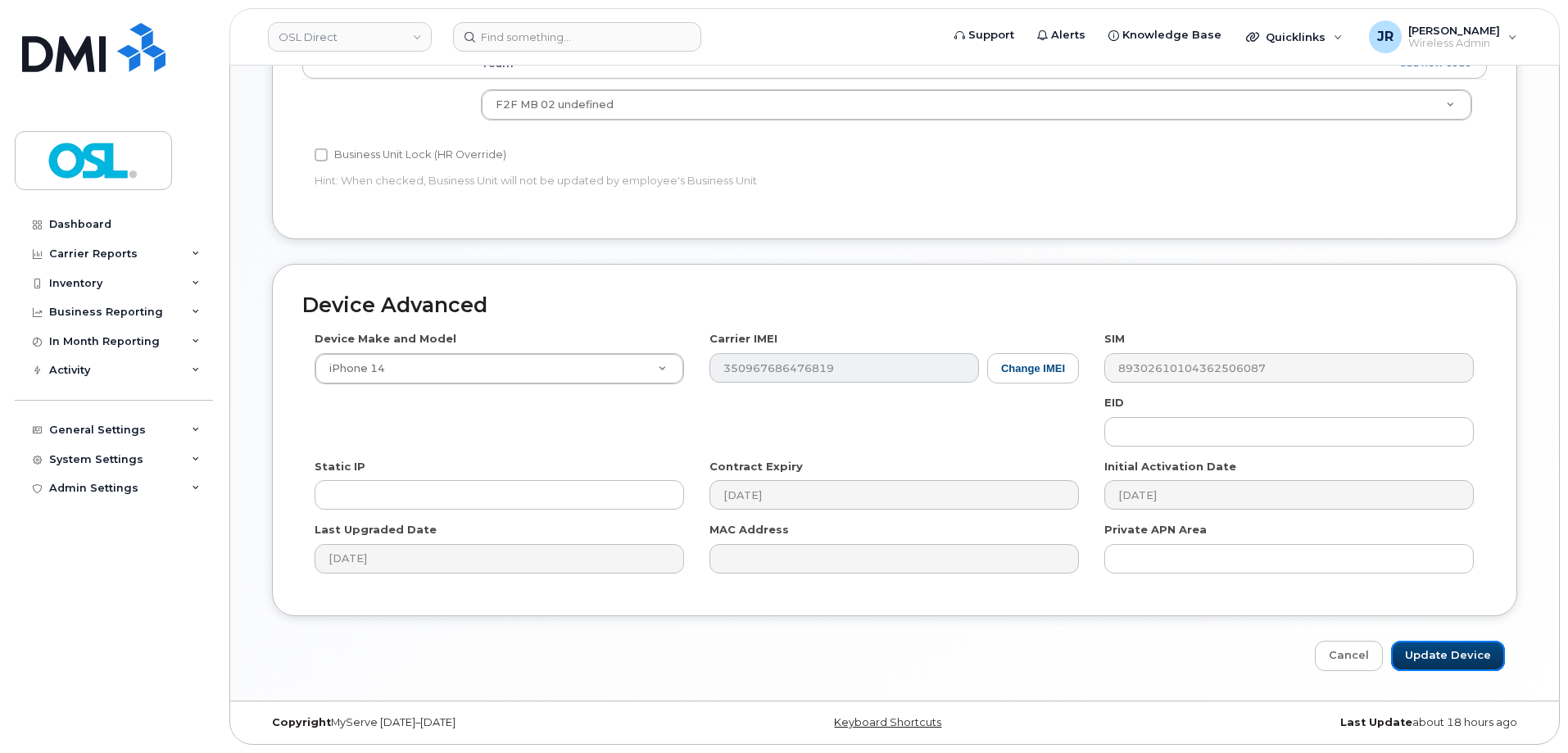
click at [1420, 654] on input "Update Device" at bounding box center [1448, 656] width 114 height 30
type input "Saving..."
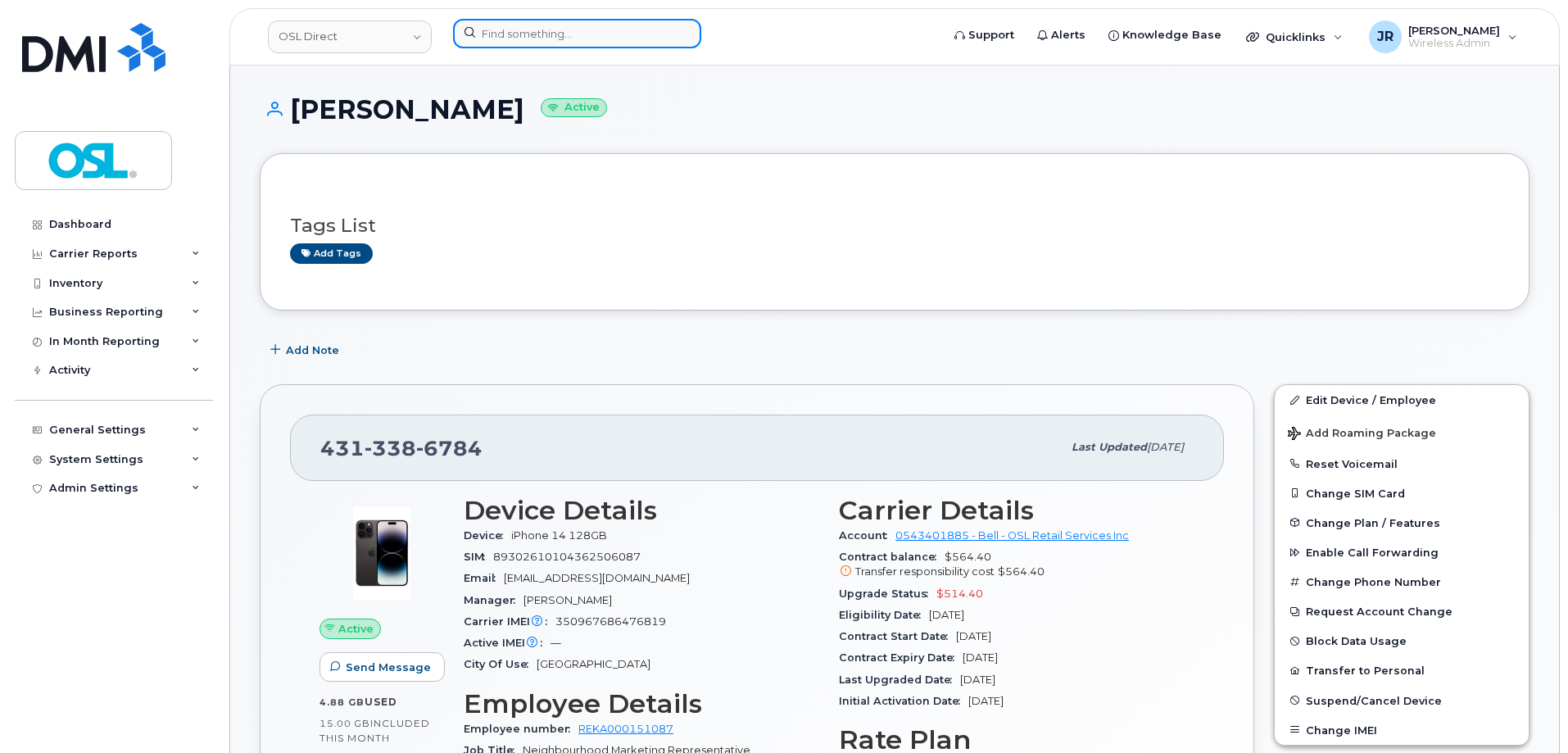
click at [518, 28] on input at bounding box center [577, 34] width 248 height 29
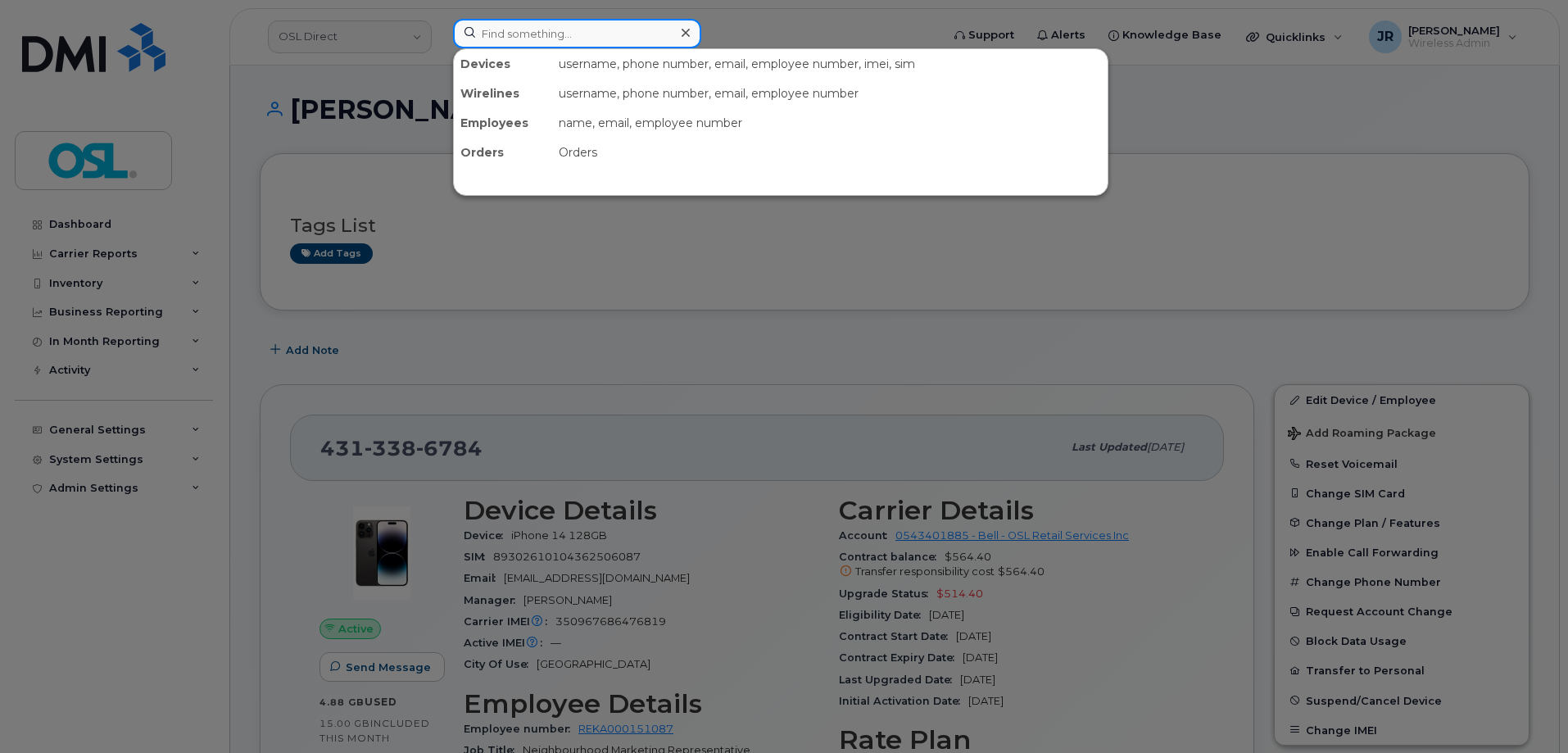
paste input "4164282387"
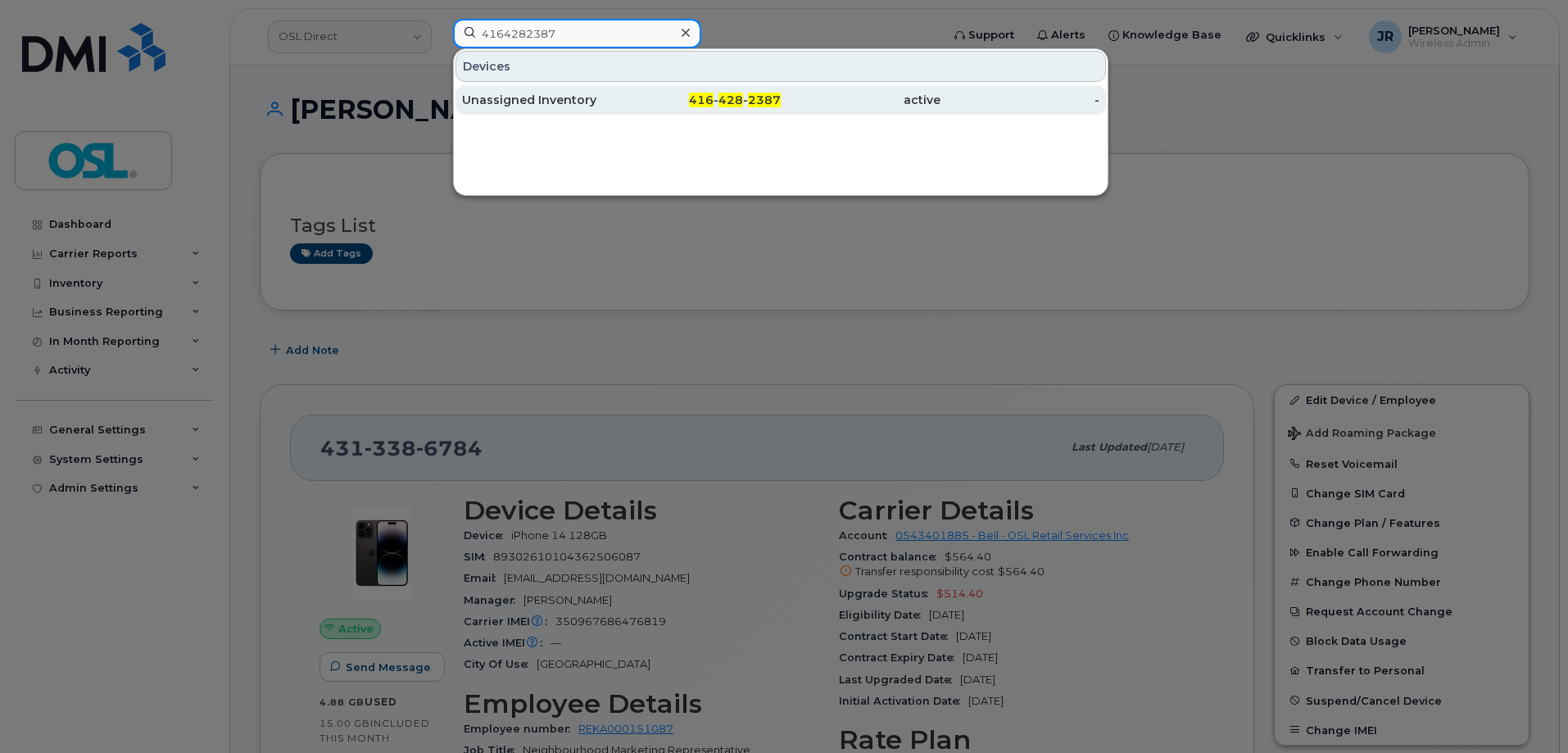
type input "4164282387"
click at [513, 94] on div "Unassigned Inventory" at bounding box center [542, 100] width 160 height 17
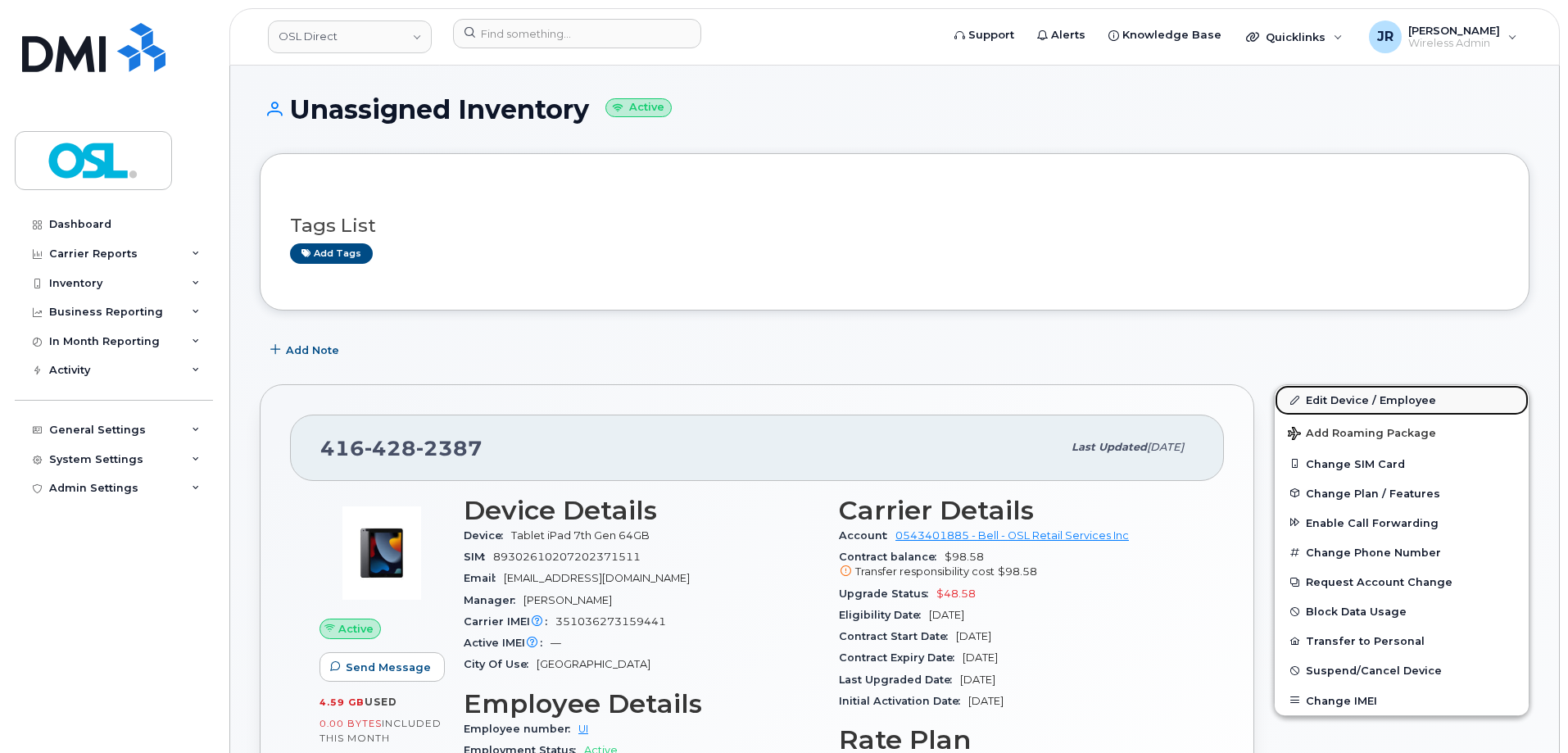
click at [1340, 391] on link "Edit Device / Employee" at bounding box center [1401, 399] width 254 height 29
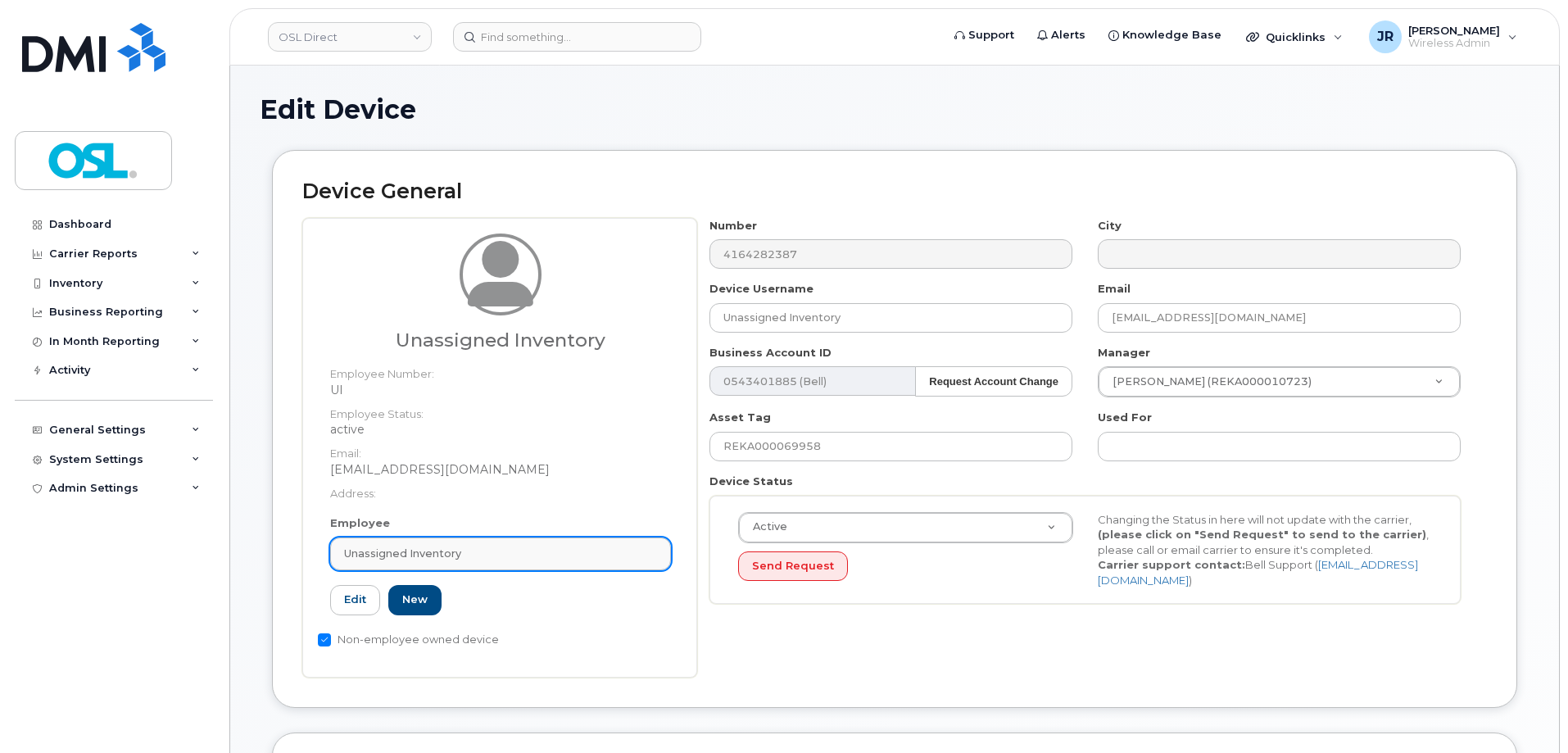
click at [458, 553] on span "Unassigned Inventory" at bounding box center [403, 553] width 118 height 16
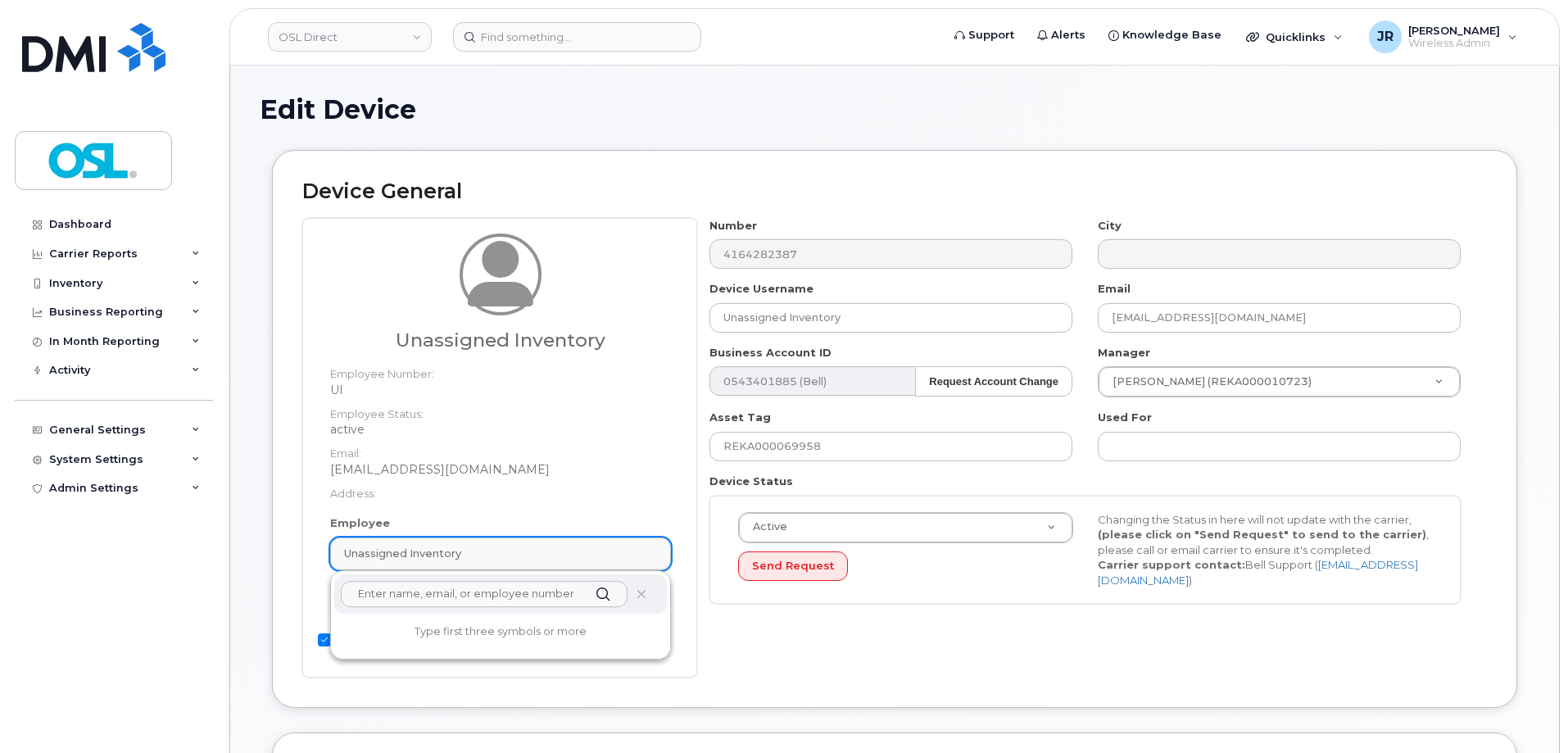
paste input "REKA000151087"
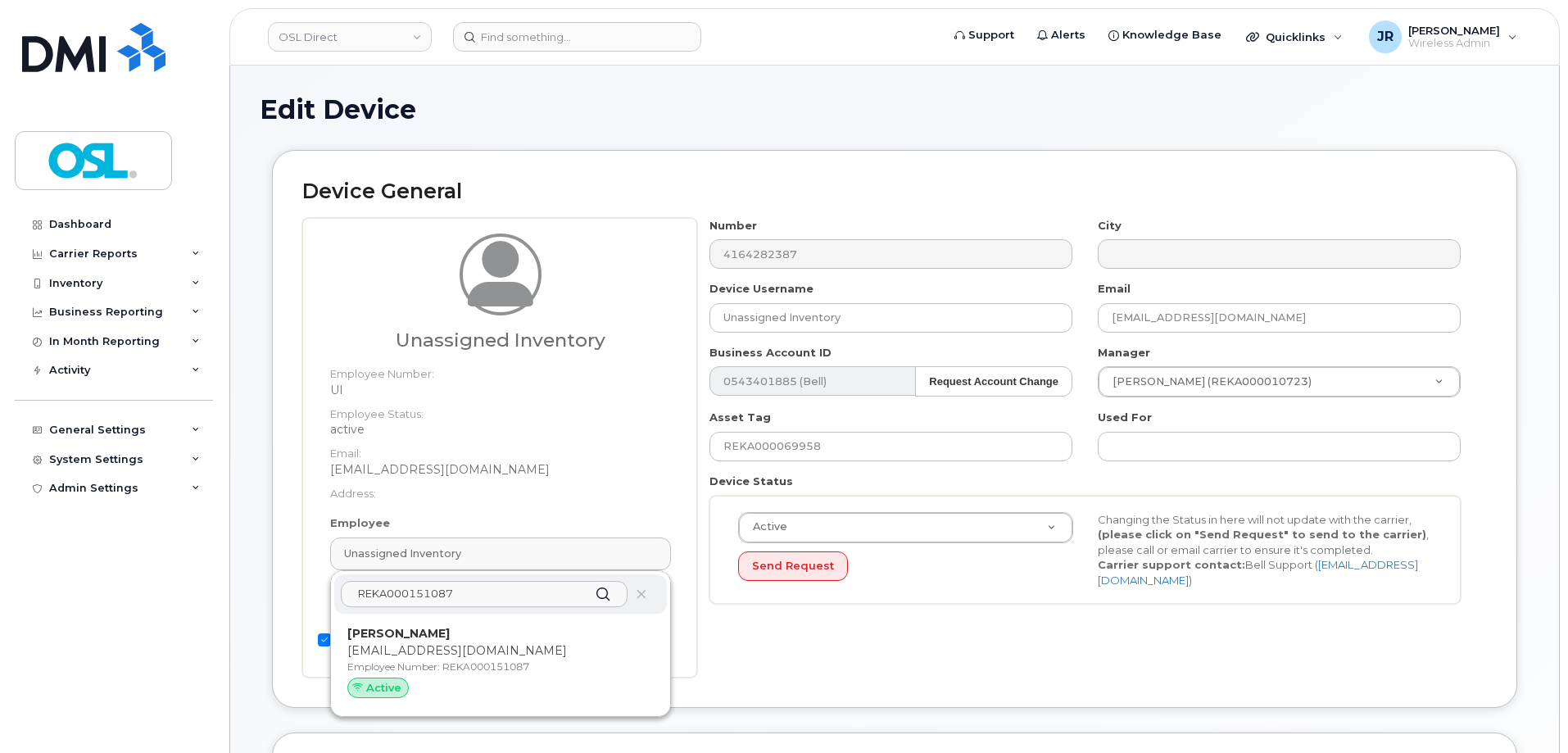
type input "REKA000151087"
drag, startPoint x: 453, startPoint y: 638, endPoint x: 853, endPoint y: 45, distance: 715.3
click at [454, 642] on div "Sowrob Hasan sowrob.hasan@osldirect.com Employee Number: REKA000151087 Active" at bounding box center [500, 665] width 307 height 80
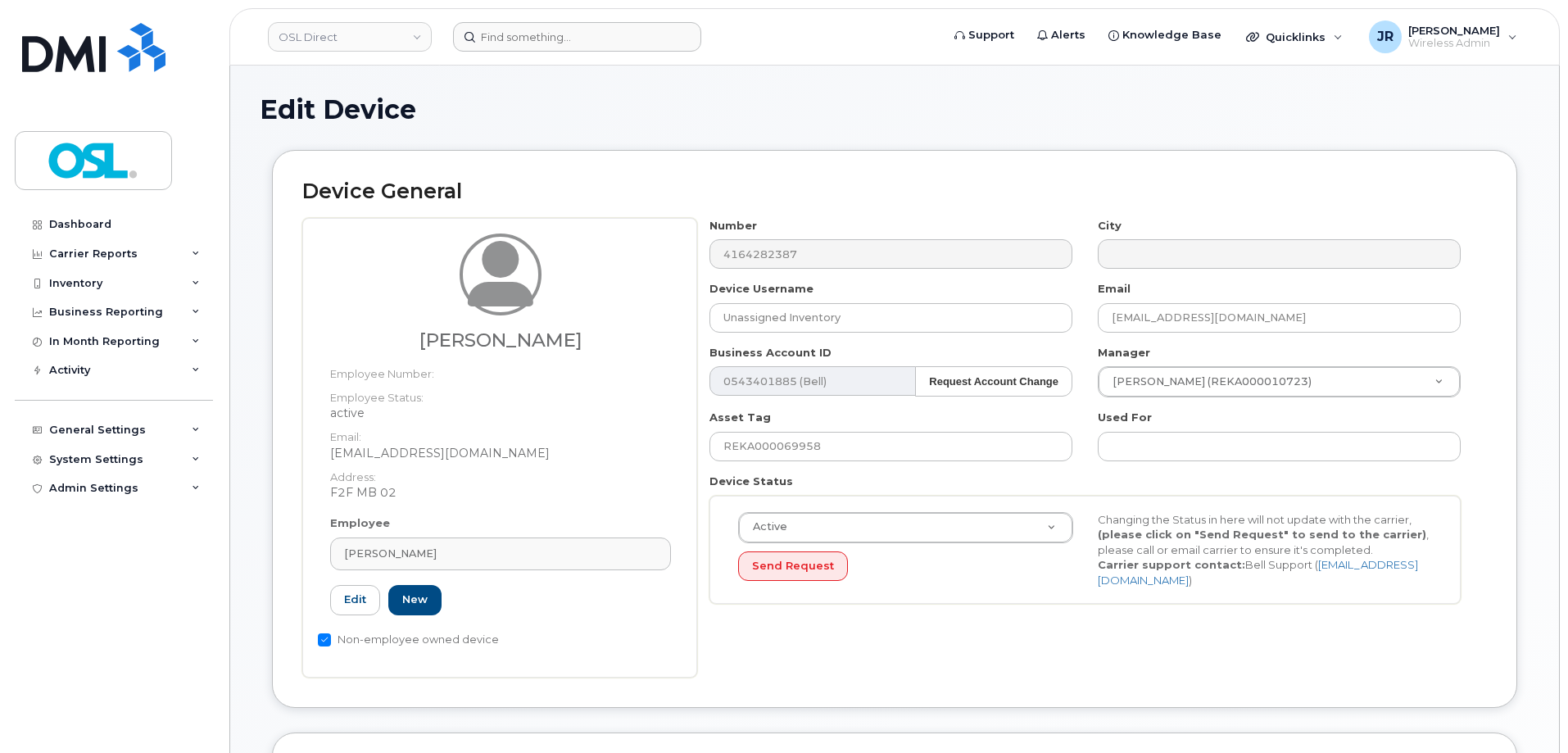
type input "REKA000151087"
type input "[PERSON_NAME]"
type input "[EMAIL_ADDRESS][DOMAIN_NAME]"
type input "3358021"
click at [779, 443] on input "REKA000069958" at bounding box center [890, 446] width 363 height 29
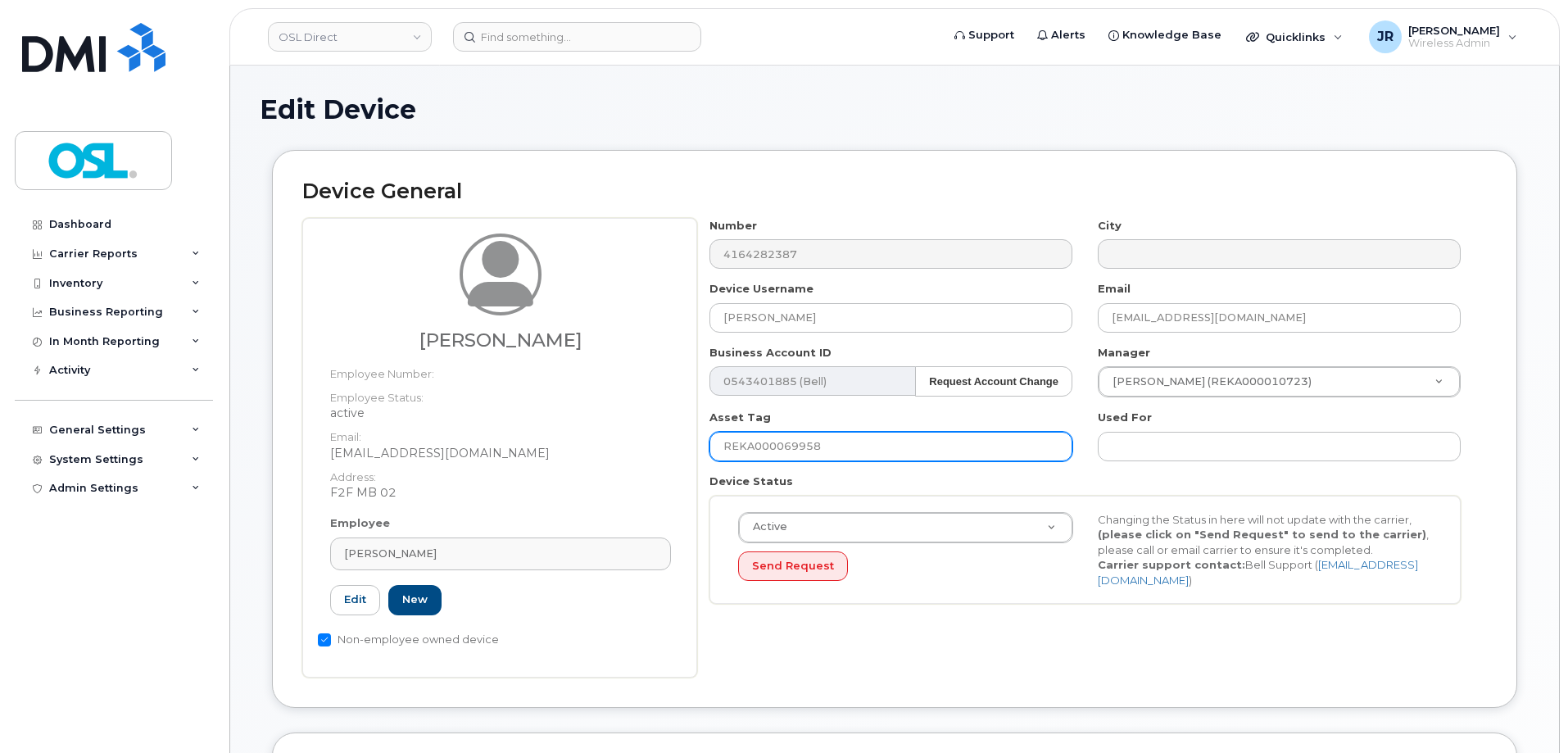
click at [779, 443] on input "REKA000069958" at bounding box center [890, 446] width 363 height 29
paste input "151087"
type input "REKA000151087"
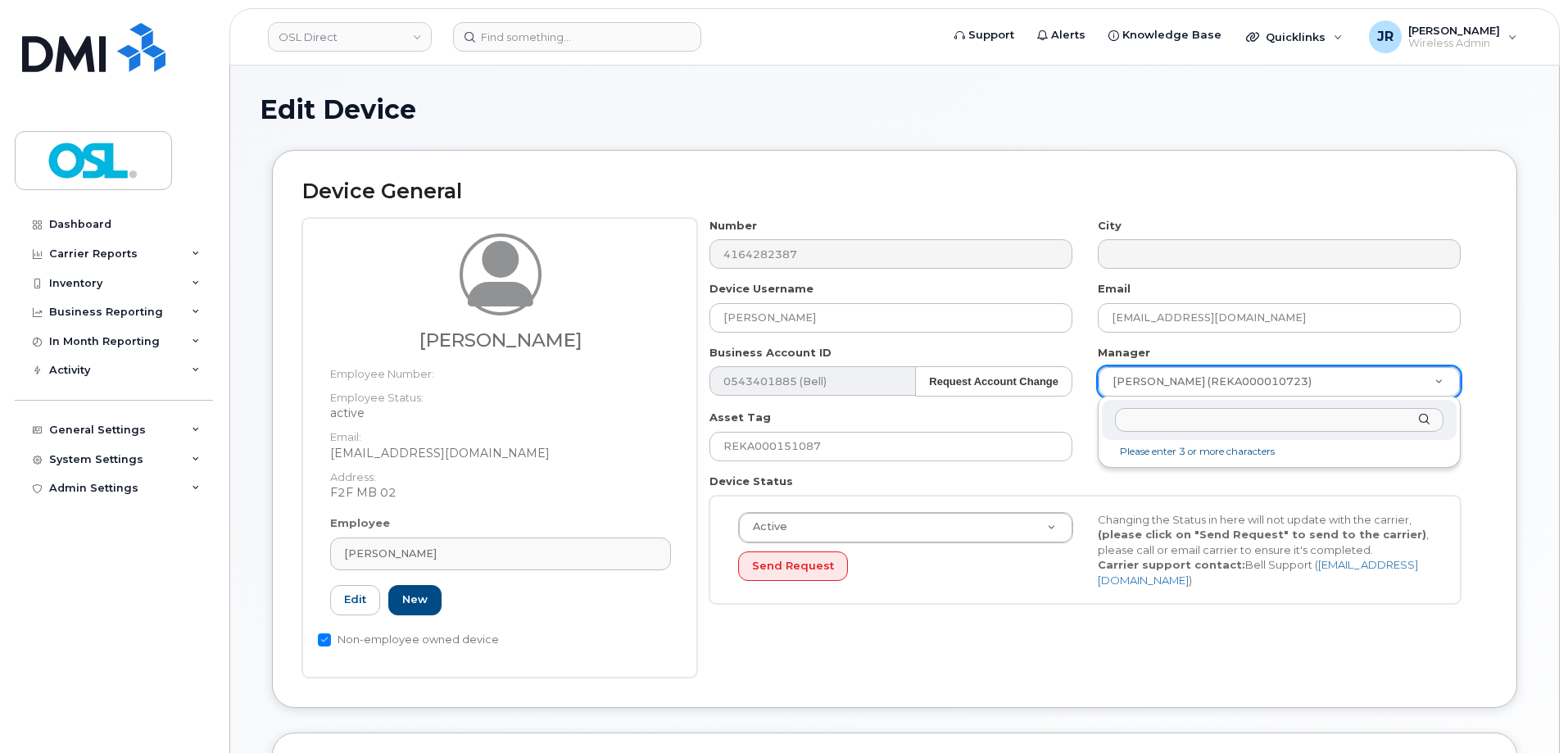
type input "[PERSON_NAME]"
type input "1526215"
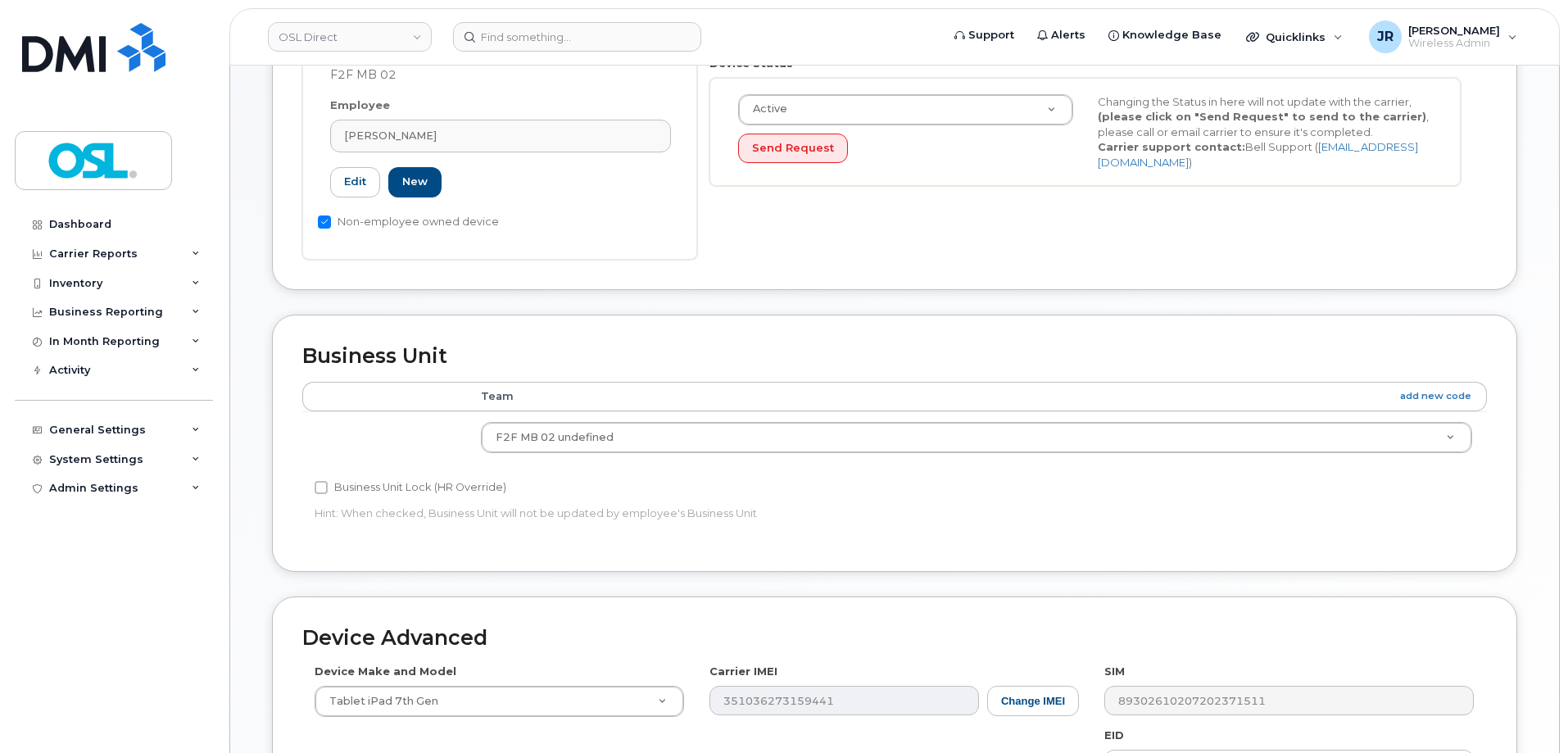
scroll to position [750, 0]
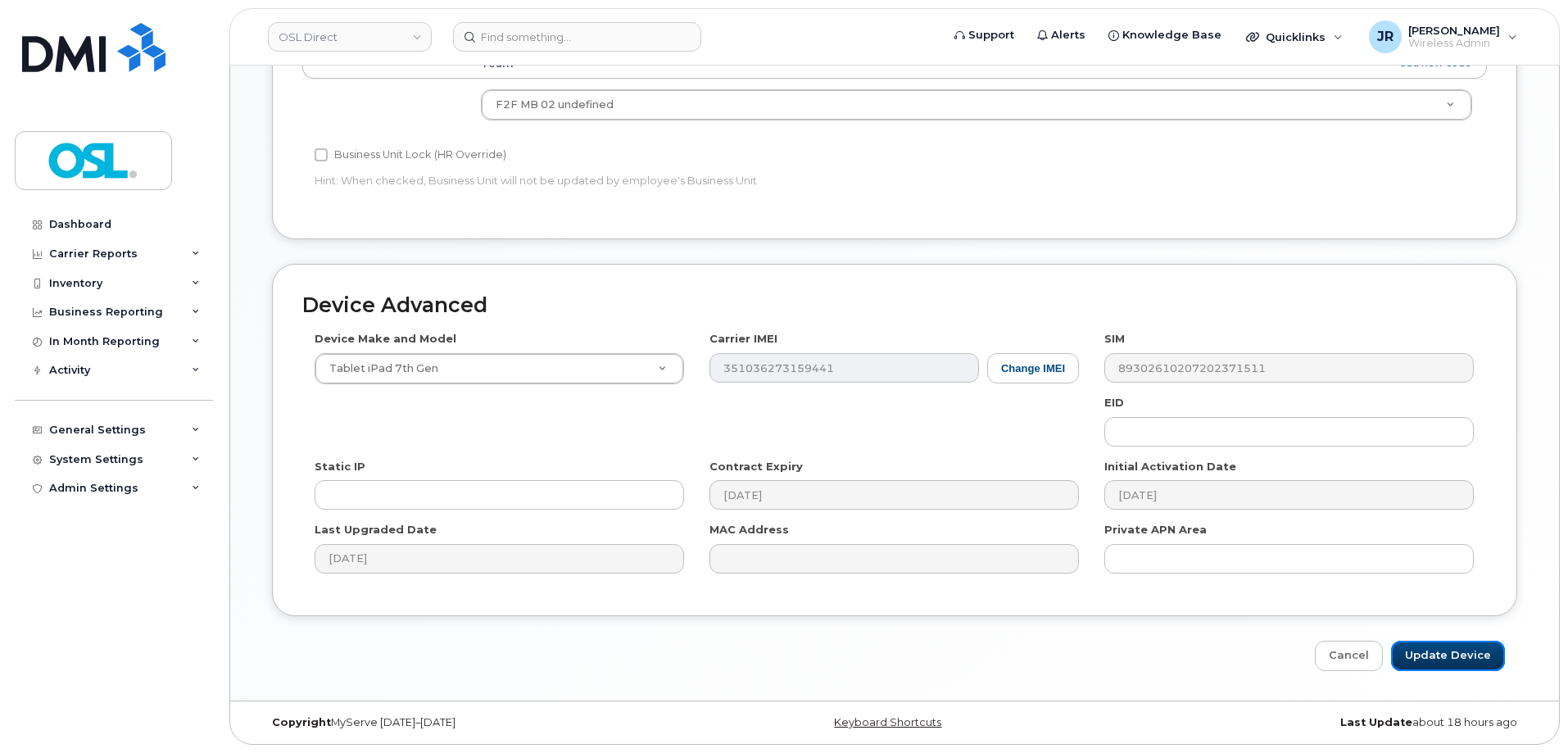
click at [1422, 649] on input "Update Device" at bounding box center [1448, 656] width 114 height 30
type input "Saving..."
